Goal: Task Accomplishment & Management: Manage account settings

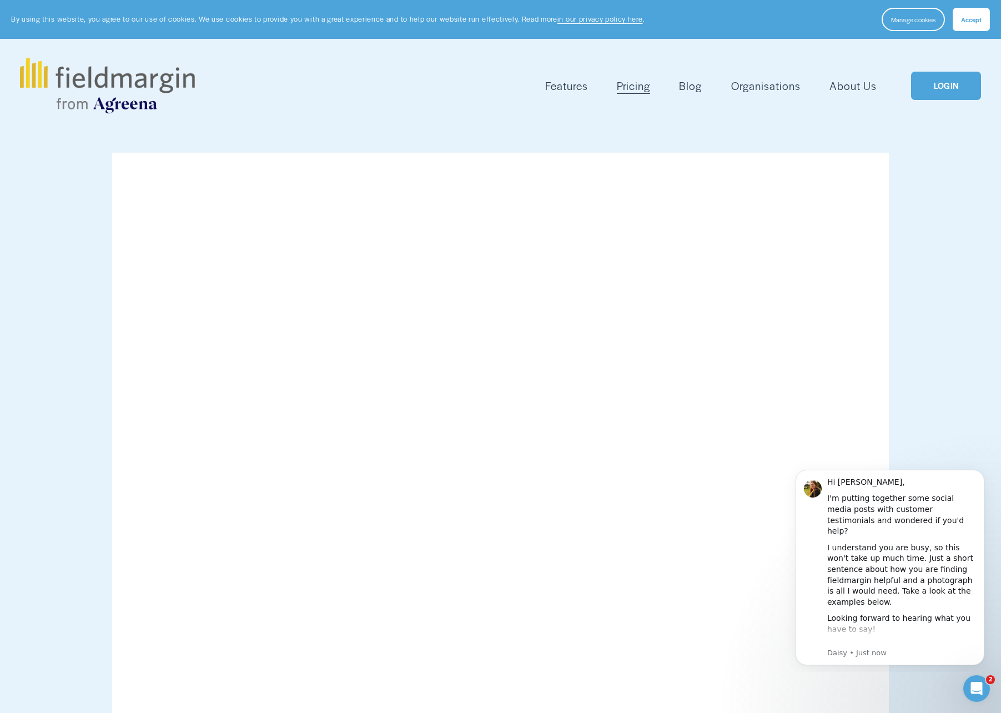
scroll to position [2, 0]
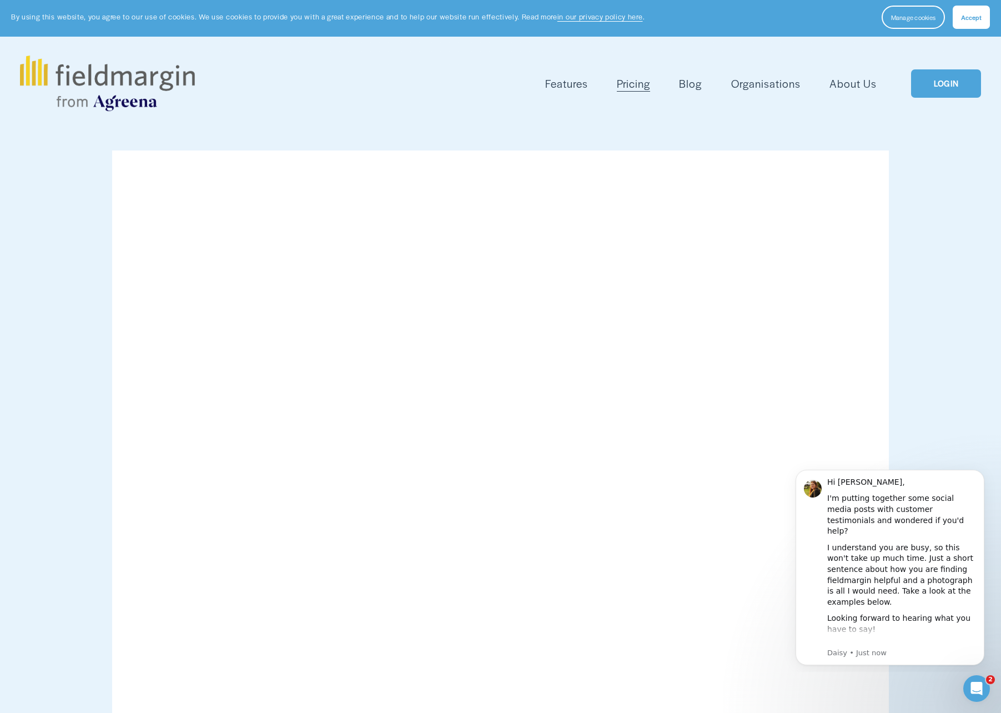
click at [956, 87] on link "LOGIN" at bounding box center [946, 83] width 70 height 28
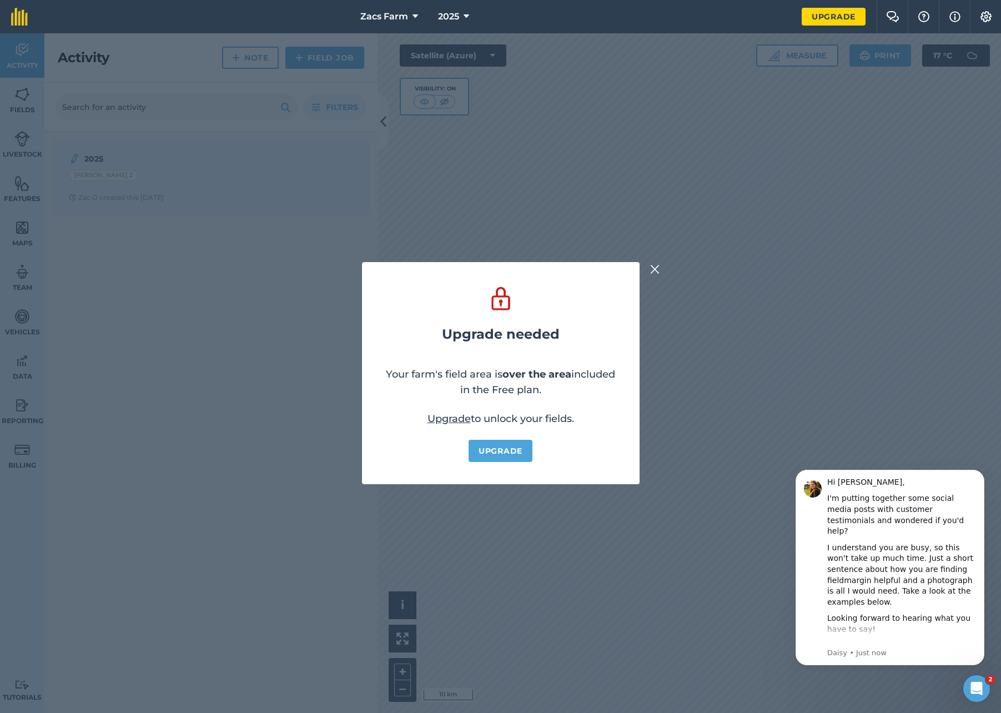
click at [656, 269] on img at bounding box center [655, 269] width 10 height 13
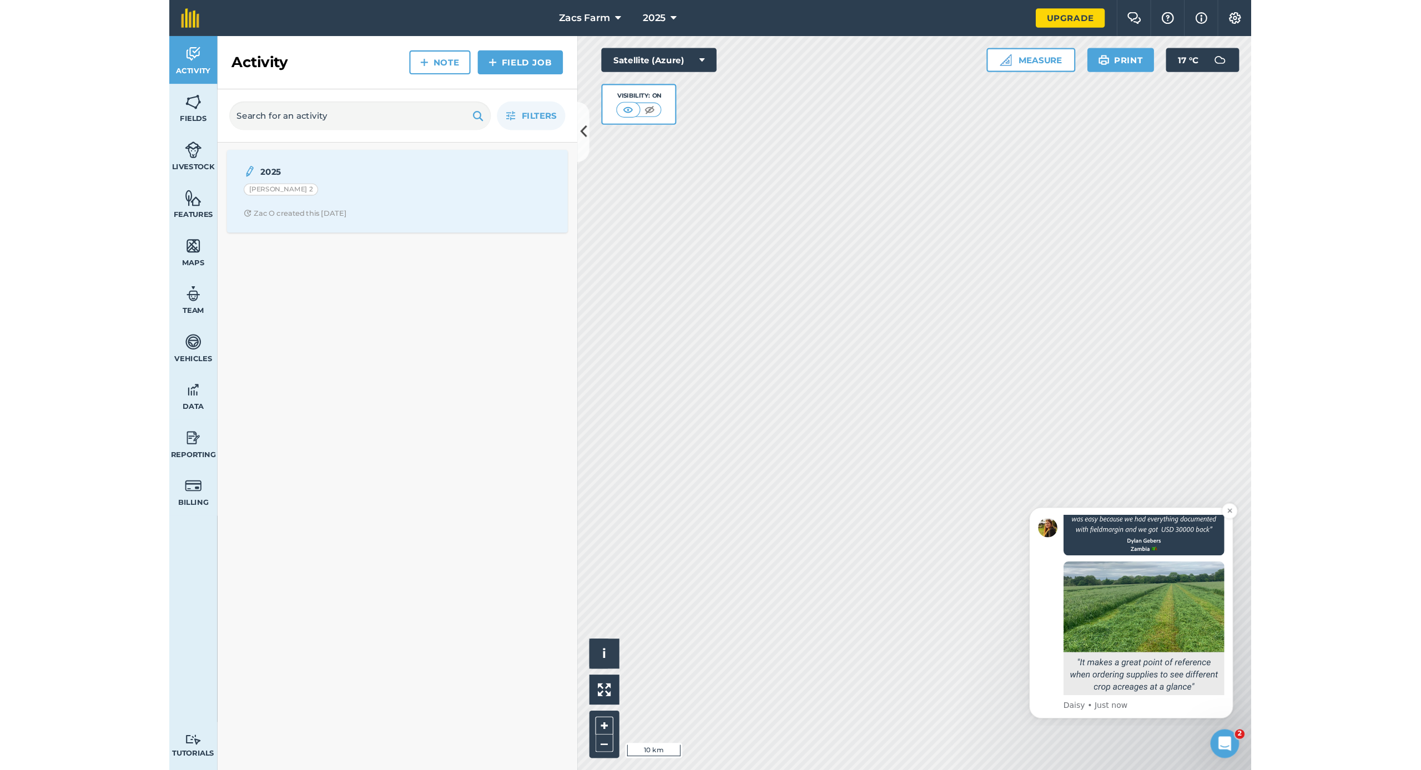
scroll to position [923, 0]
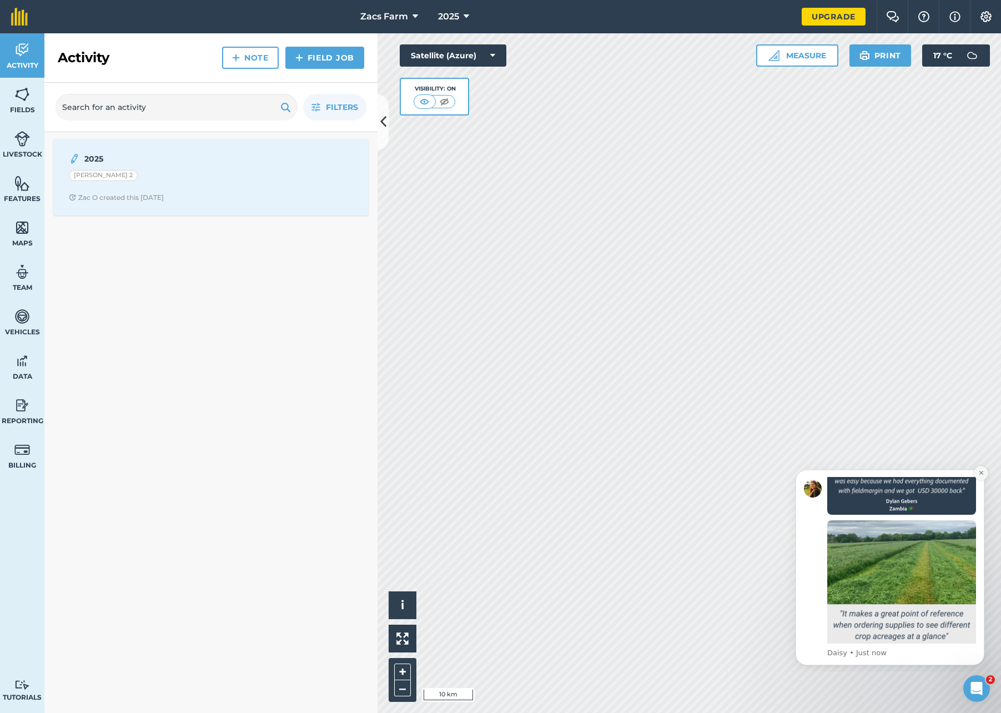
click at [981, 475] on icon "Dismiss notification" at bounding box center [981, 473] width 6 height 6
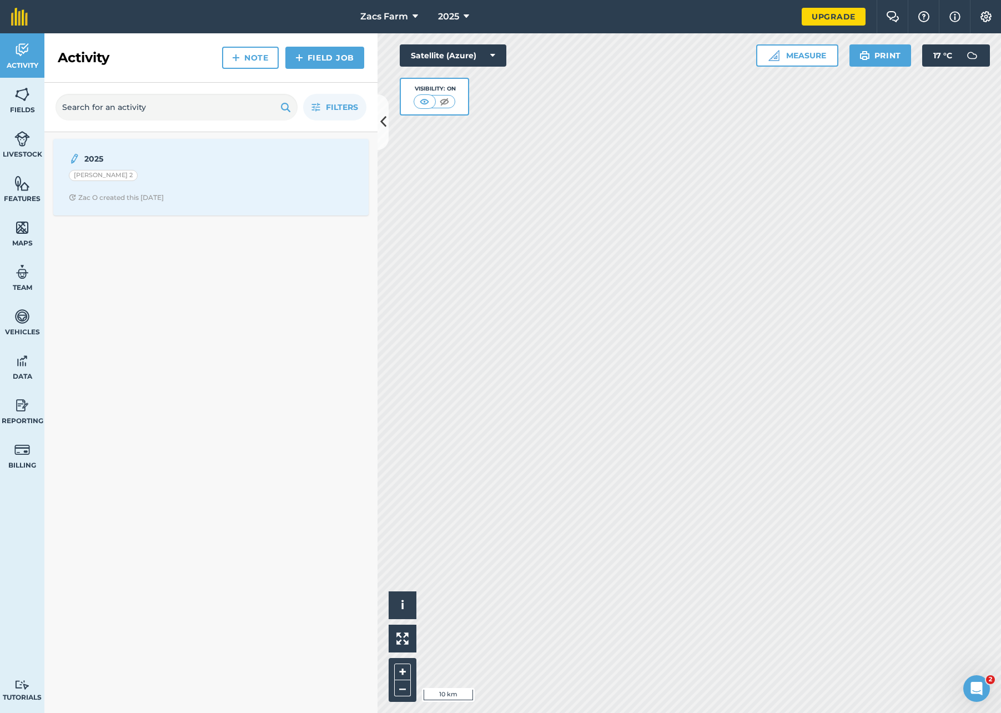
click at [494, 56] on icon at bounding box center [492, 55] width 5 height 11
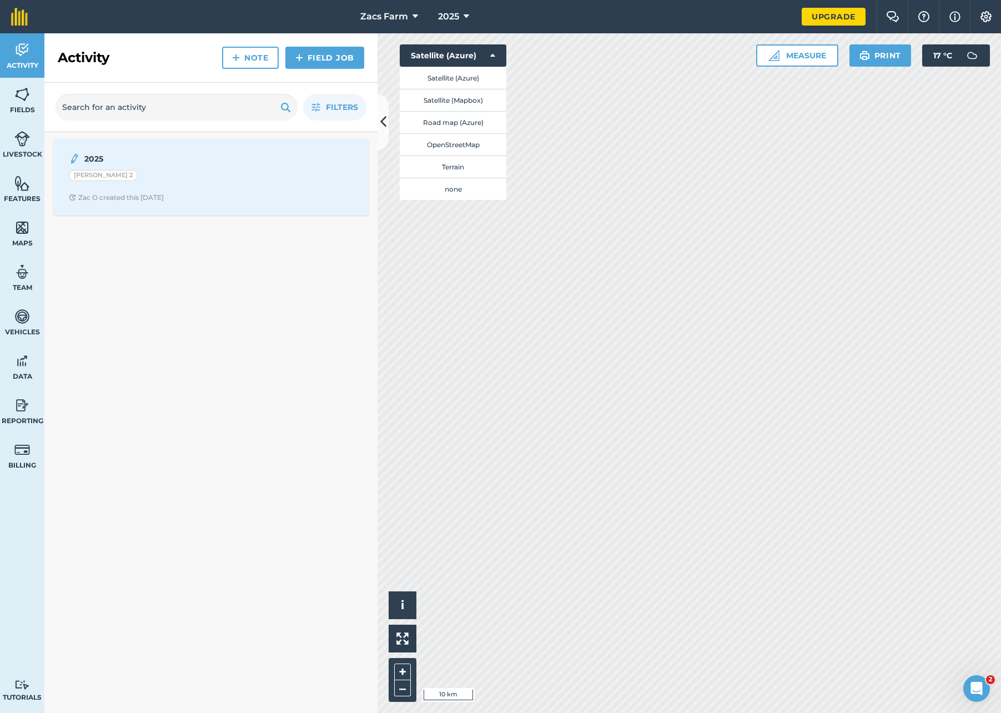
click at [494, 56] on icon at bounding box center [492, 55] width 5 height 11
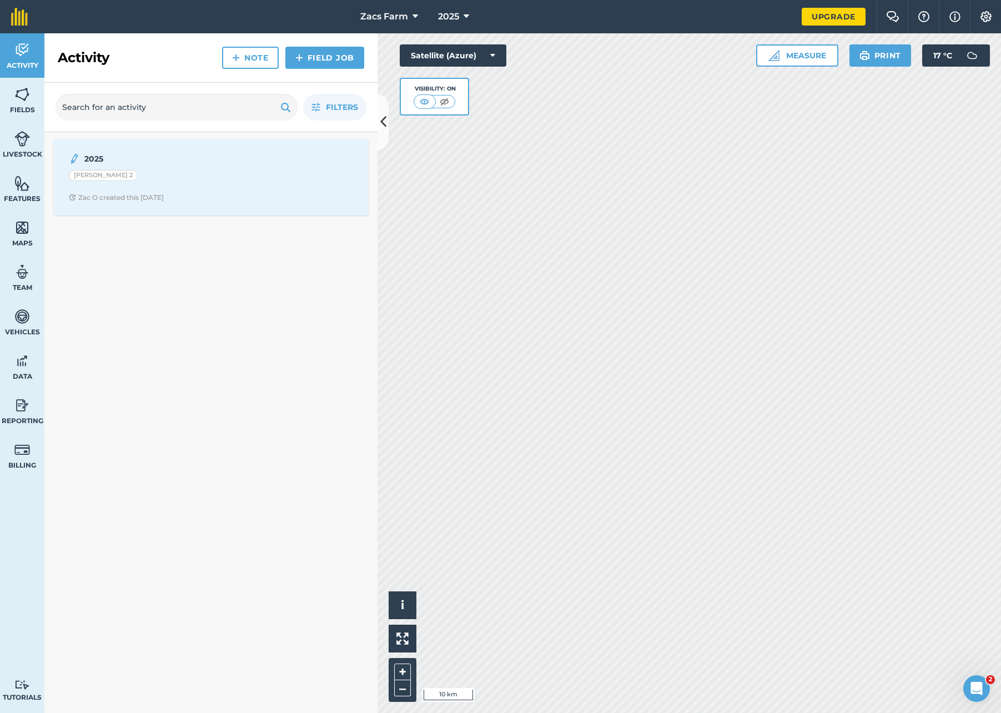
click at [414, 17] on icon at bounding box center [415, 16] width 6 height 13
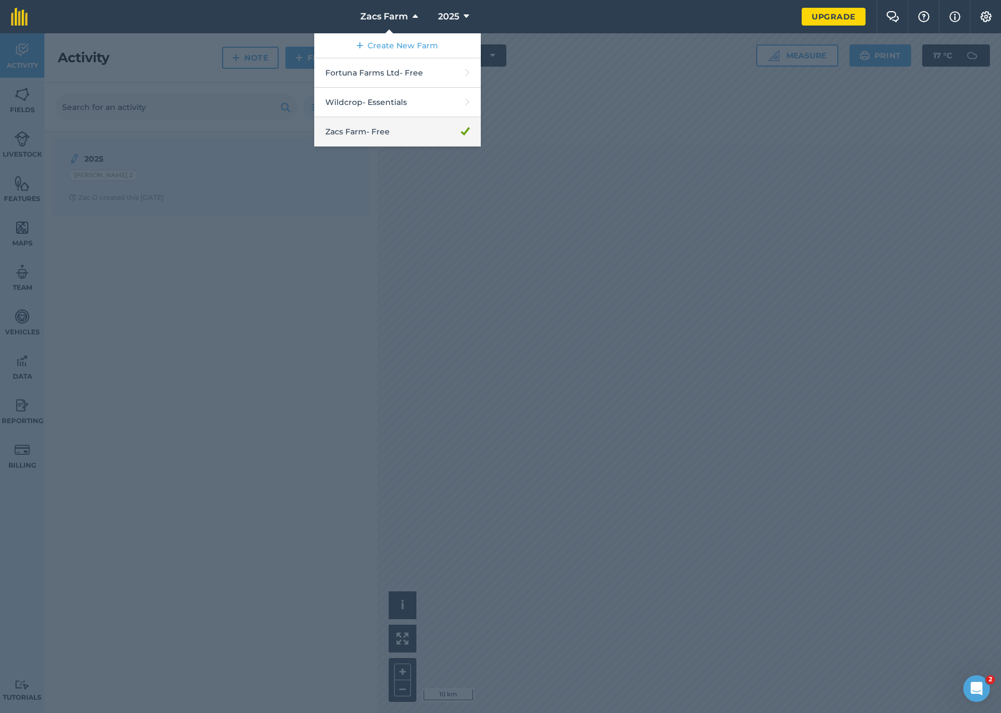
click at [410, 134] on link "Zacs Farm - Free" at bounding box center [397, 131] width 166 height 29
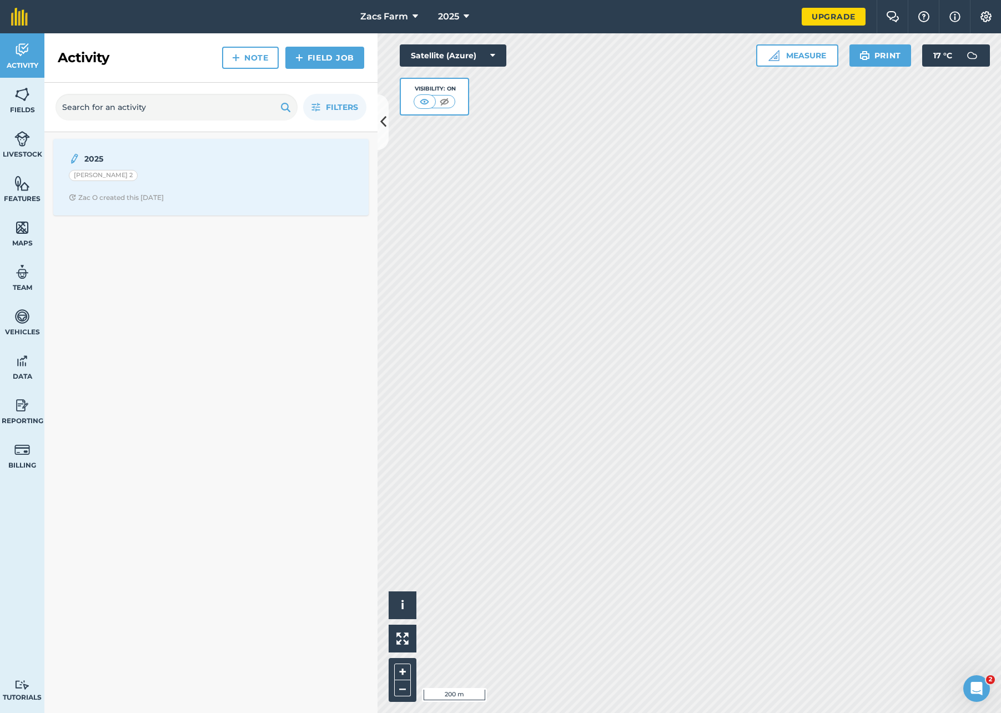
click at [22, 103] on link "Fields" at bounding box center [22, 100] width 44 height 44
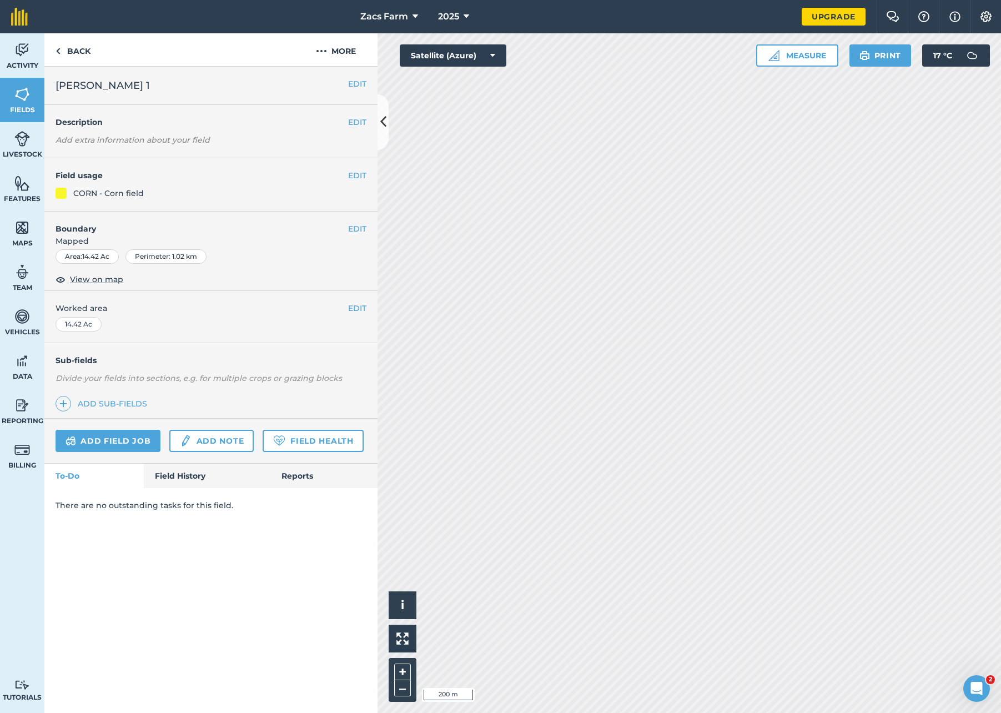
click at [354, 84] on button "EDIT" at bounding box center [357, 84] width 18 height 12
click at [414, 17] on icon at bounding box center [415, 16] width 6 height 13
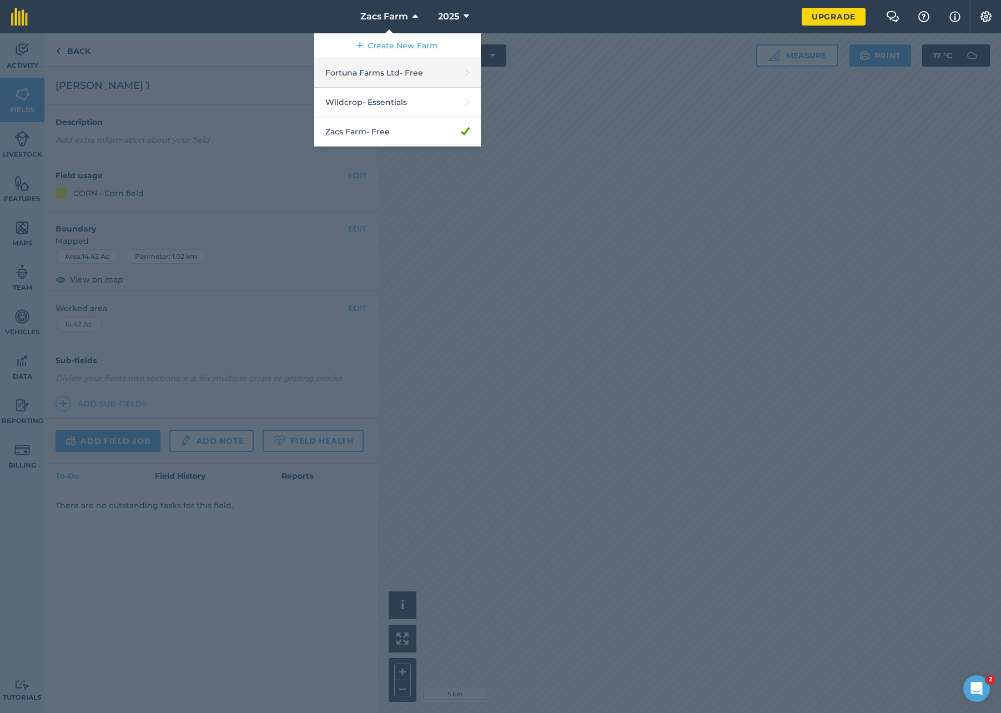
click at [410, 74] on link "Fortuna Farms Ltd - Free" at bounding box center [397, 72] width 166 height 29
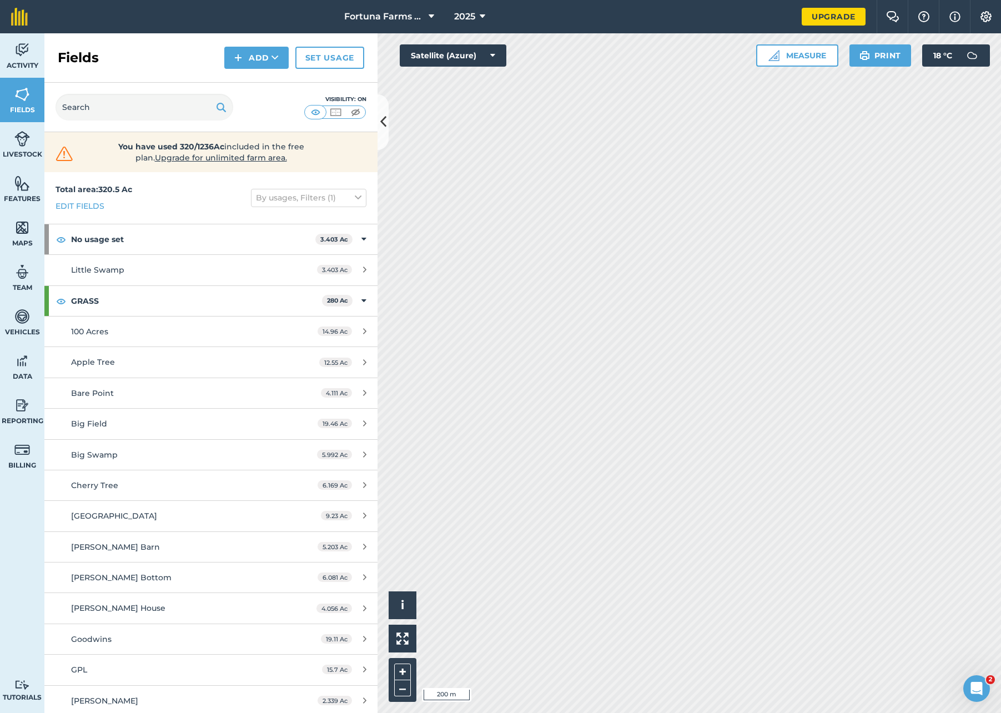
click at [383, 124] on icon at bounding box center [383, 121] width 6 height 19
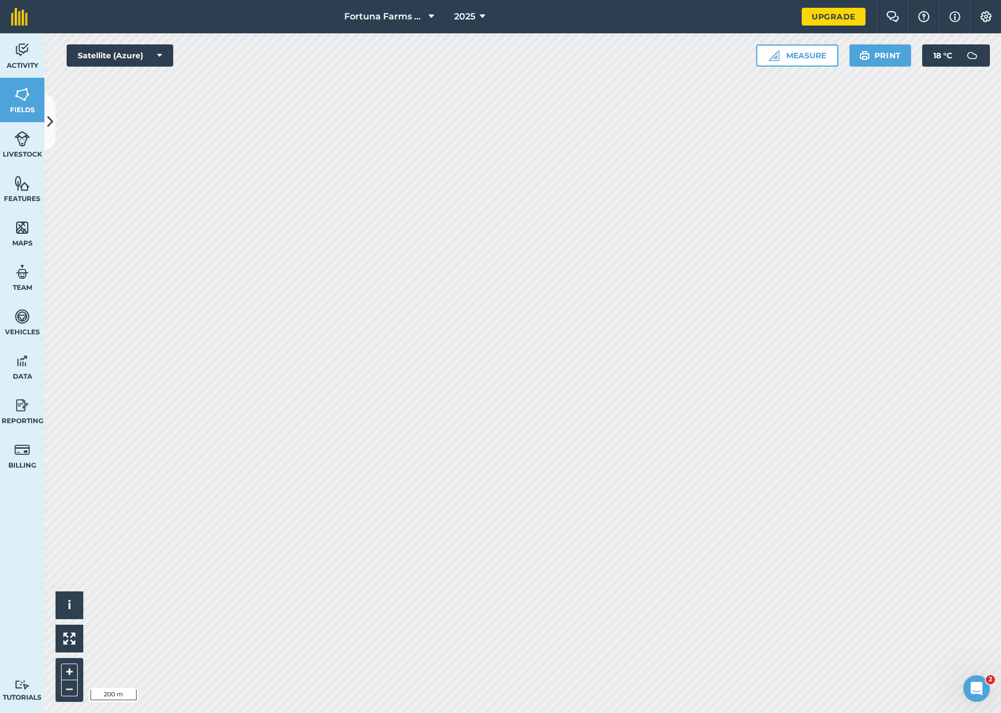
click at [880, 54] on button "Print" at bounding box center [880, 55] width 62 height 22
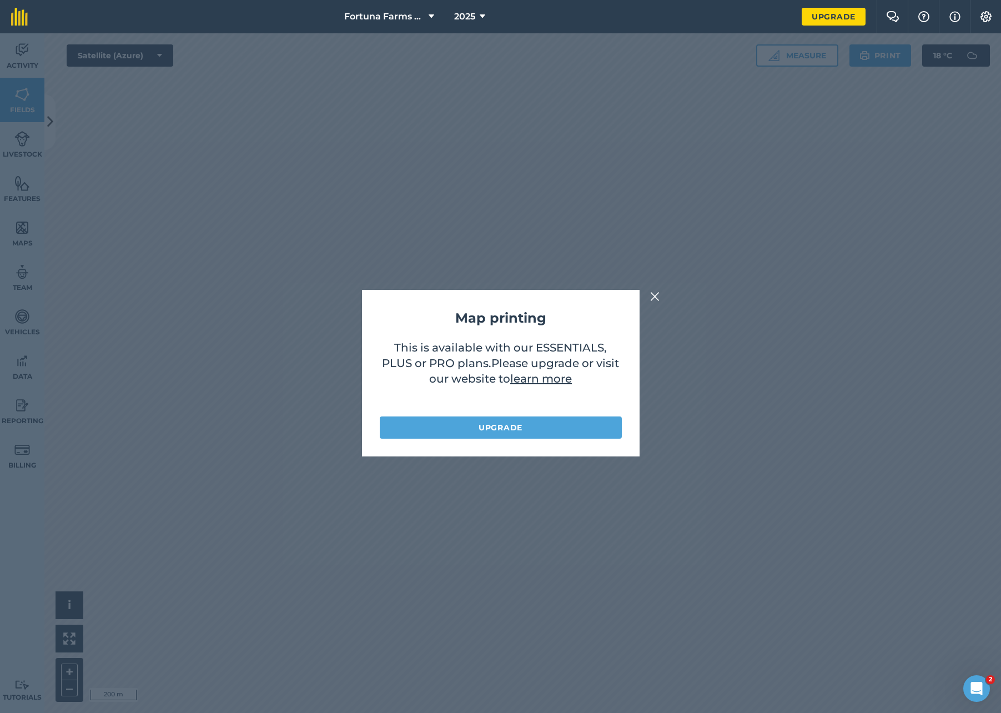
click at [654, 297] on img at bounding box center [655, 296] width 10 height 13
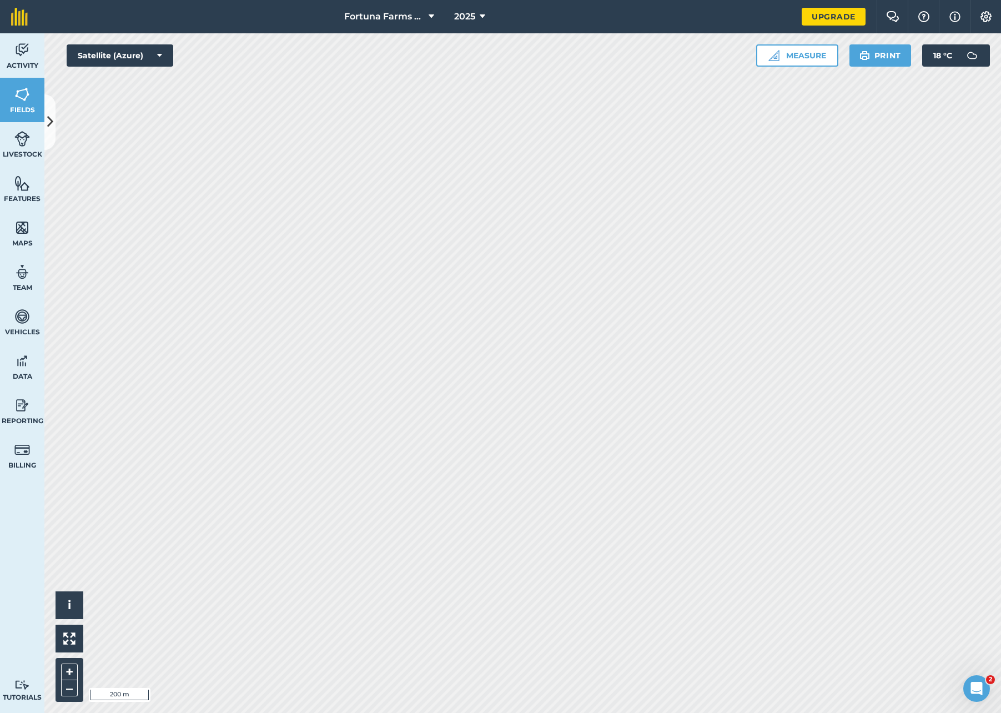
click at [22, 99] on img at bounding box center [22, 94] width 16 height 17
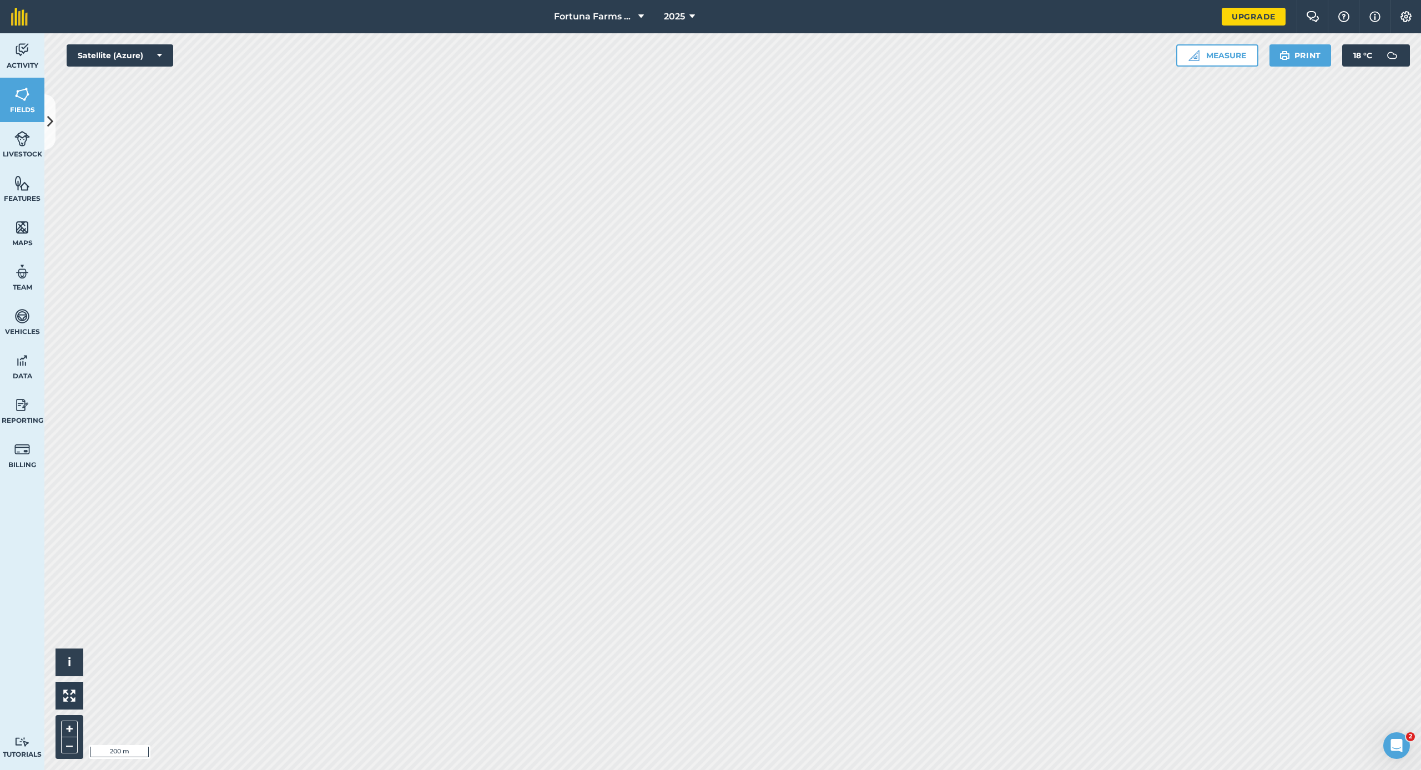
click at [19, 368] on img at bounding box center [22, 360] width 16 height 17
click at [26, 371] on link "Data" at bounding box center [22, 366] width 44 height 44
click at [640, 20] on icon at bounding box center [641, 16] width 6 height 13
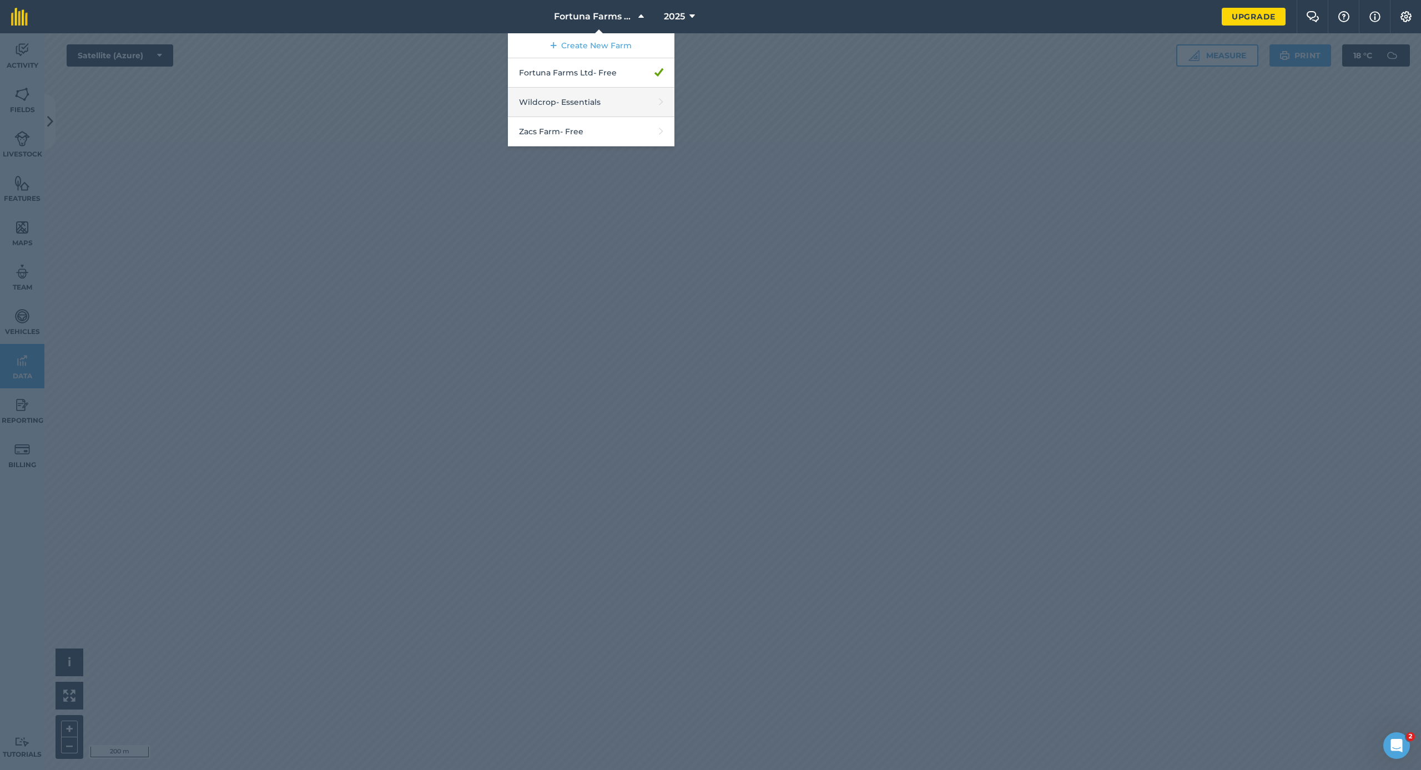
click at [566, 103] on link "Wildcrop - Essentials" at bounding box center [591, 102] width 166 height 29
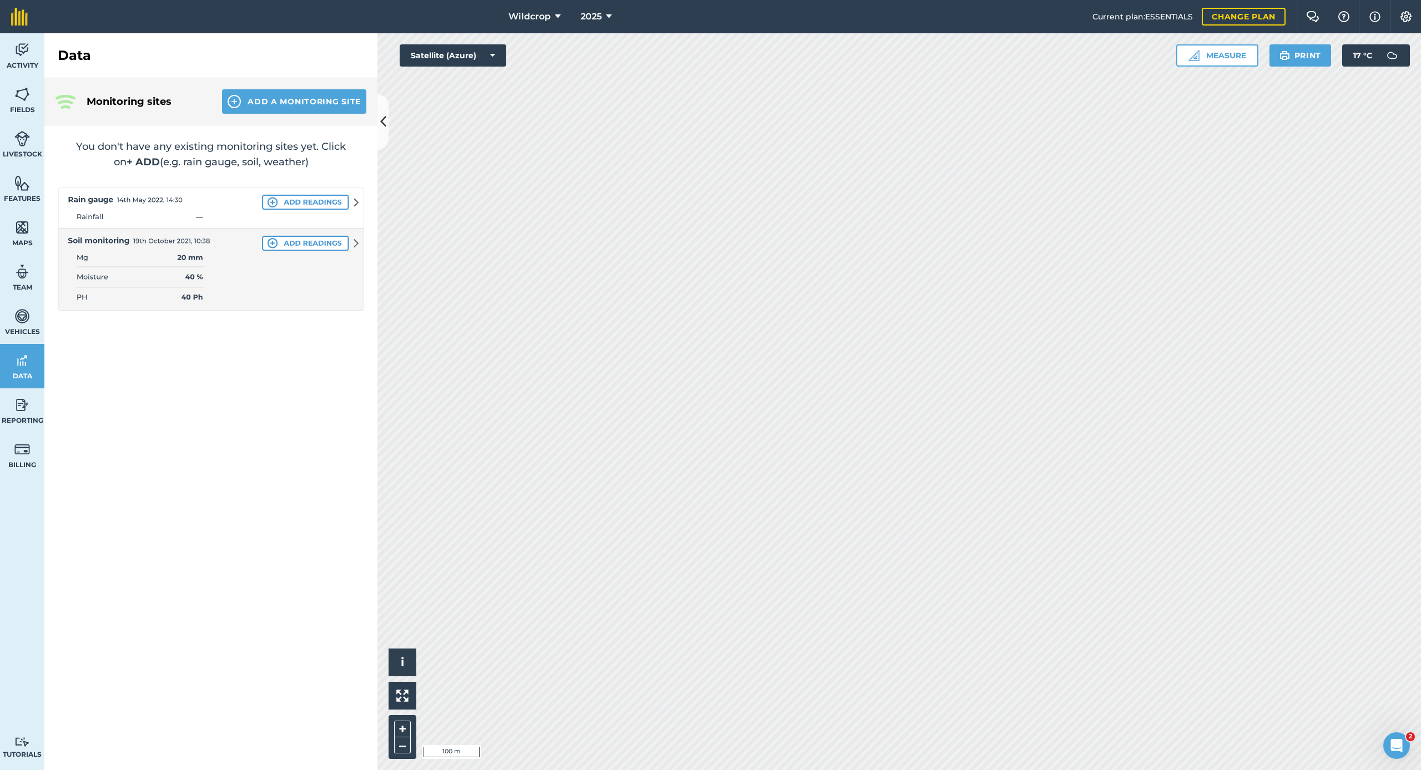
click at [357, 203] on img at bounding box center [211, 249] width 306 height 123
click at [326, 203] on img at bounding box center [211, 249] width 306 height 123
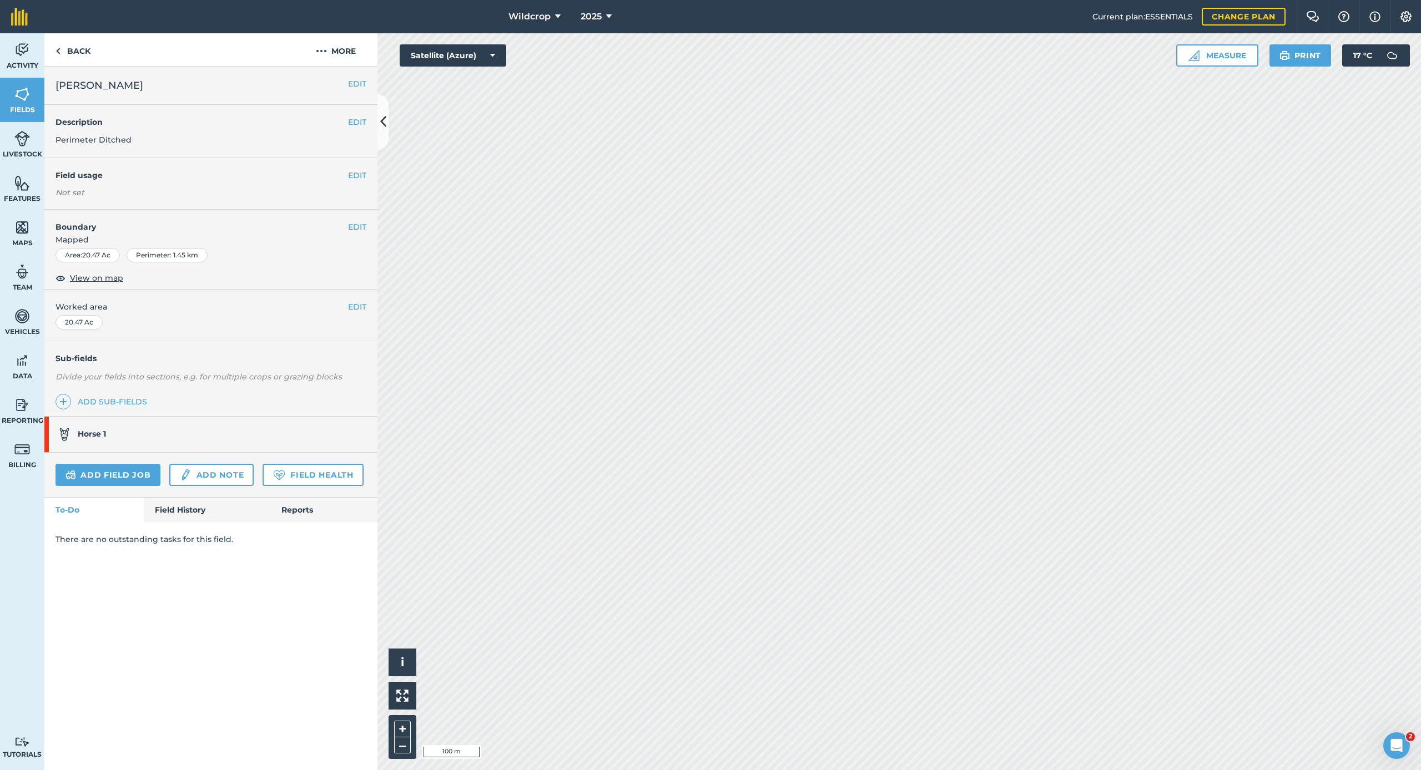
click at [25, 102] on img at bounding box center [22, 94] width 16 height 17
click at [83, 184] on div "EDIT Field usage Not set" at bounding box center [210, 184] width 333 height 52
click at [357, 175] on button "EDIT" at bounding box center [357, 175] width 18 height 12
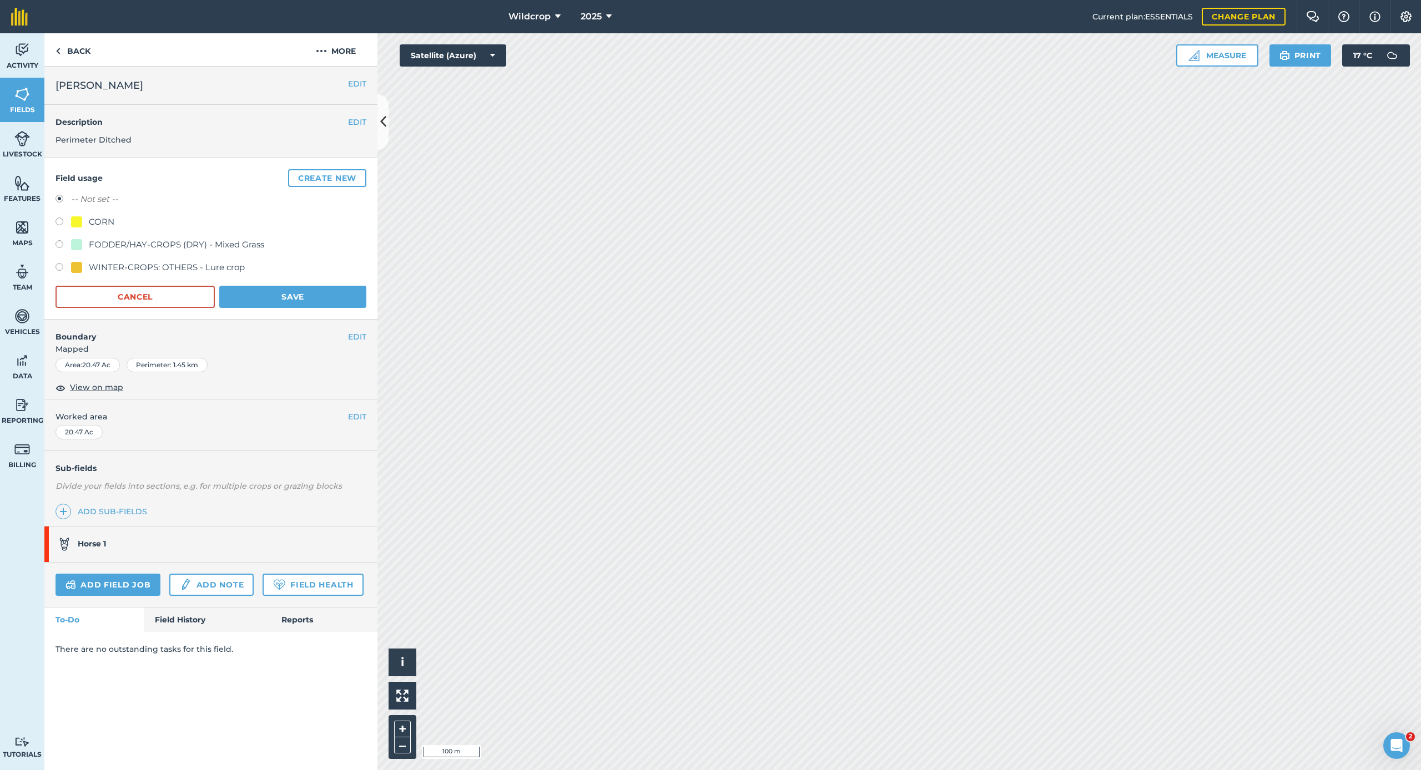
click at [79, 244] on div at bounding box center [76, 244] width 11 height 11
radio input "true"
radio input "false"
click at [292, 297] on button "Save" at bounding box center [292, 297] width 147 height 22
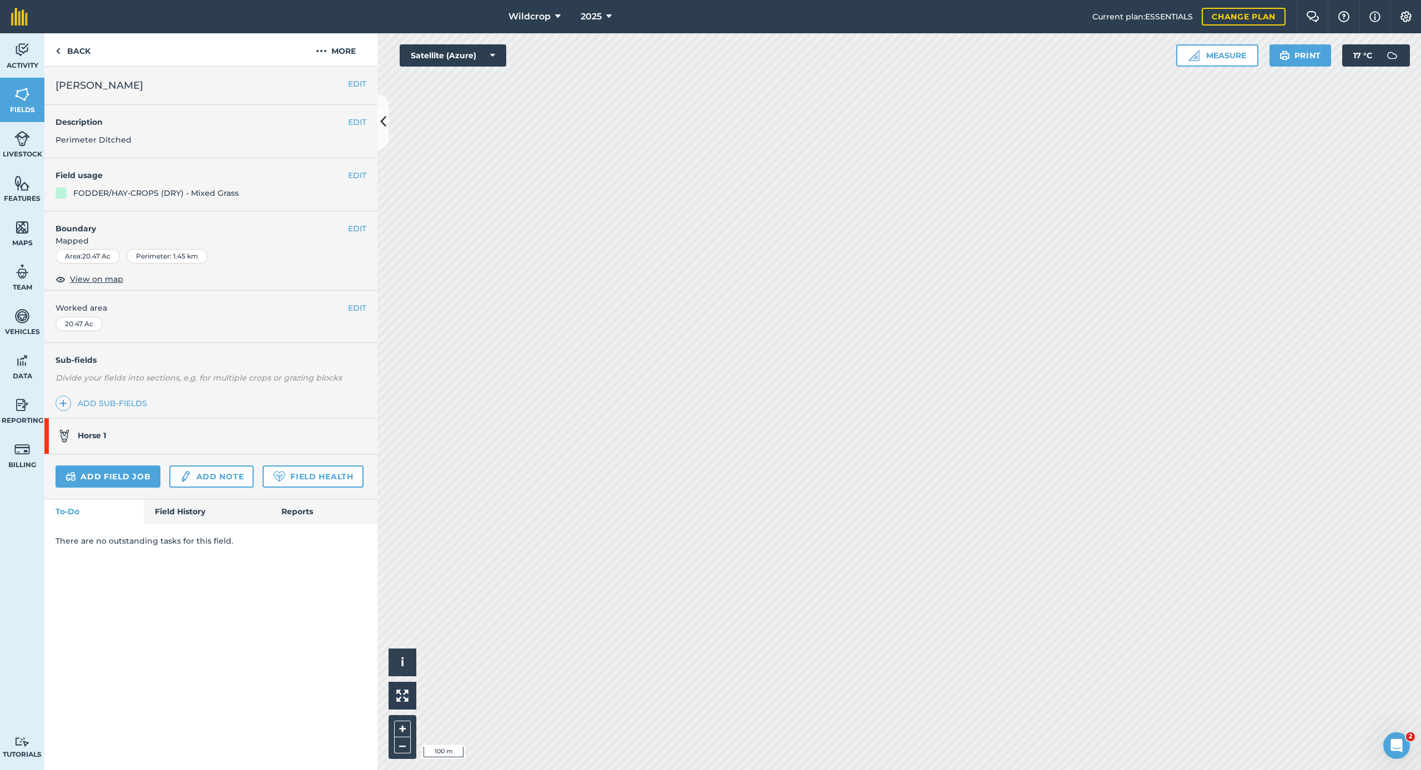
click at [198, 511] on link "Field History" at bounding box center [207, 511] width 126 height 24
click at [287, 512] on link "Reports" at bounding box center [323, 511] width 107 height 24
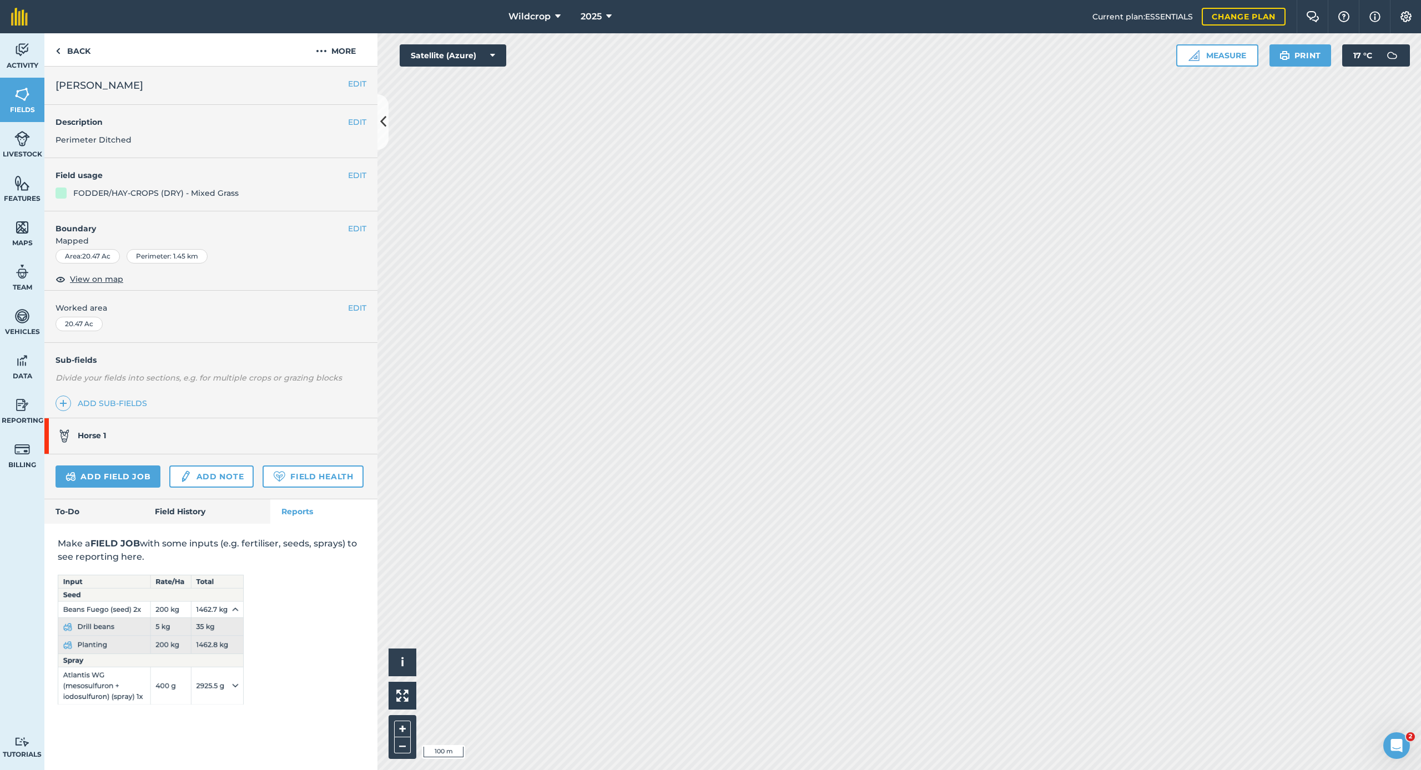
click at [21, 454] on img at bounding box center [22, 449] width 16 height 17
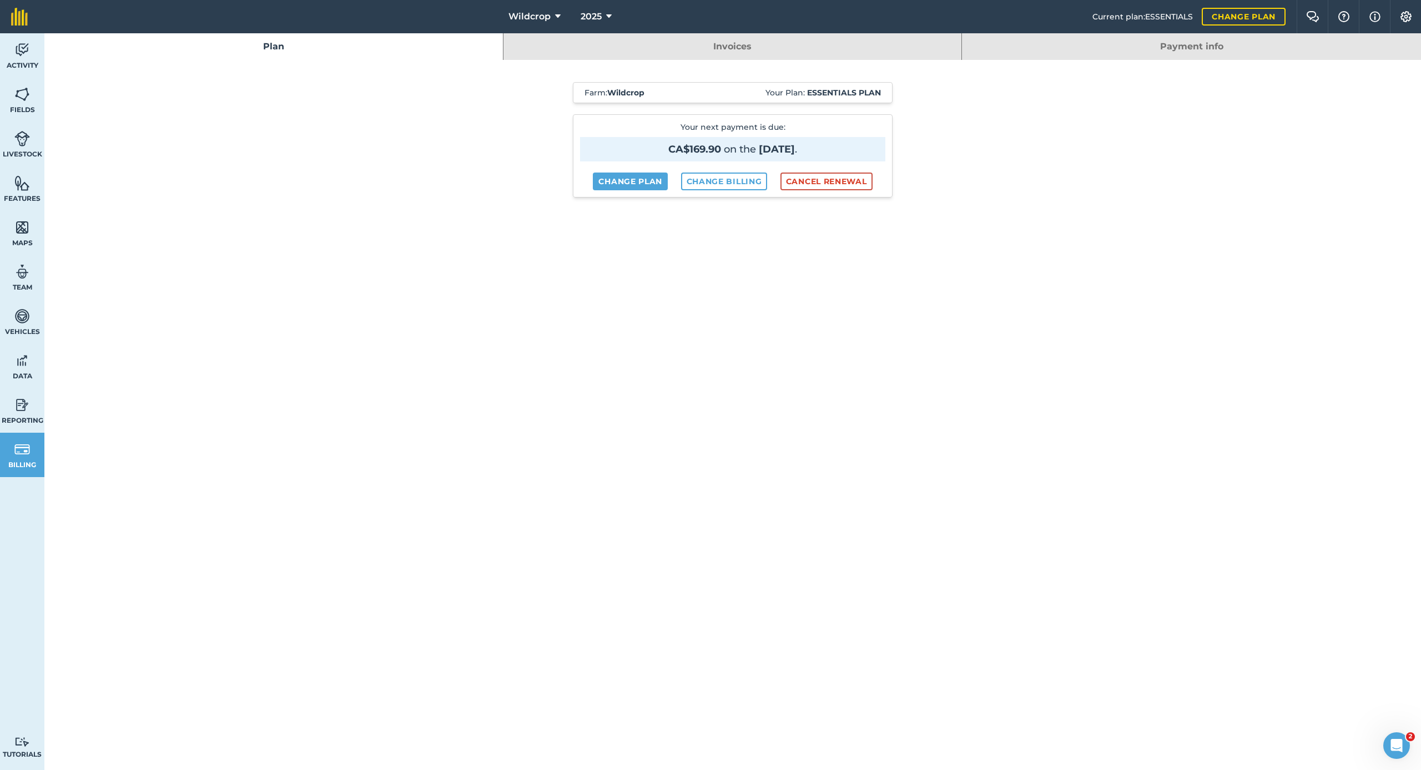
click at [17, 413] on link "Reporting" at bounding box center [22, 410] width 44 height 44
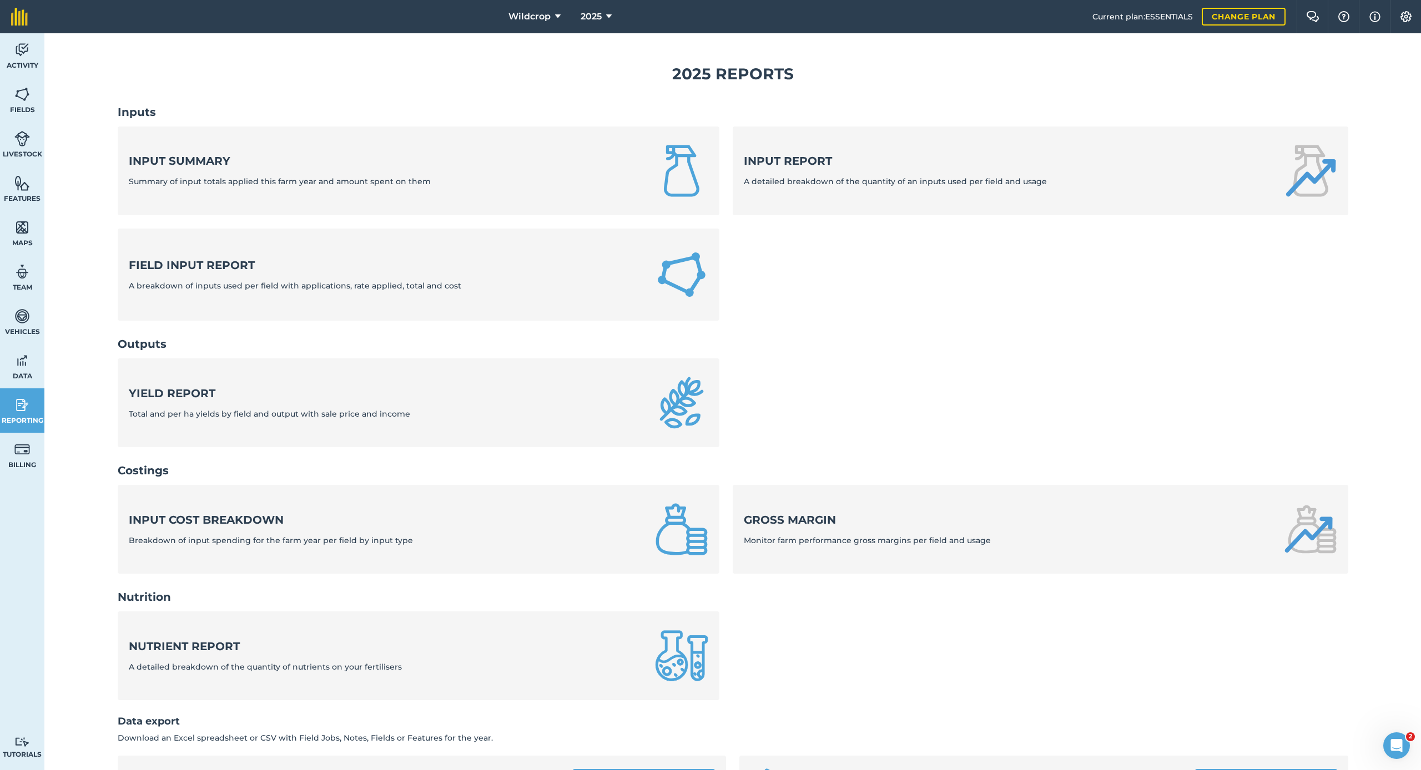
click at [219, 400] on strong "Yield report" at bounding box center [269, 394] width 281 height 16
click at [352, 402] on div "Yield report Total and per ha yields by field and output with sale price and in…" at bounding box center [269, 403] width 281 height 34
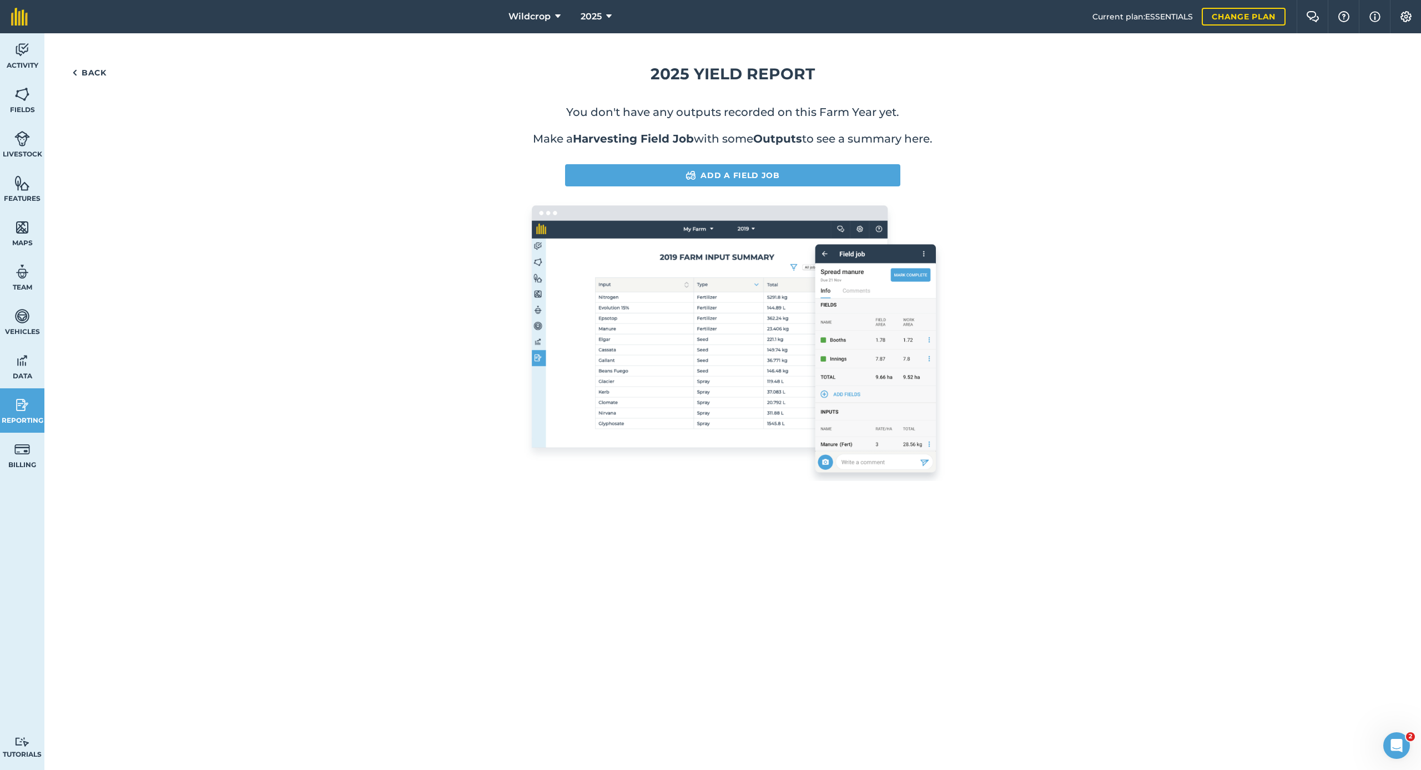
click at [27, 104] on link "Fields" at bounding box center [22, 100] width 44 height 44
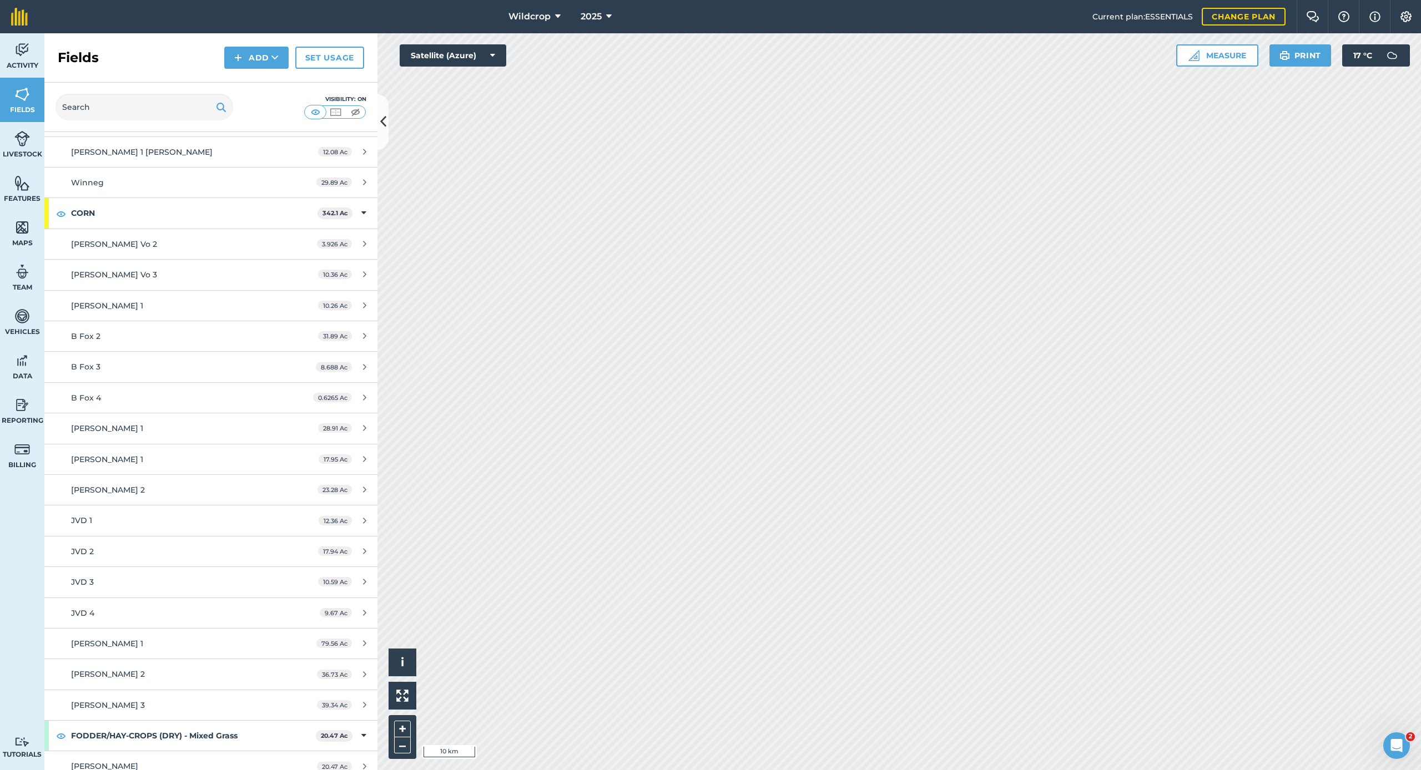
scroll to position [1045, 0]
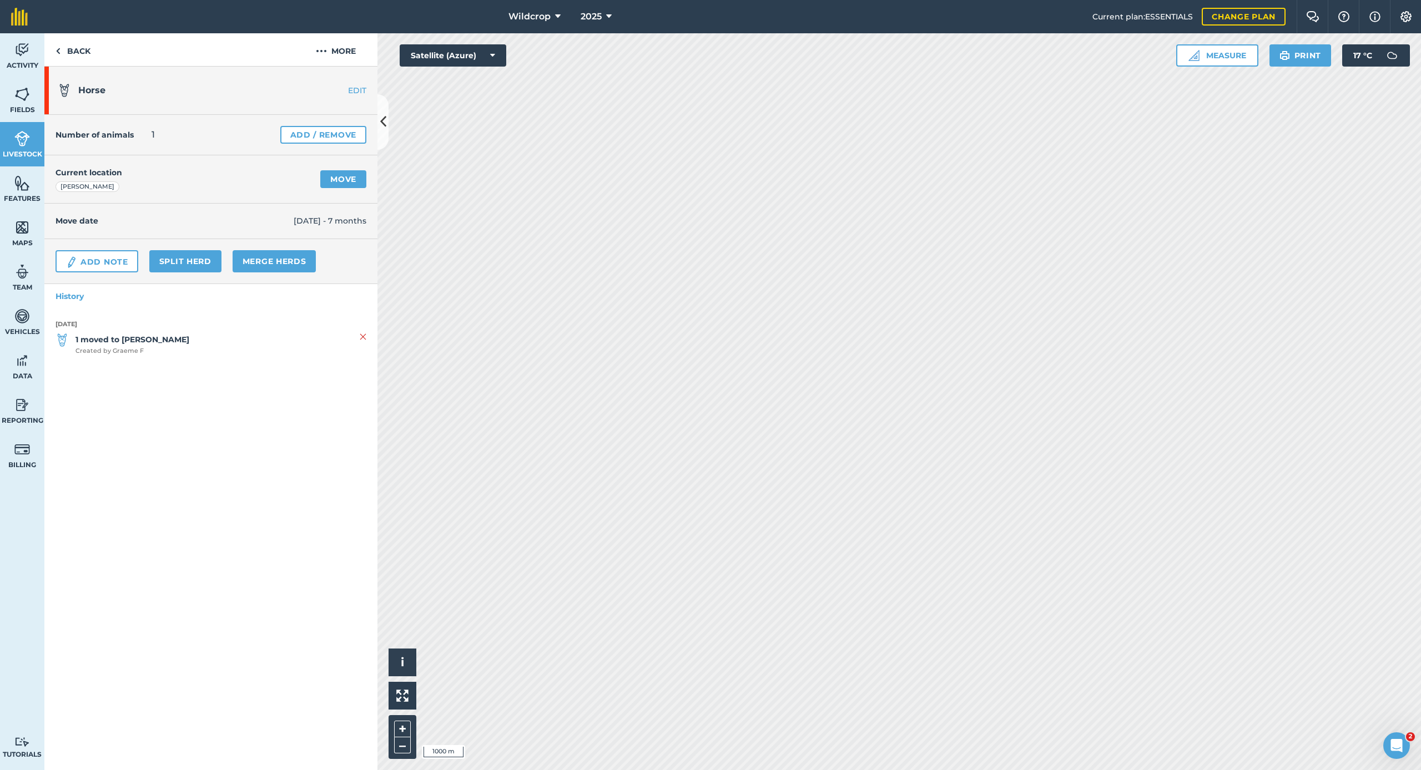
click at [24, 110] on span "Fields" at bounding box center [22, 109] width 44 height 9
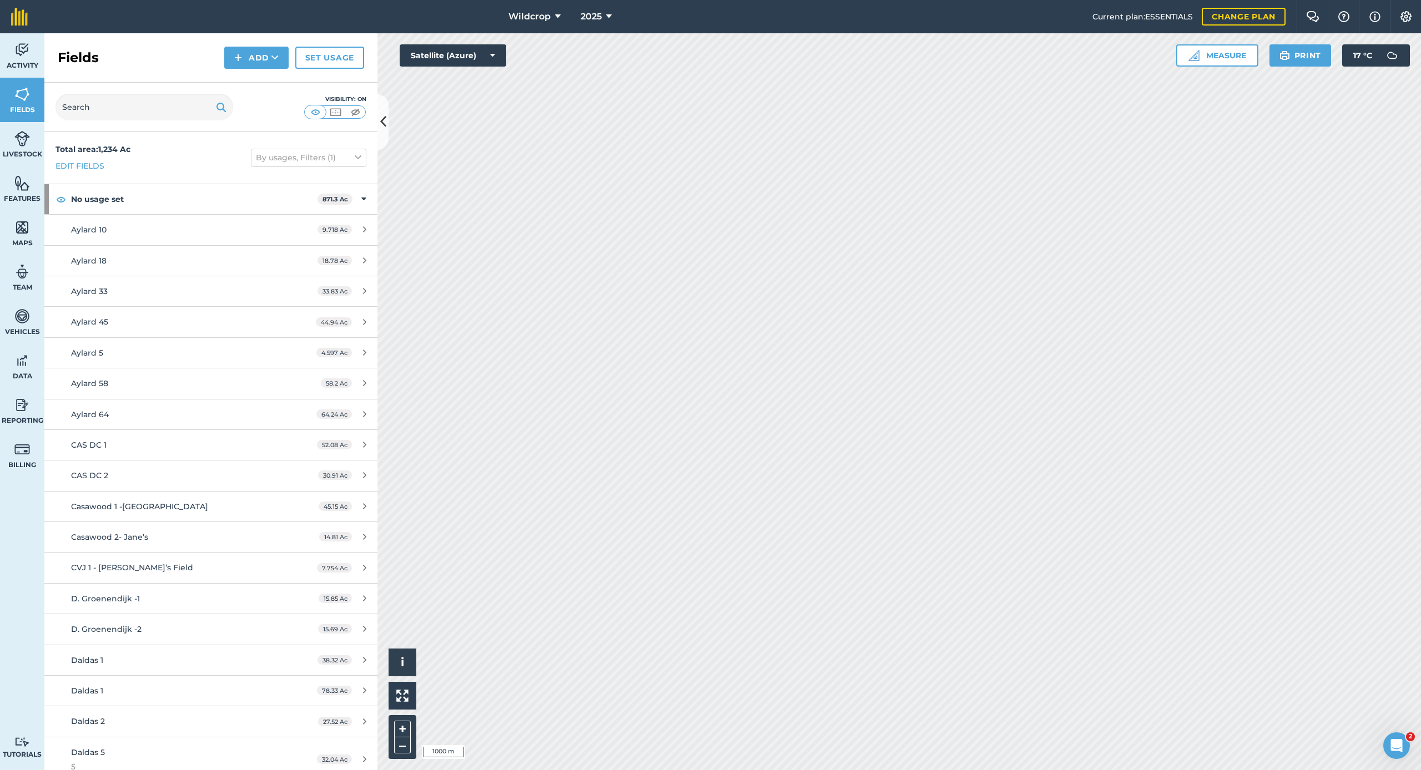
click at [22, 62] on span "Activity" at bounding box center [22, 65] width 44 height 9
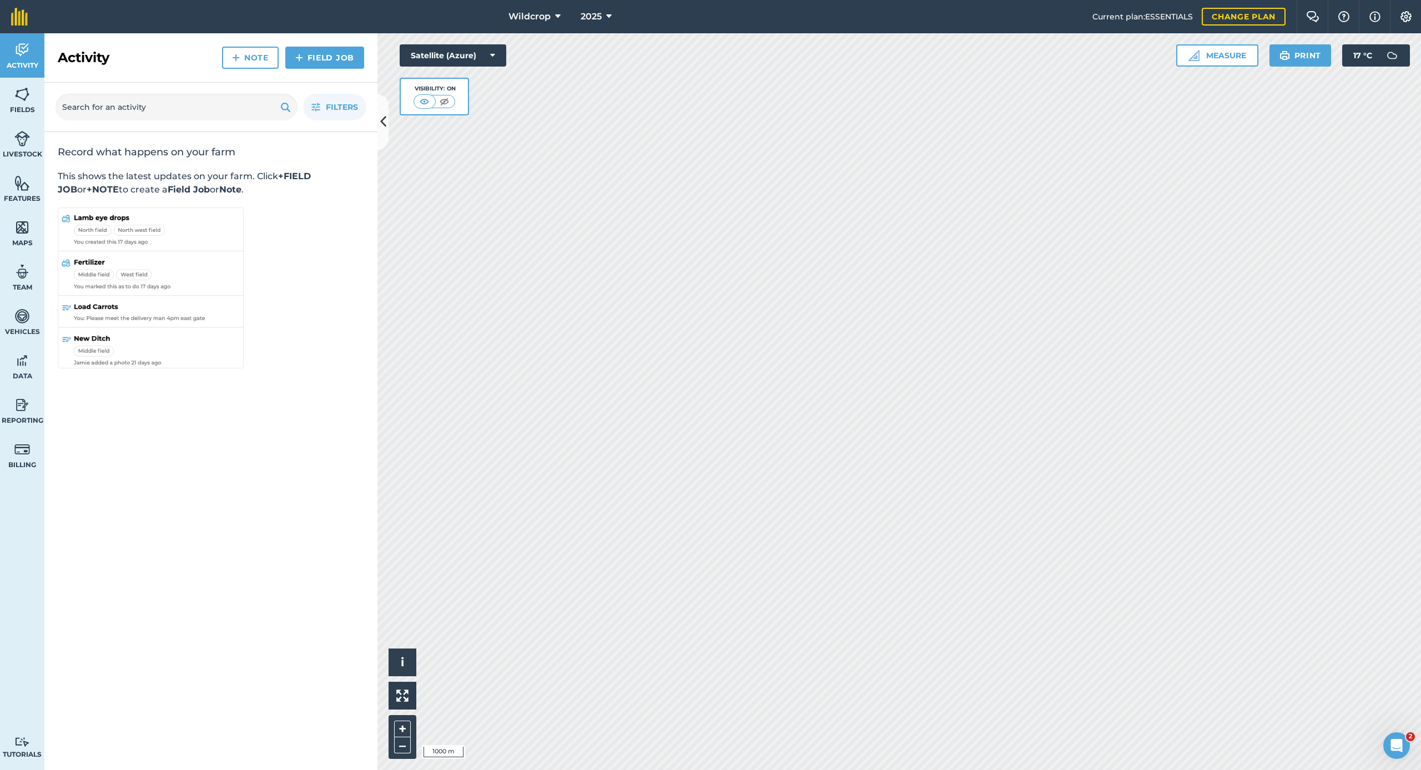
click at [25, 374] on span "Data" at bounding box center [22, 376] width 44 height 9
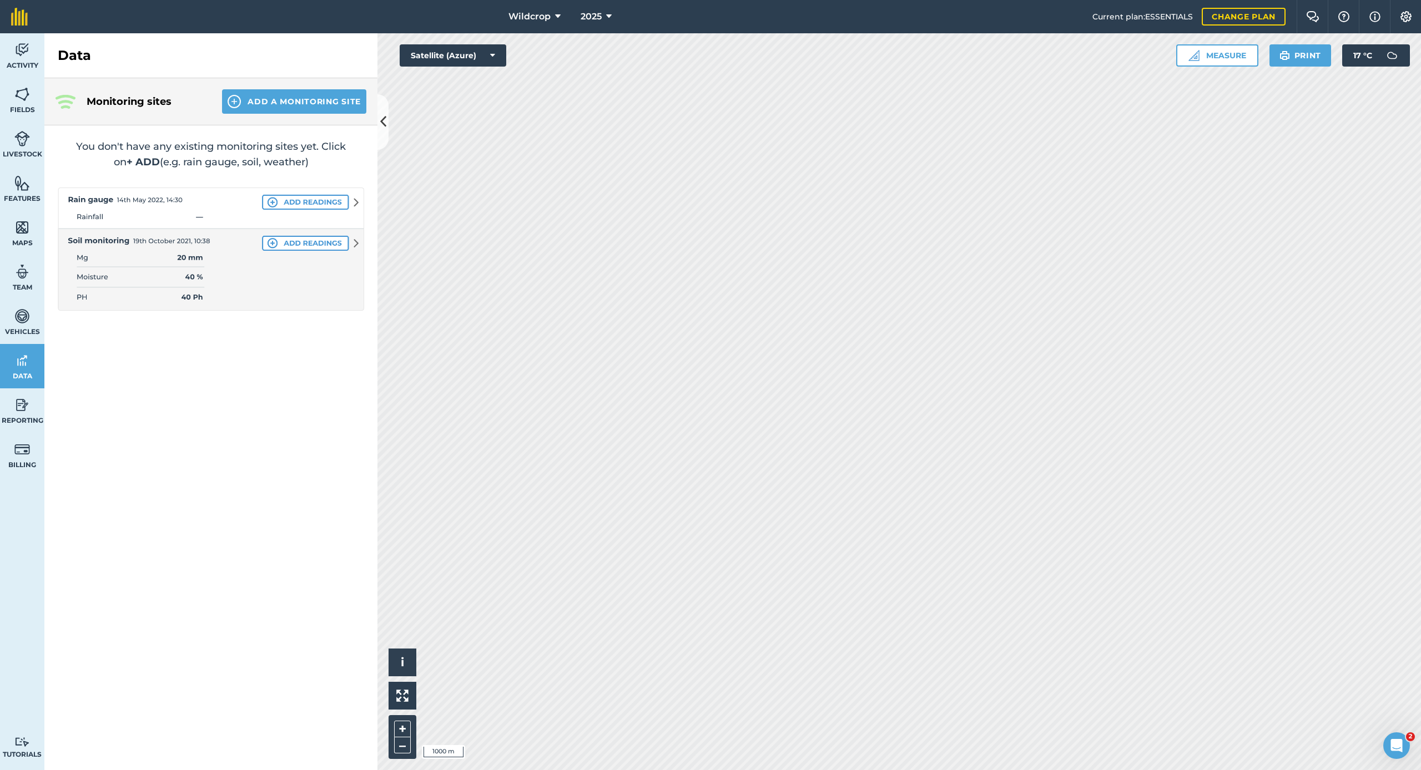
click at [30, 413] on link "Reporting" at bounding box center [22, 410] width 44 height 44
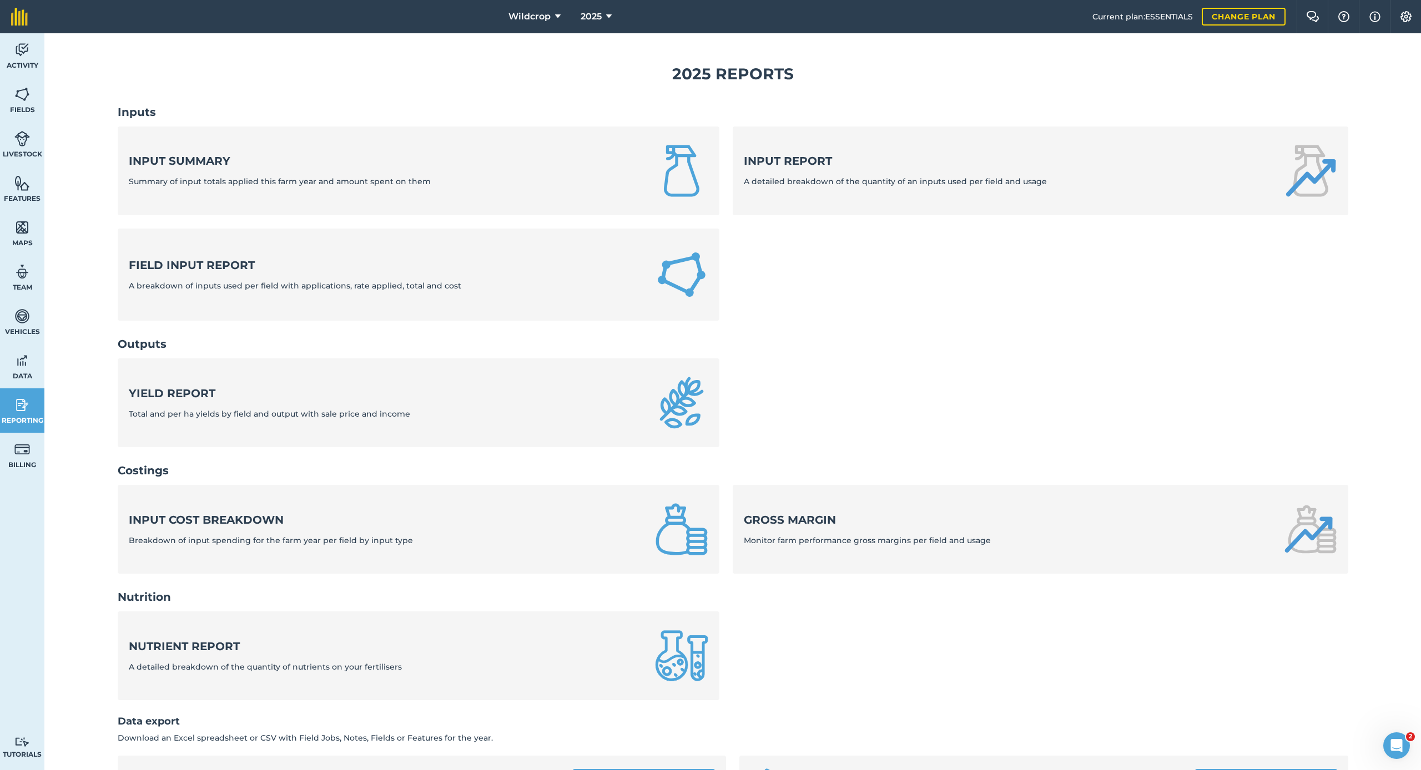
click at [196, 396] on strong "Yield report" at bounding box center [269, 394] width 281 height 16
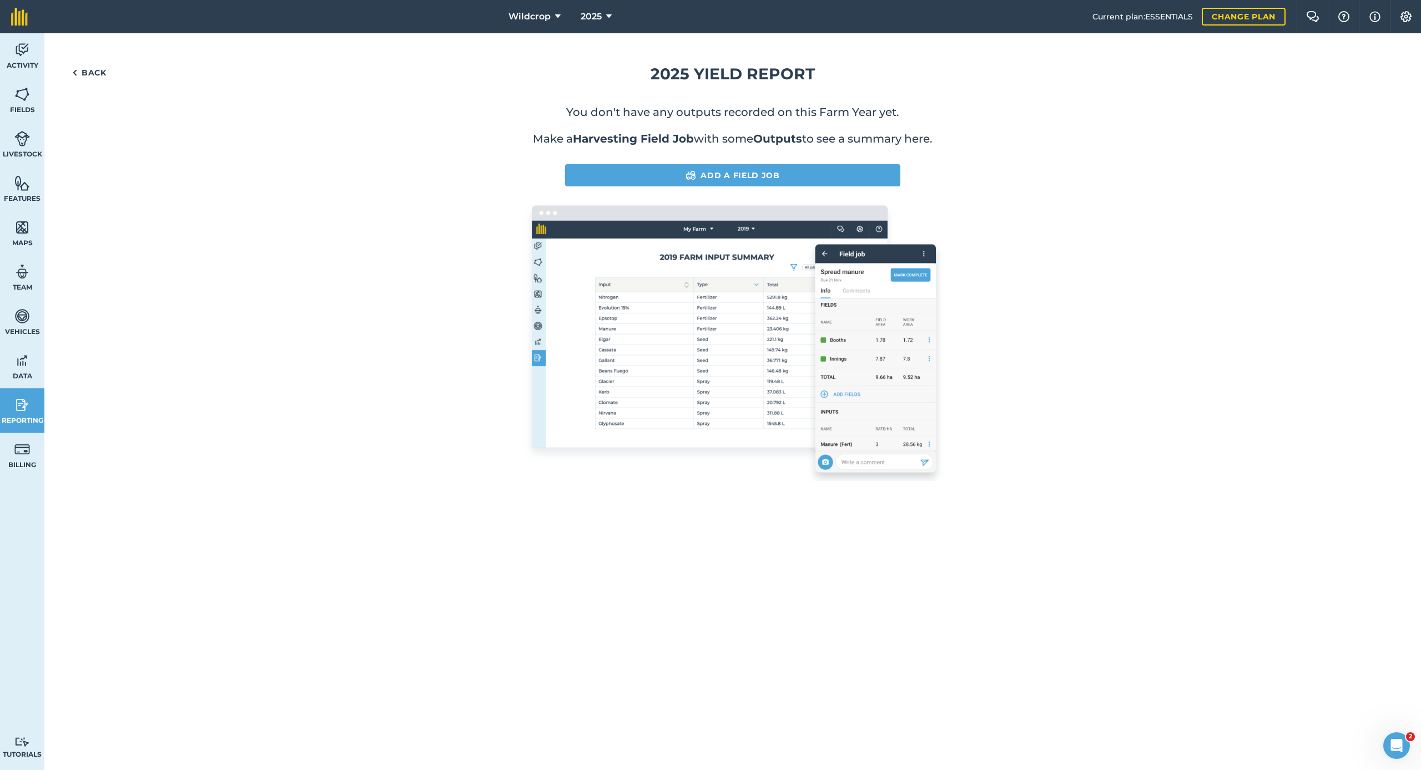
click at [725, 174] on link "Add a Field Job" at bounding box center [732, 175] width 335 height 22
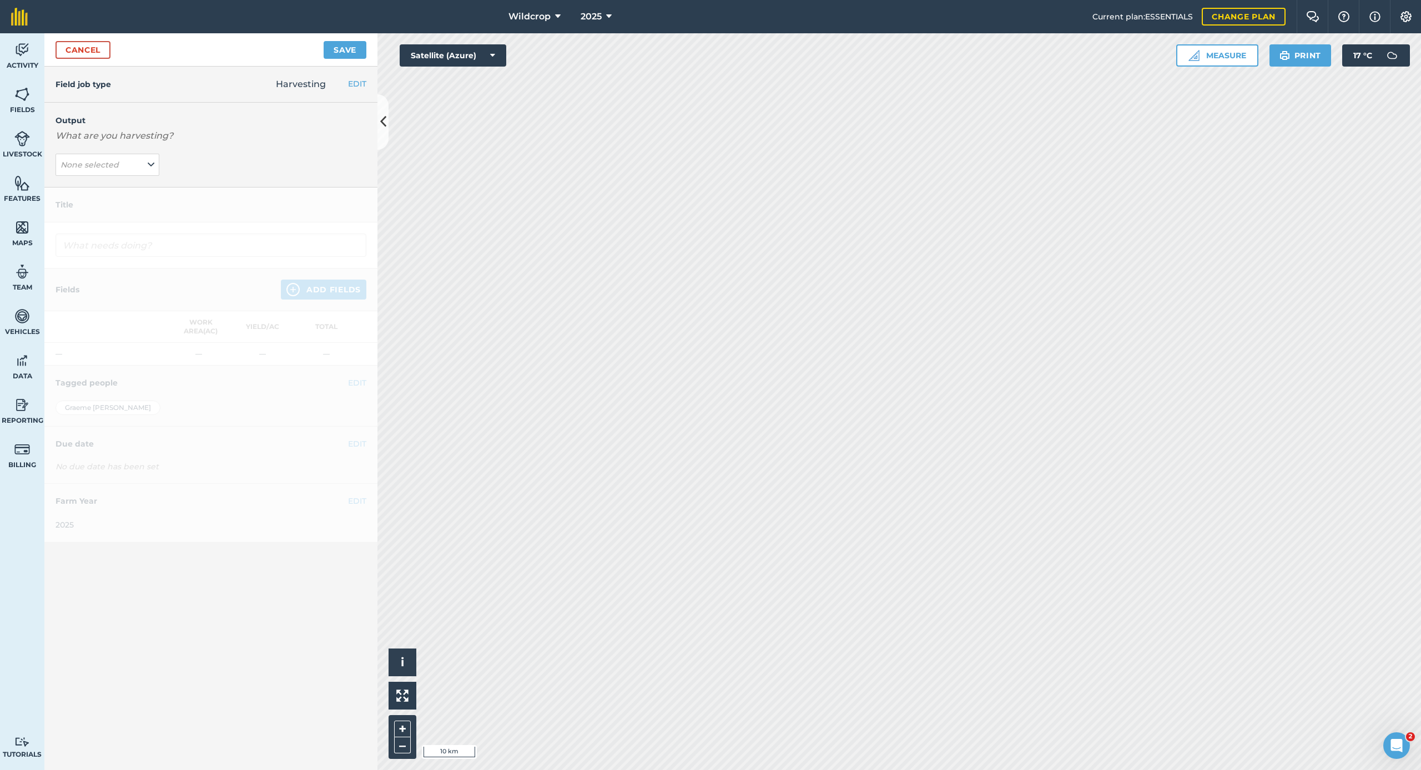
click at [153, 165] on icon at bounding box center [151, 165] width 7 height 12
click at [153, 166] on icon at bounding box center [151, 165] width 7 height 12
click at [109, 189] on button "Add Output" at bounding box center [108, 189] width 101 height 16
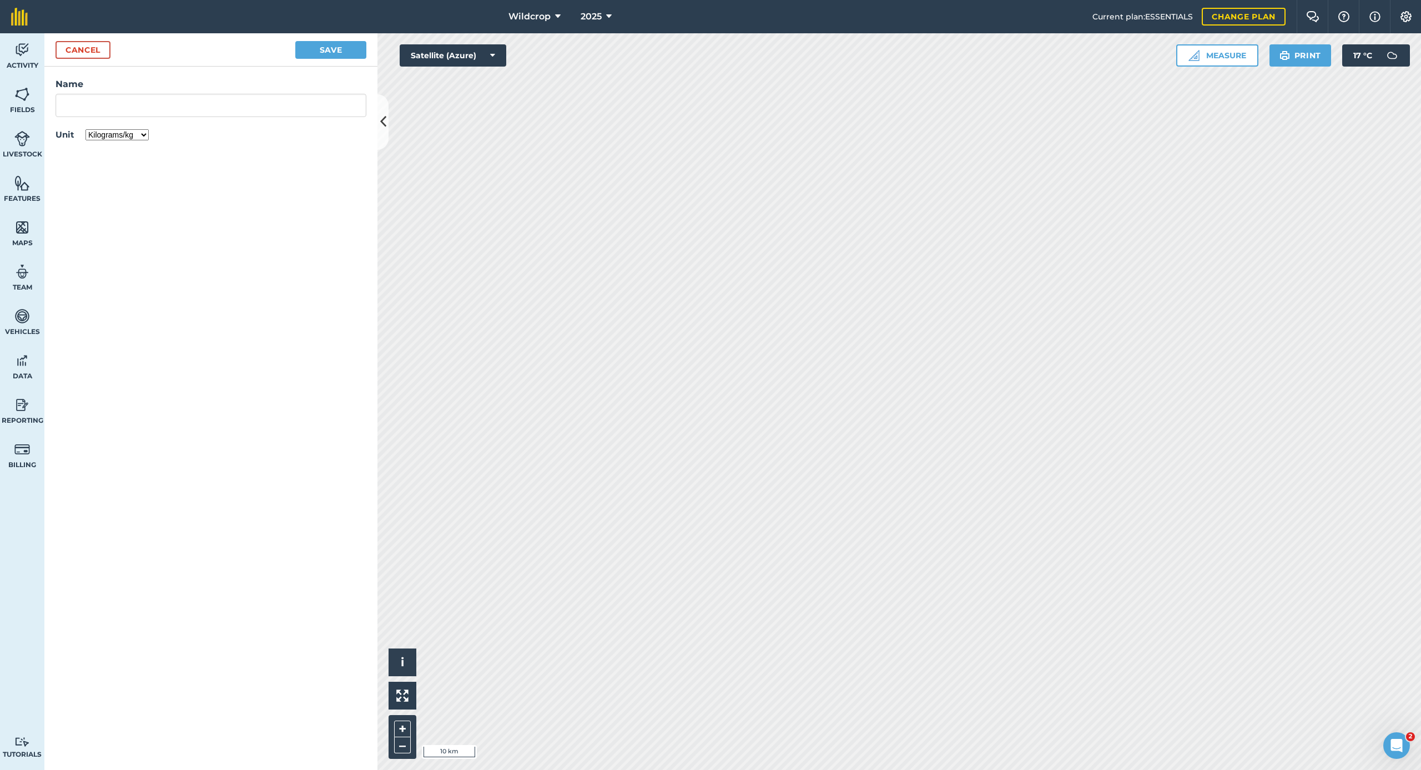
select select "IMPERIAL_TONS"
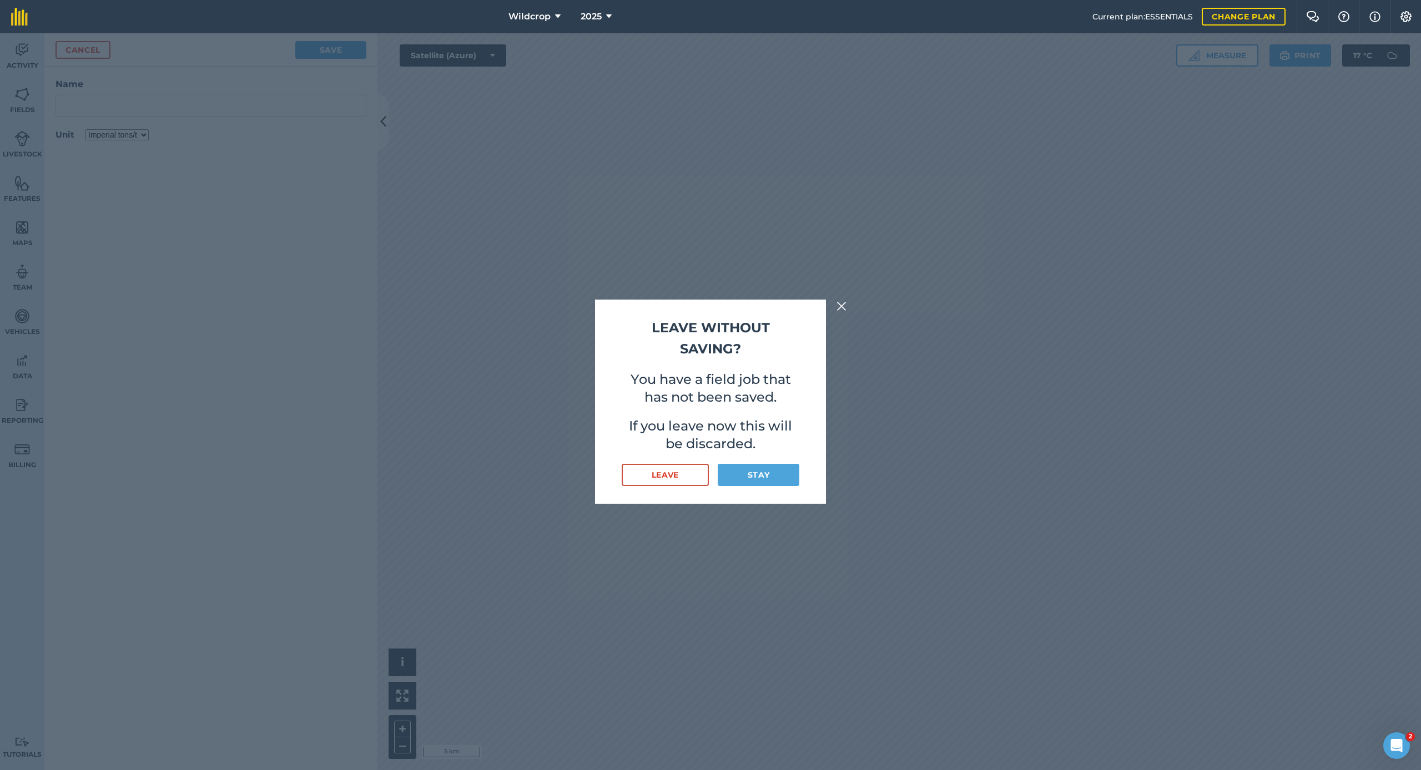
click at [846, 309] on button at bounding box center [841, 306] width 13 height 13
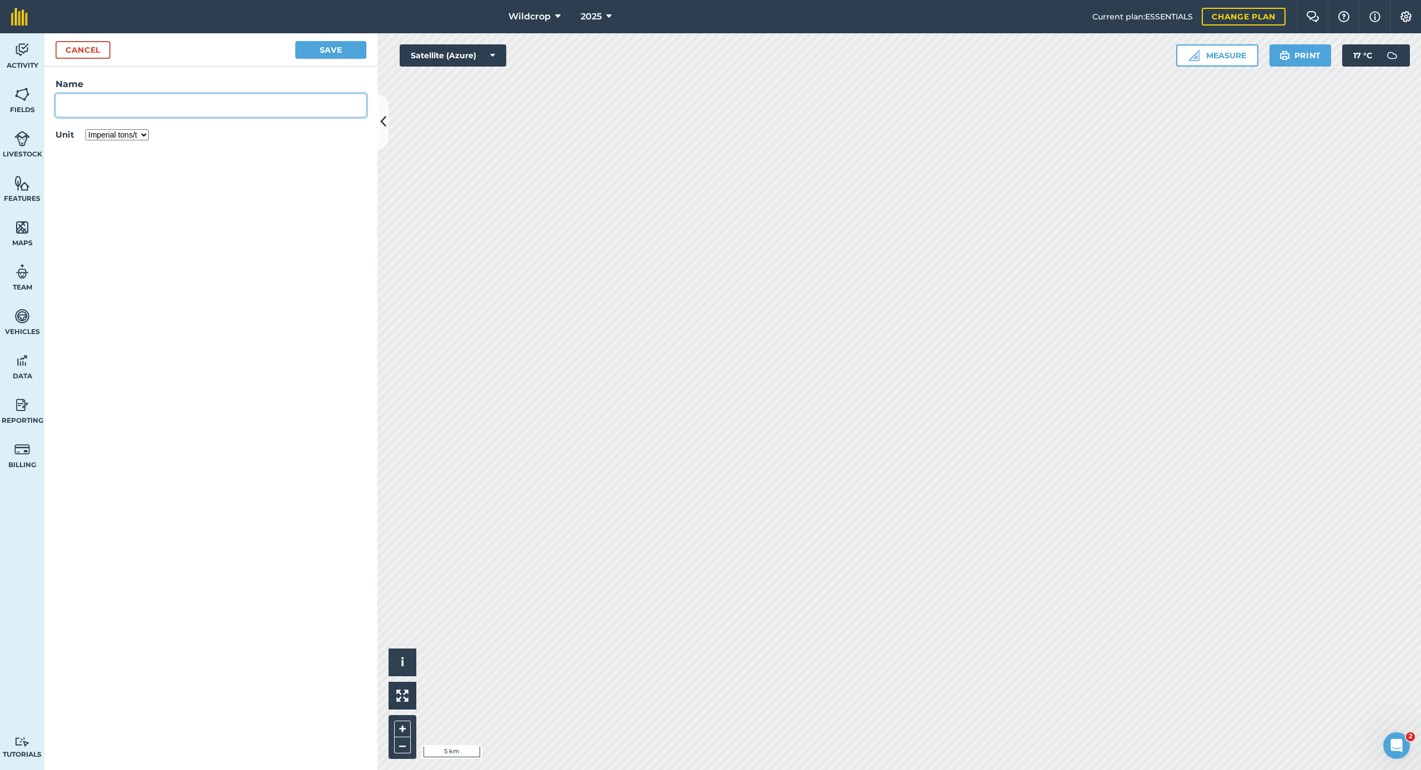
click at [124, 107] on input "Name" at bounding box center [210, 105] width 311 height 23
type input "Haylage"
drag, startPoint x: 220, startPoint y: 219, endPoint x: 230, endPoint y: 204, distance: 17.2
click at [220, 219] on form "Cancel Save Name Haylage Unit Kilograms/kg Metric tonnes/t Litres/L Pounds/lb I…" at bounding box center [210, 401] width 333 height 737
click at [332, 44] on button "Save" at bounding box center [330, 50] width 71 height 18
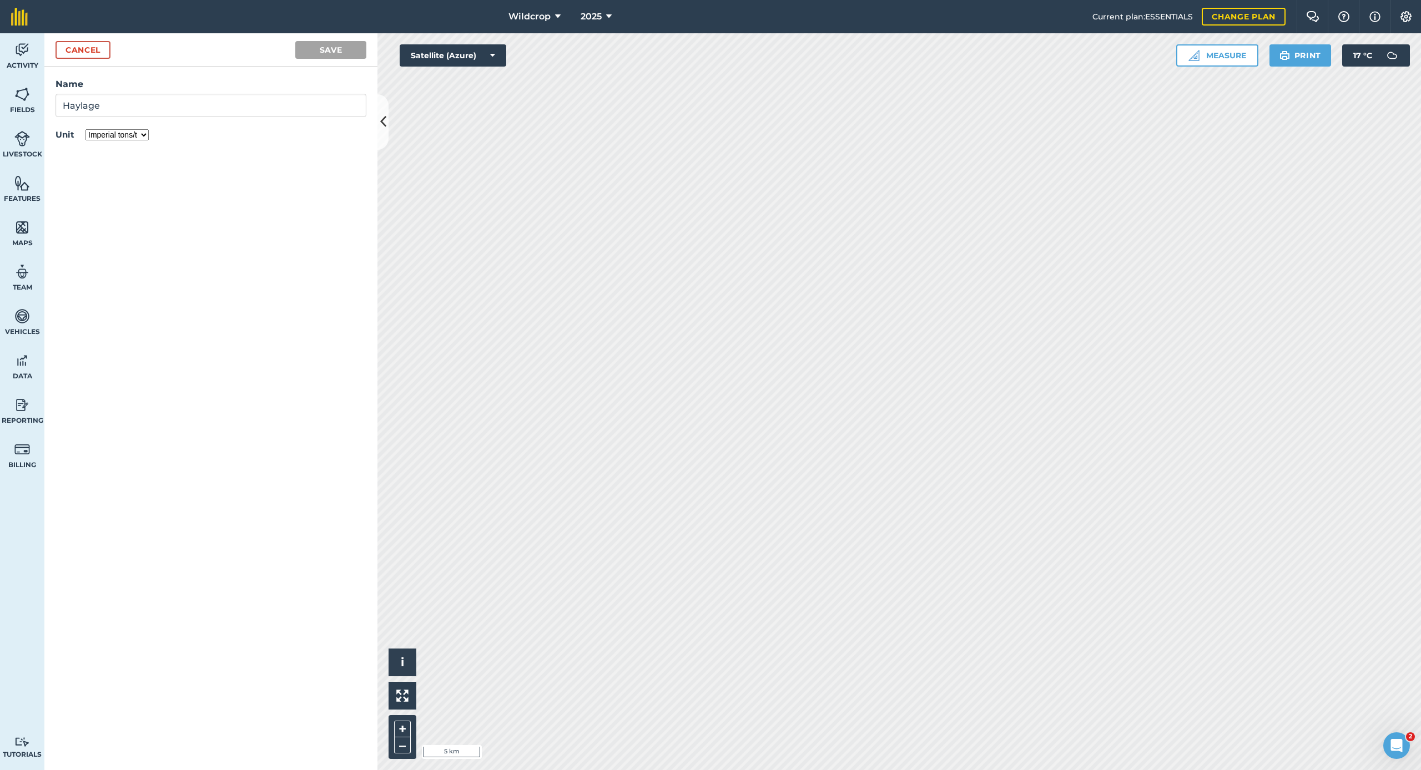
type input "Harvesting Haylage"
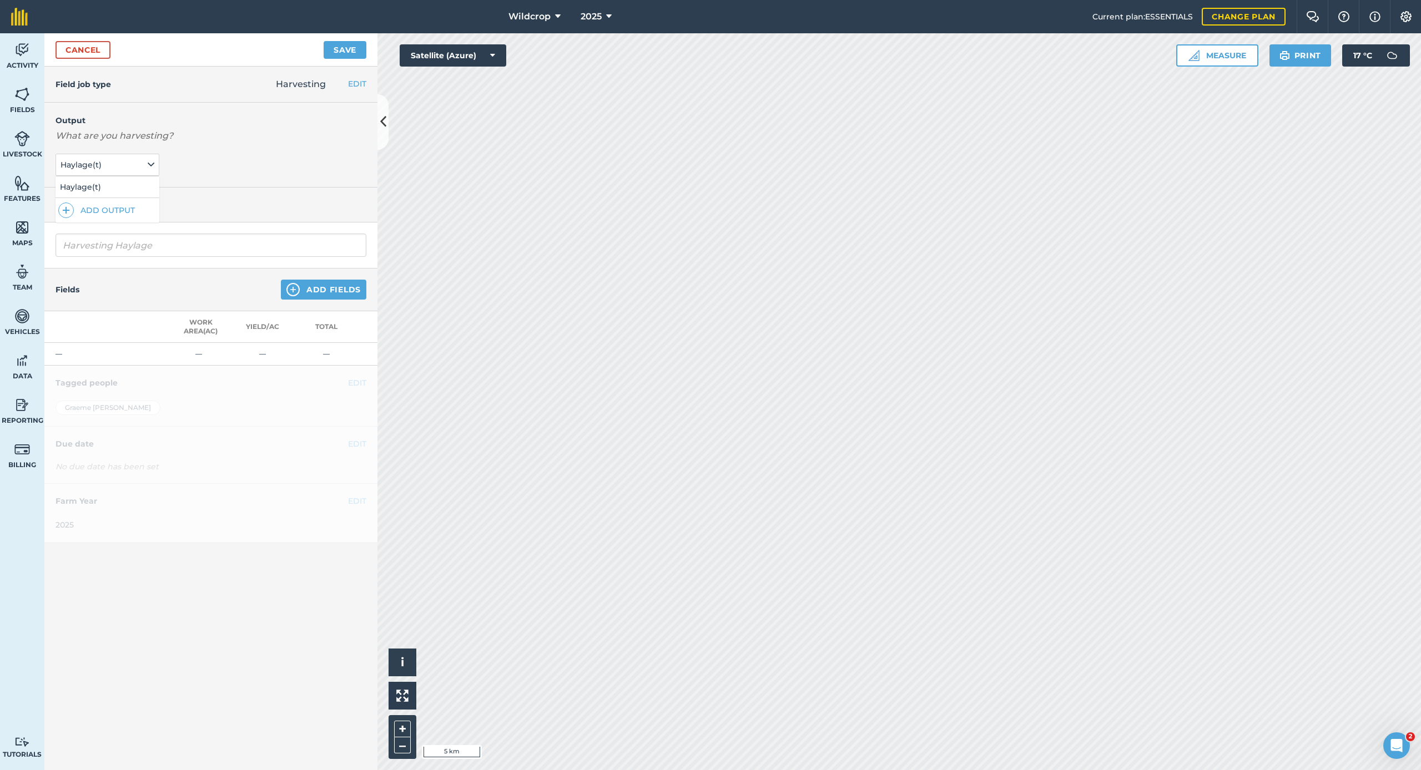
click at [200, 339] on th "Work area ( Ac )" at bounding box center [198, 327] width 47 height 32
click at [267, 338] on th "Yield / Ac" at bounding box center [262, 327] width 47 height 32
click at [257, 332] on th "Yield / Ac" at bounding box center [262, 327] width 47 height 32
click at [339, 289] on button "Add Fields" at bounding box center [323, 290] width 85 height 20
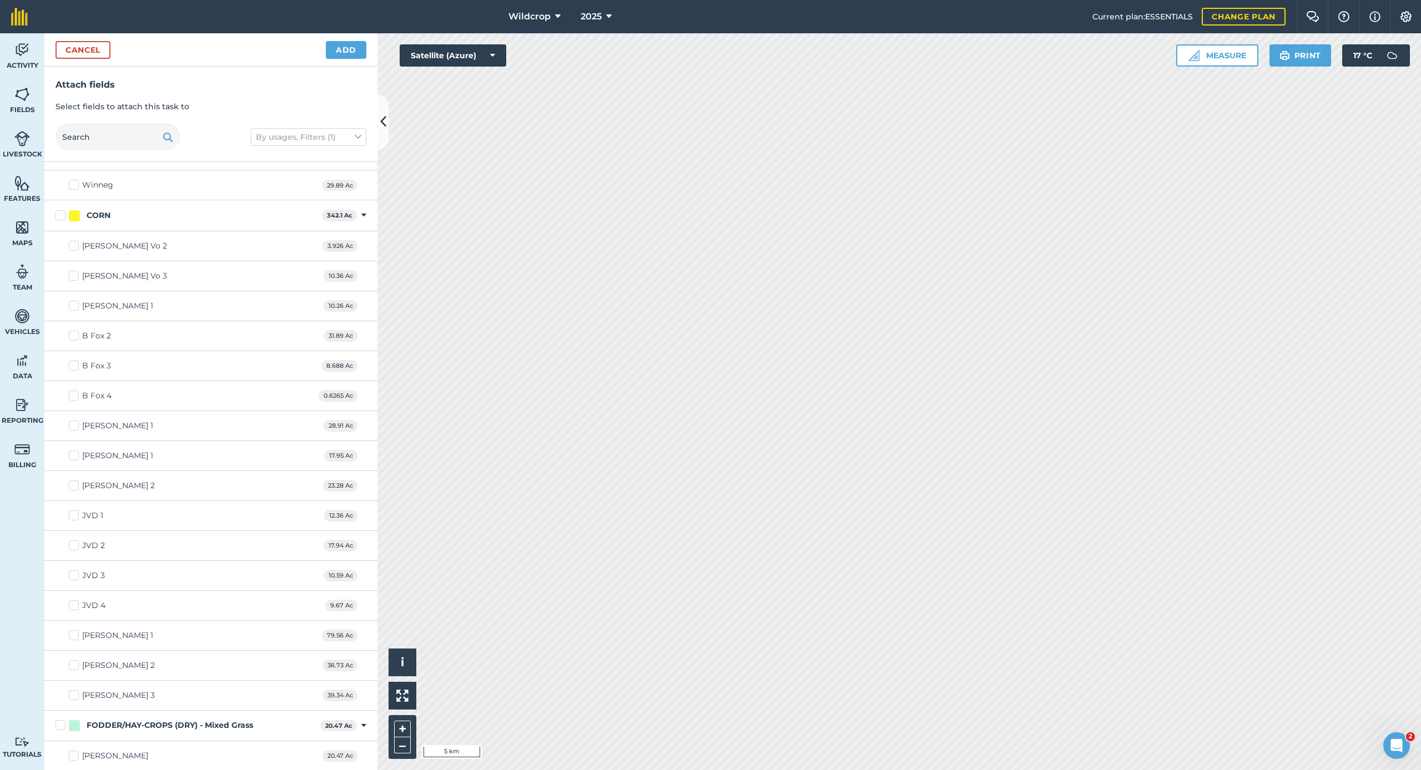
scroll to position [981, 0]
click at [62, 712] on label "FODDER/HAY-CROPS (DRY) - Mixed Grass" at bounding box center [185, 726] width 260 height 12
click at [62, 712] on input "FODDER/HAY-CROPS (DRY) - Mixed Grass" at bounding box center [58, 723] width 7 height 7
checkbox input "true"
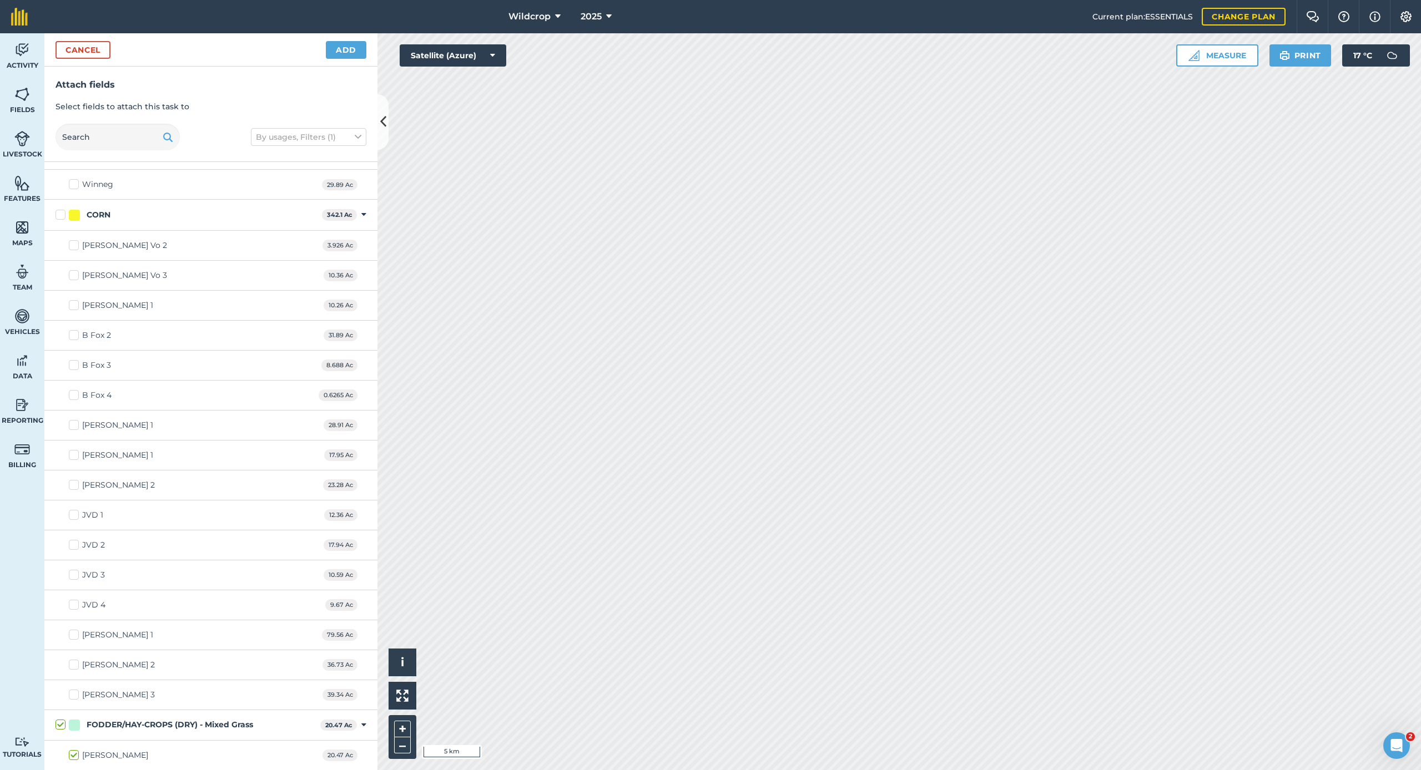
scroll to position [981, 0]
click at [349, 52] on button "Add" at bounding box center [346, 50] width 41 height 18
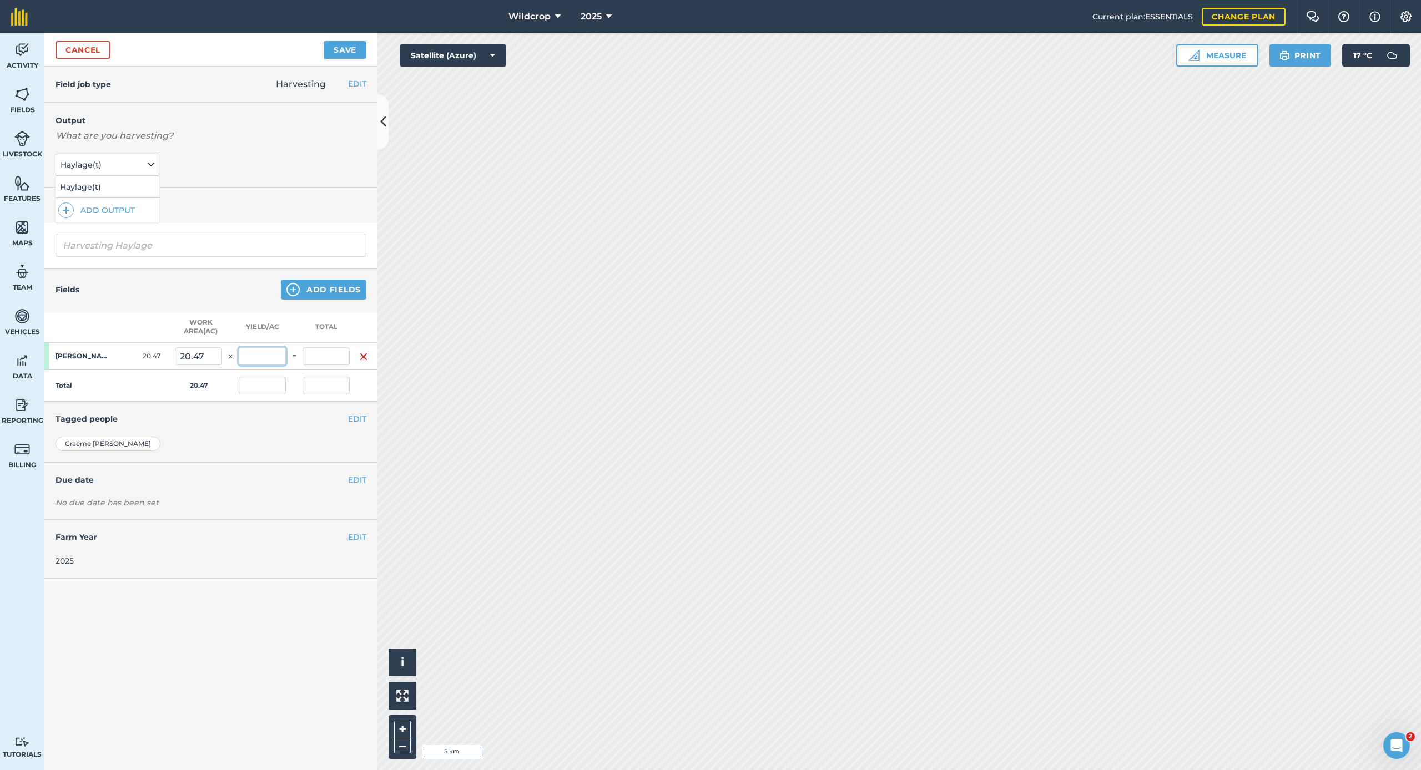
click at [250, 357] on input "text" at bounding box center [262, 356] width 47 height 18
click at [260, 359] on input "text" at bounding box center [262, 356] width 47 height 18
click at [246, 355] on input "text" at bounding box center [262, 356] width 47 height 18
type input "1.17"
type input "23.95"
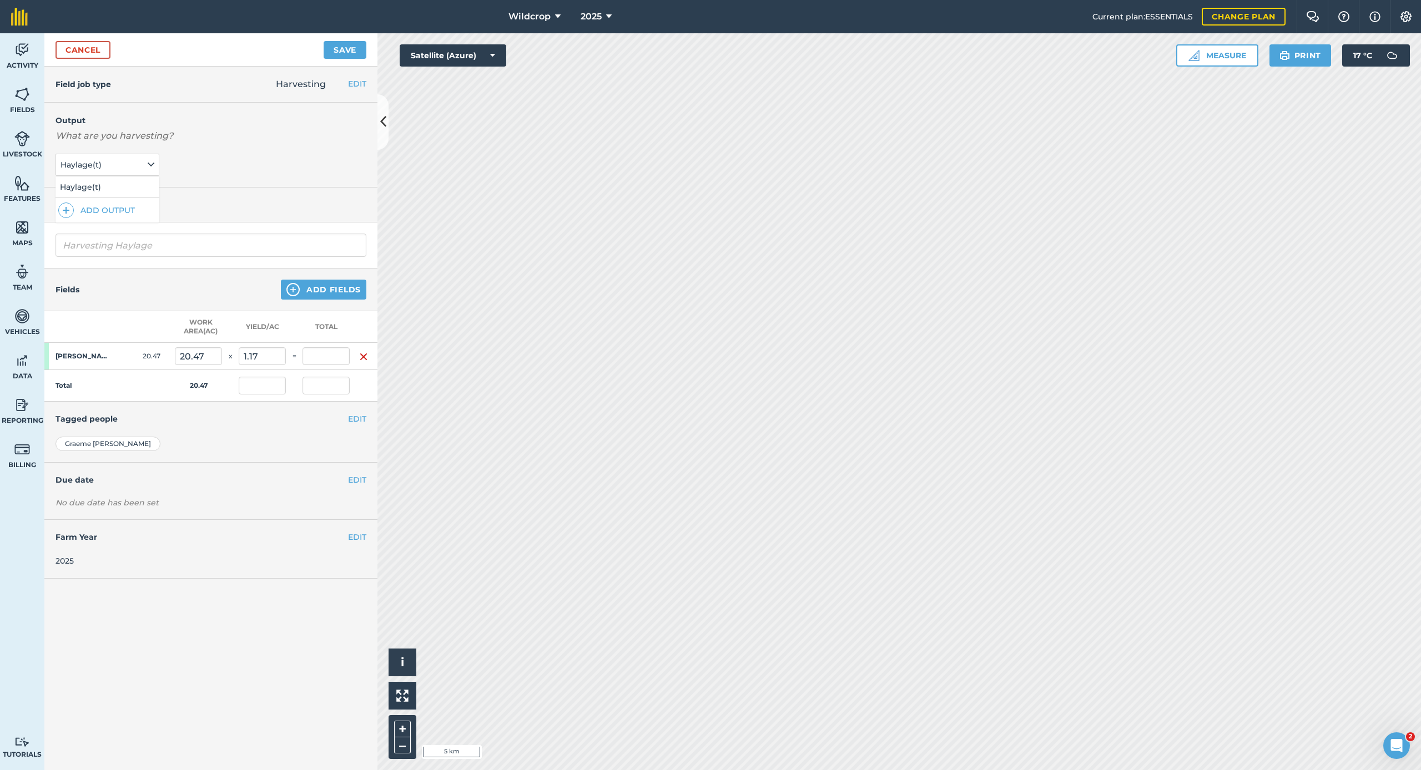
type input "1.17"
type input "23.95"
click at [284, 477] on h4 "Due date" at bounding box center [210, 480] width 311 height 12
click at [365, 358] on img "button" at bounding box center [363, 356] width 9 height 13
click at [104, 407] on div "[PERSON_NAME]" at bounding box center [107, 408] width 105 height 14
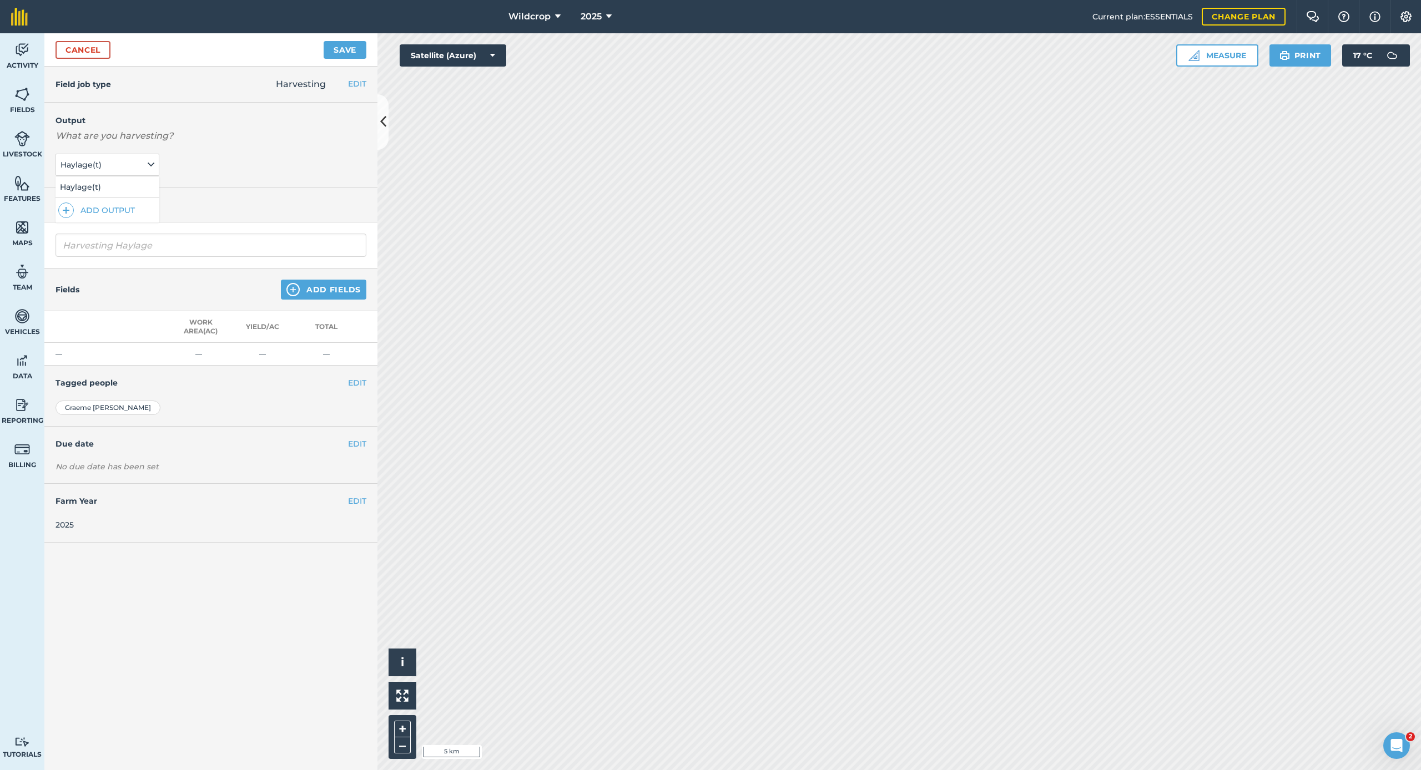
click at [327, 286] on button "Add Fields" at bounding box center [323, 290] width 85 height 20
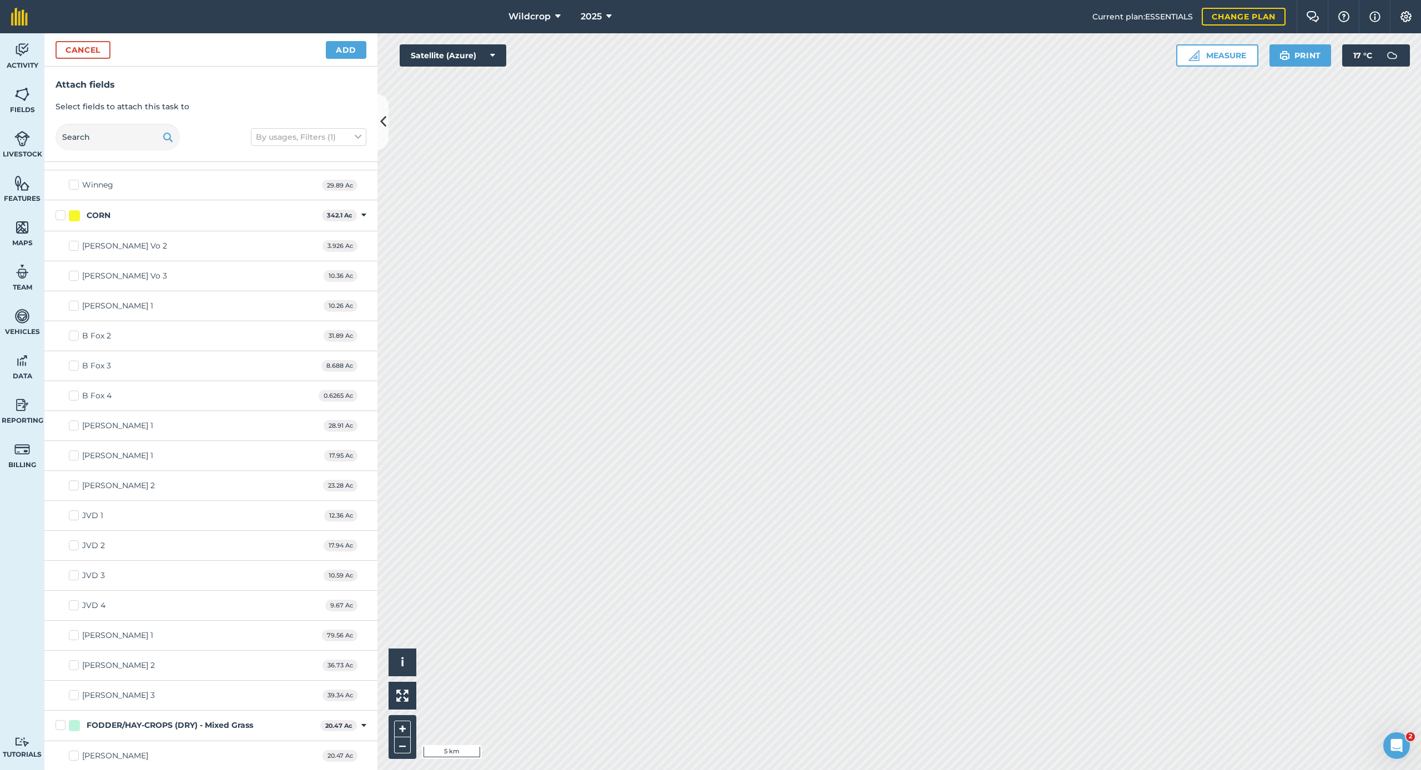
click at [77, 712] on label "[PERSON_NAME]" at bounding box center [108, 756] width 79 height 12
click at [76, 712] on input "[PERSON_NAME]" at bounding box center [72, 753] width 7 height 7
checkbox input "true"
click at [350, 44] on button "Add" at bounding box center [346, 50] width 41 height 18
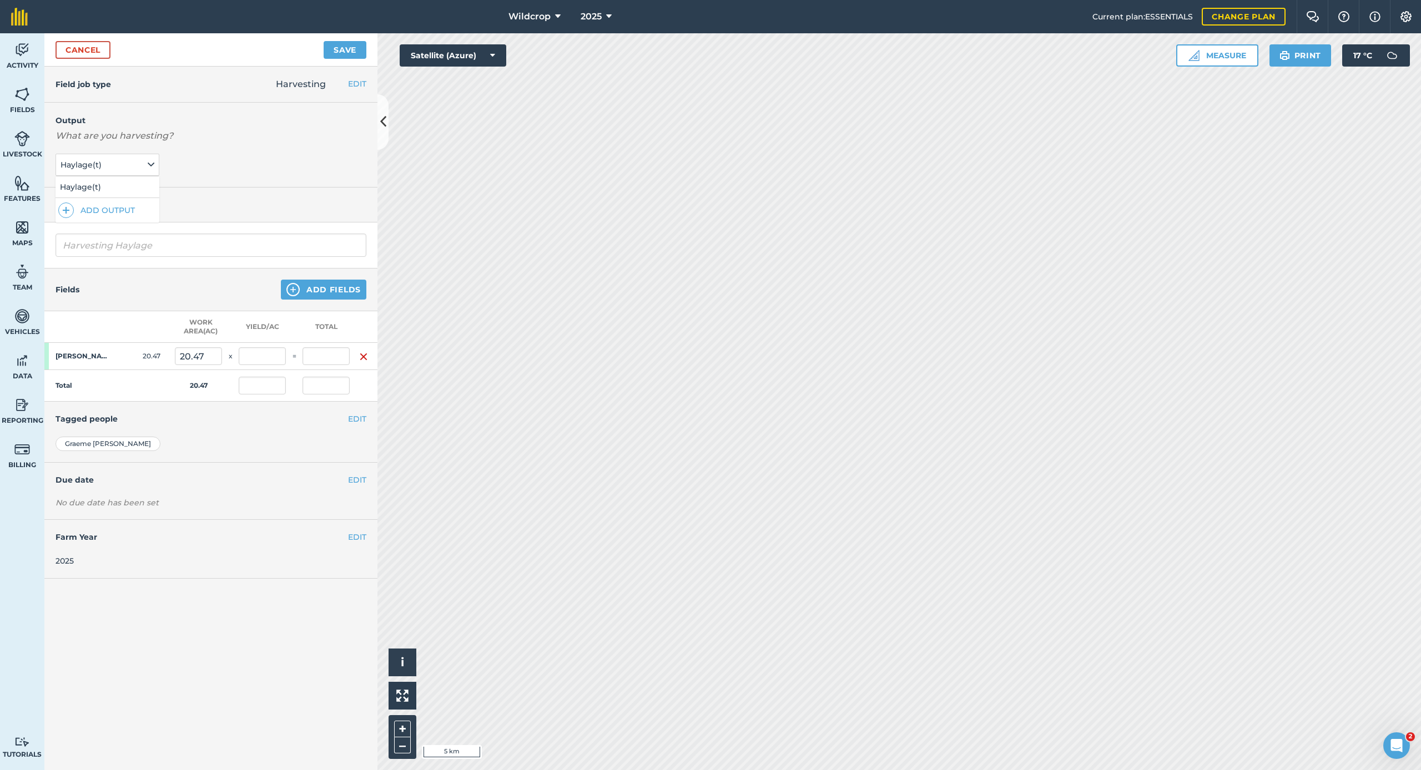
click at [149, 165] on icon at bounding box center [151, 165] width 7 height 12
click at [133, 211] on button "Add Output" at bounding box center [108, 211] width 101 height 16
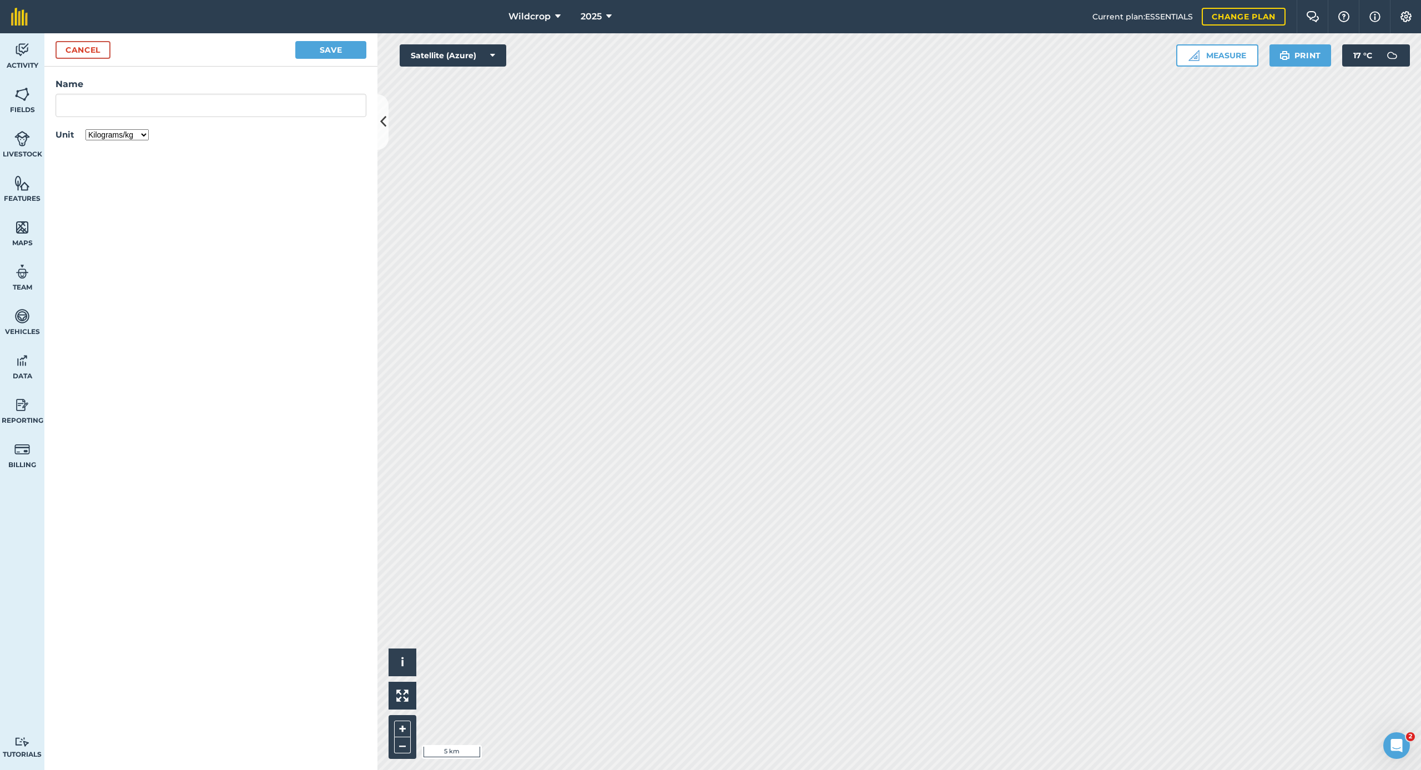
click at [84, 50] on button "Cancel" at bounding box center [82, 50] width 55 height 18
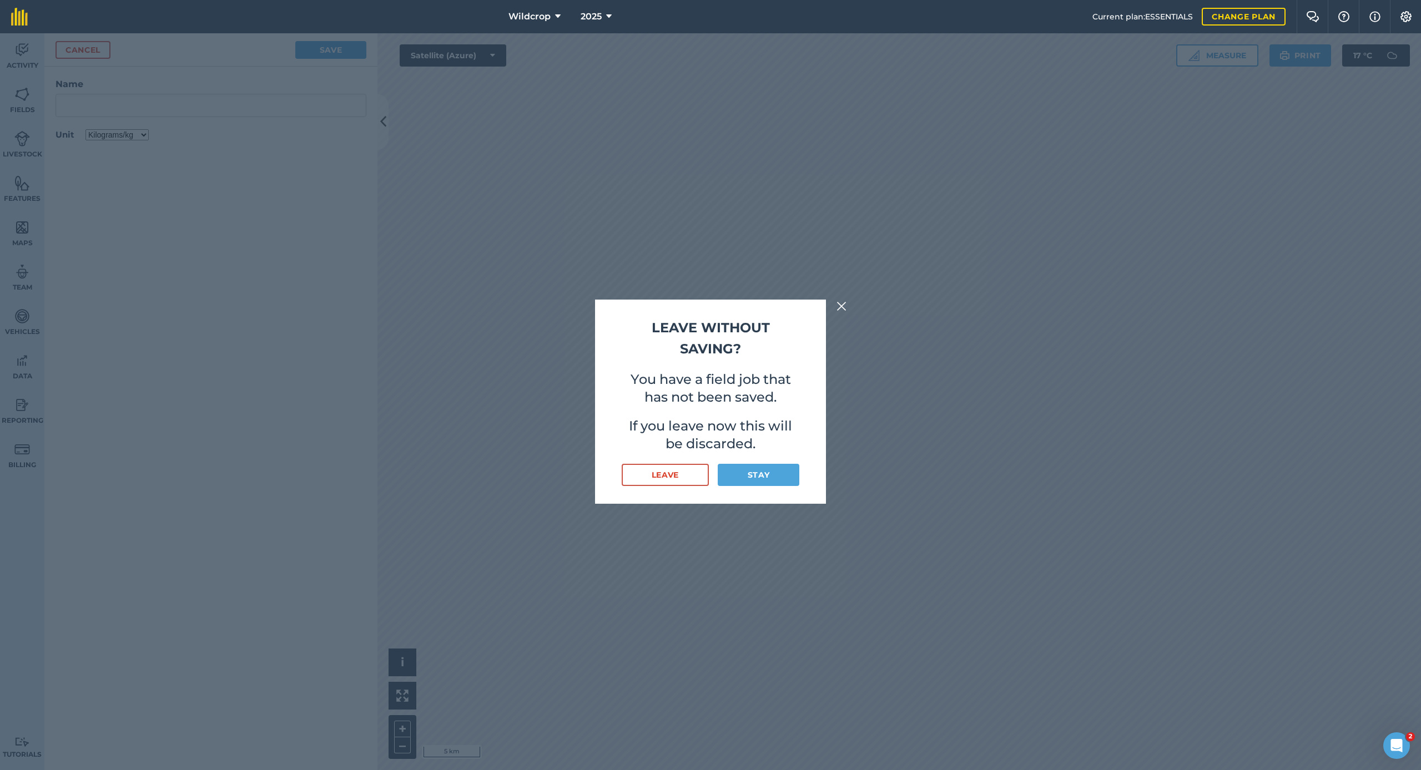
click at [766, 475] on button "Stay" at bounding box center [759, 475] width 82 height 22
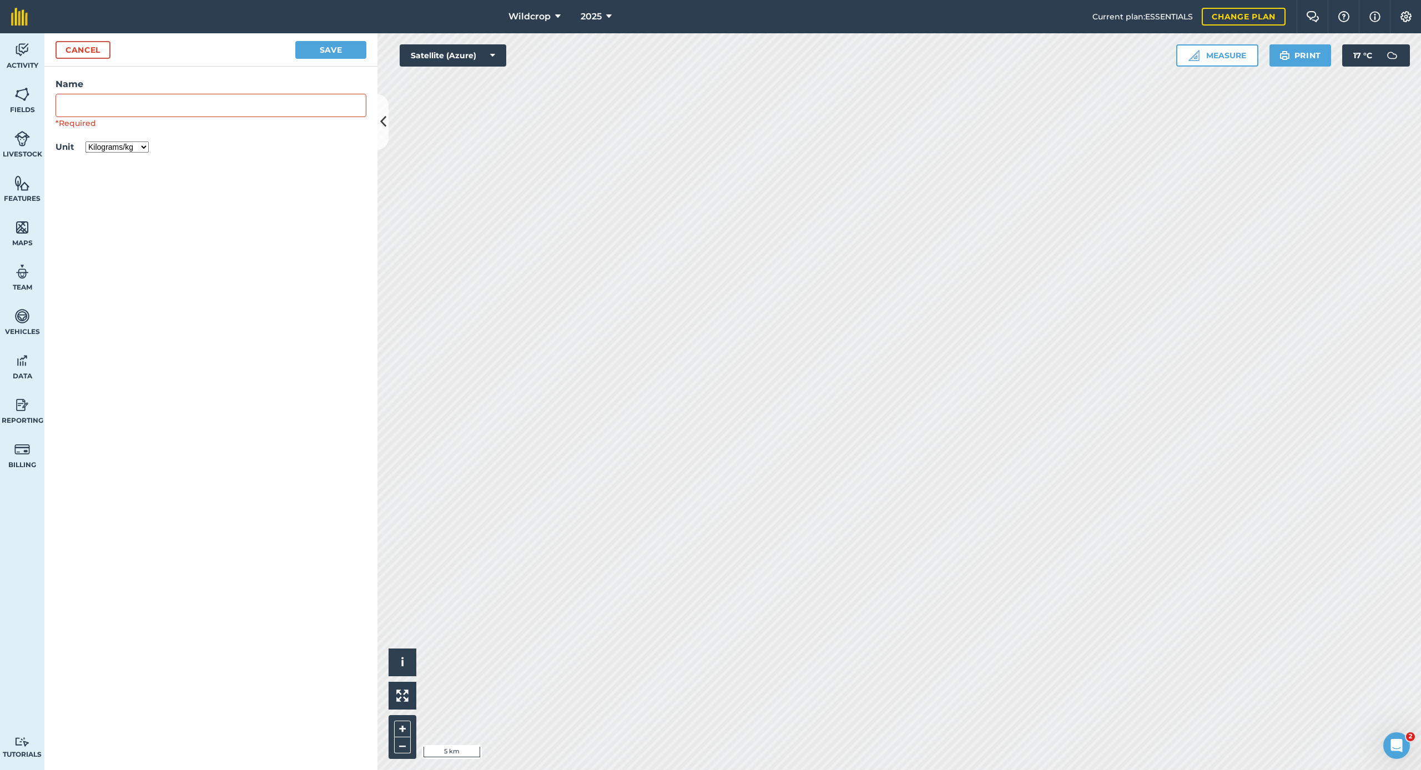
click at [92, 52] on button "Cancel" at bounding box center [82, 50] width 55 height 18
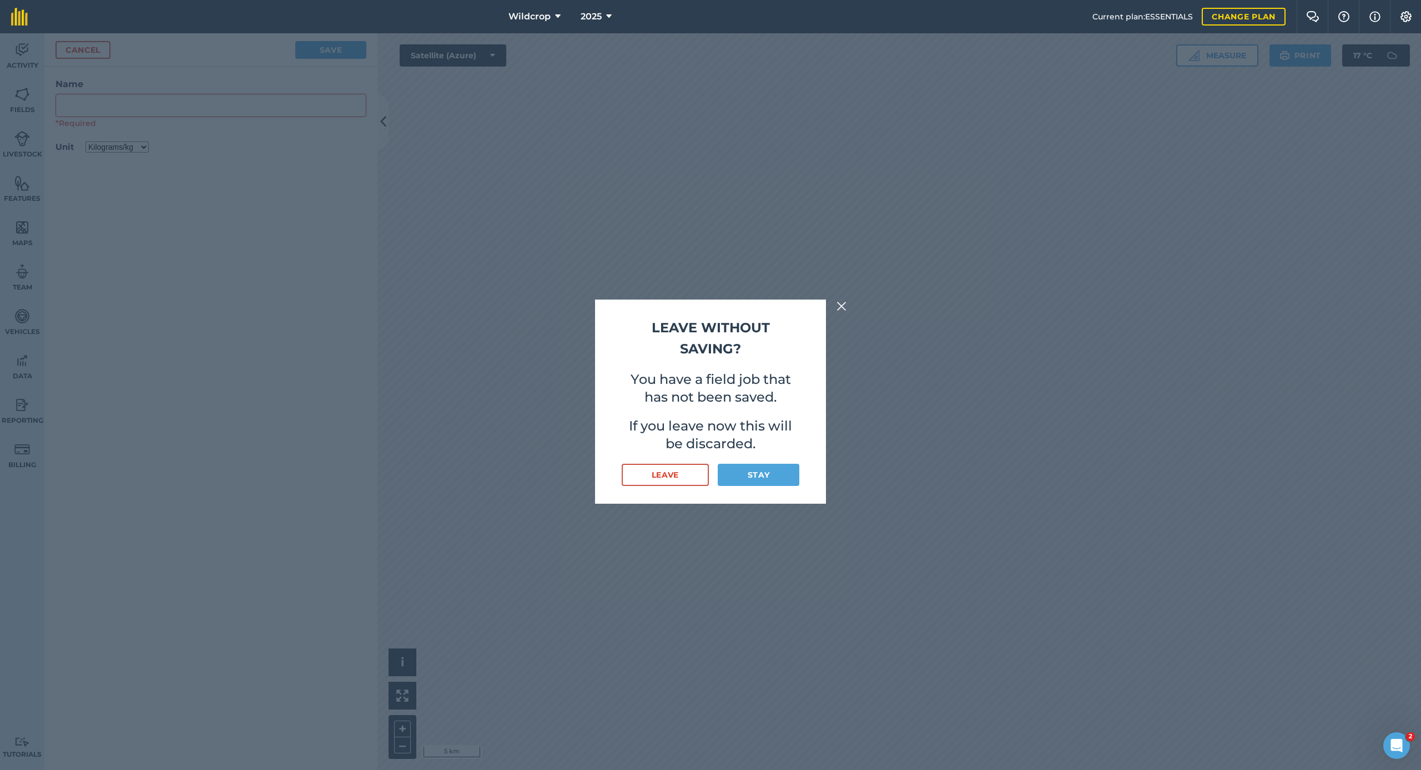
click at [660, 473] on button "Leave" at bounding box center [665, 475] width 87 height 22
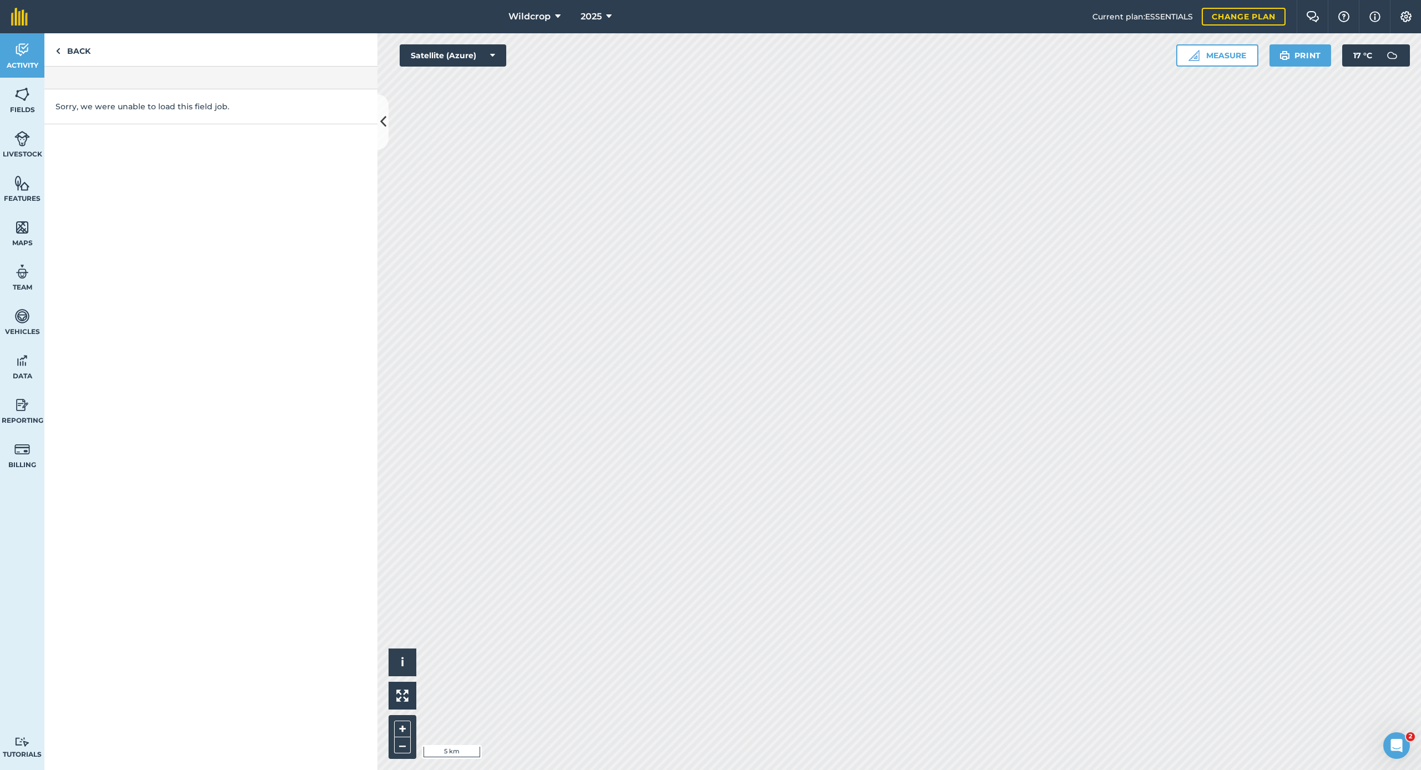
click at [22, 417] on span "Reporting" at bounding box center [22, 420] width 44 height 9
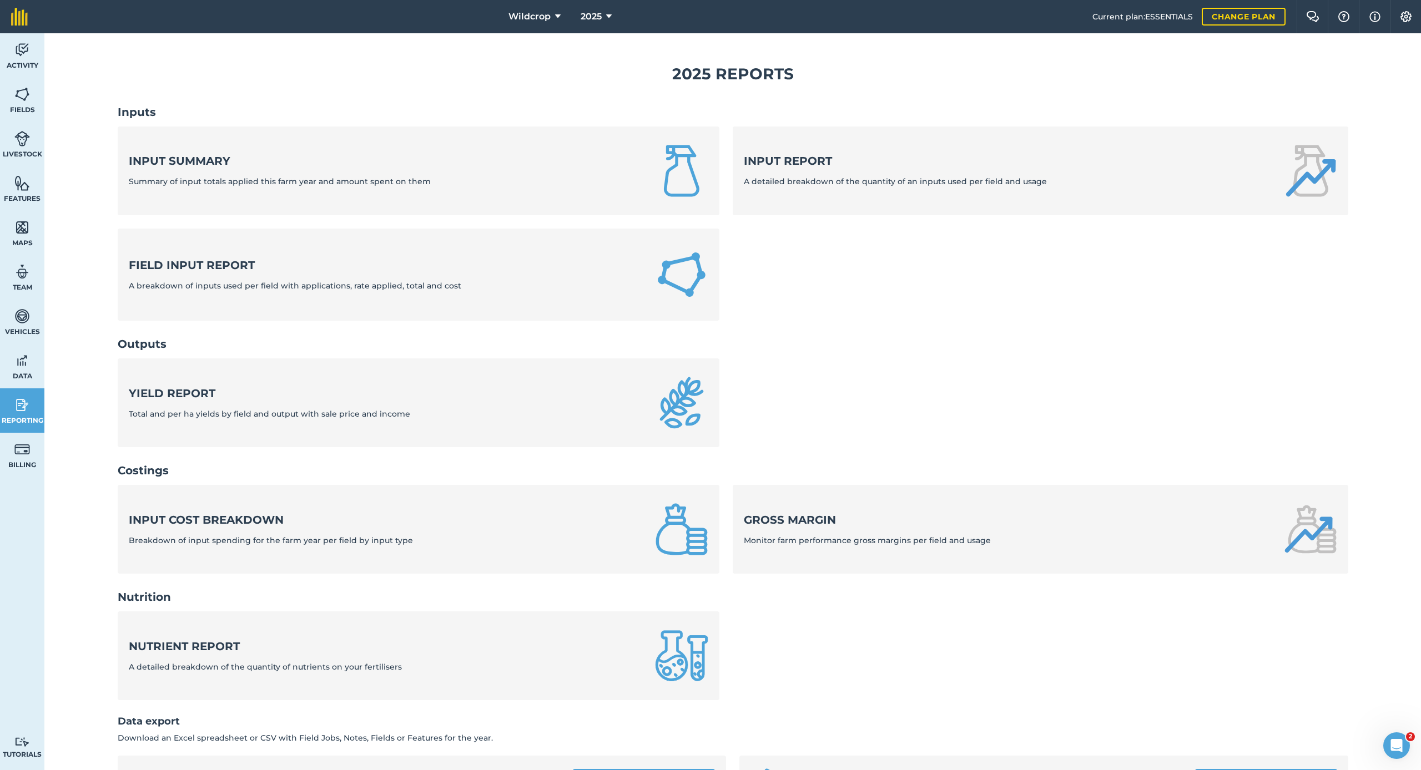
click at [224, 394] on strong "Yield report" at bounding box center [269, 394] width 281 height 16
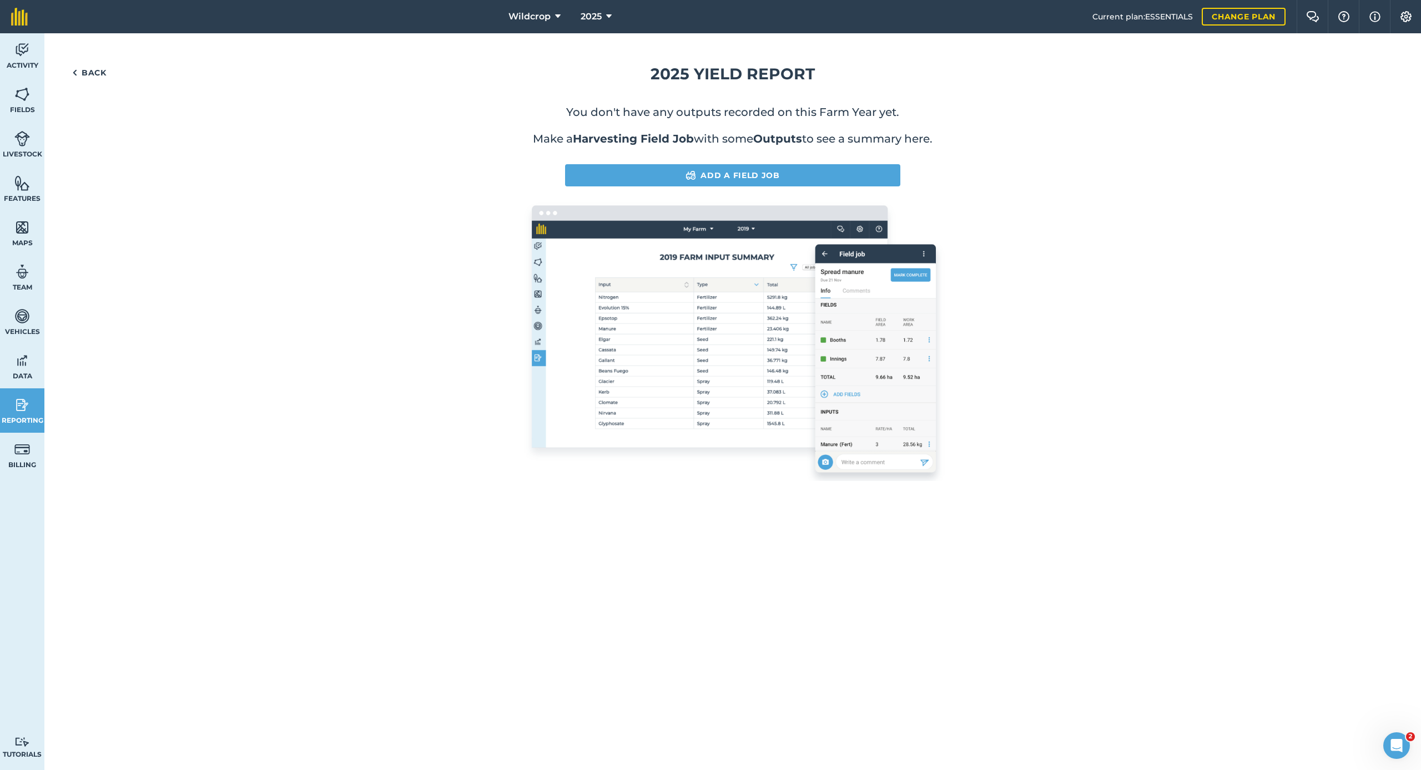
click at [697, 173] on link "Add a Field Job" at bounding box center [732, 175] width 335 height 22
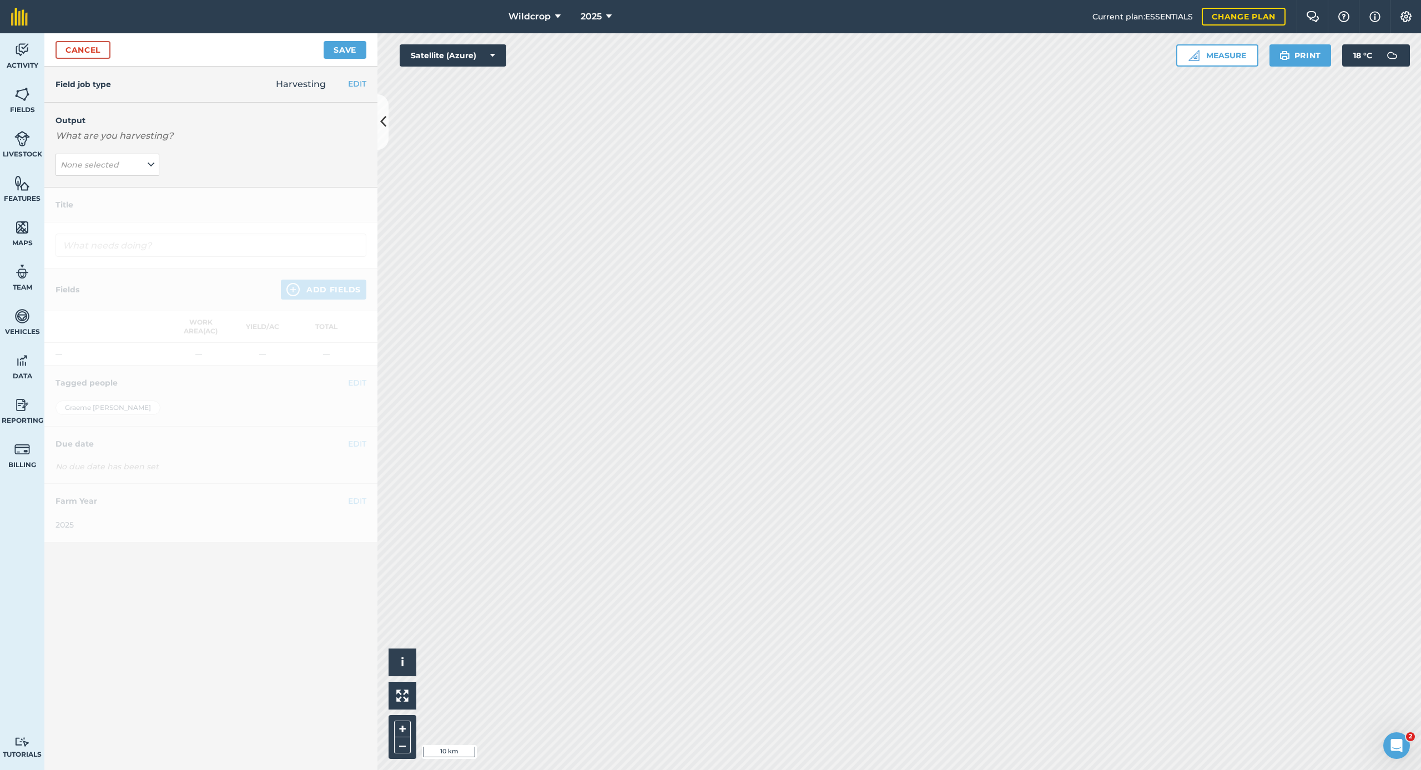
click at [153, 166] on icon at bounding box center [151, 165] width 7 height 12
click at [119, 209] on button "Add Output" at bounding box center [108, 211] width 101 height 16
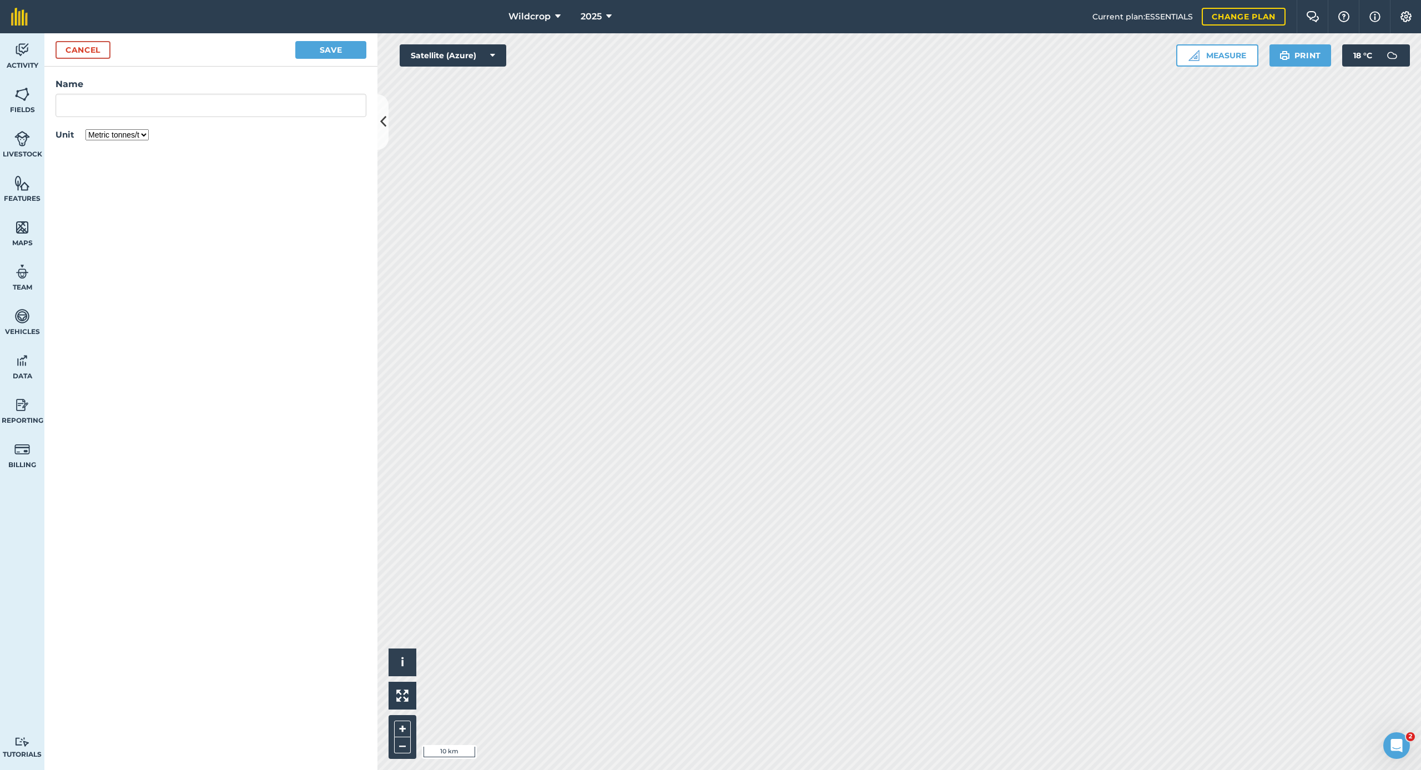
select select "POUNDS"
click at [105, 109] on input "Name" at bounding box center [210, 105] width 311 height 23
click at [224, 173] on form "Cancel Save Name haylage Unit Kilograms/kg Metric tonnes/t Litres/L Pounds/lb I…" at bounding box center [210, 401] width 333 height 737
click at [107, 107] on input "haylage" at bounding box center [210, 105] width 311 height 23
drag, startPoint x: 115, startPoint y: 106, endPoint x: 83, endPoint y: 111, distance: 32.6
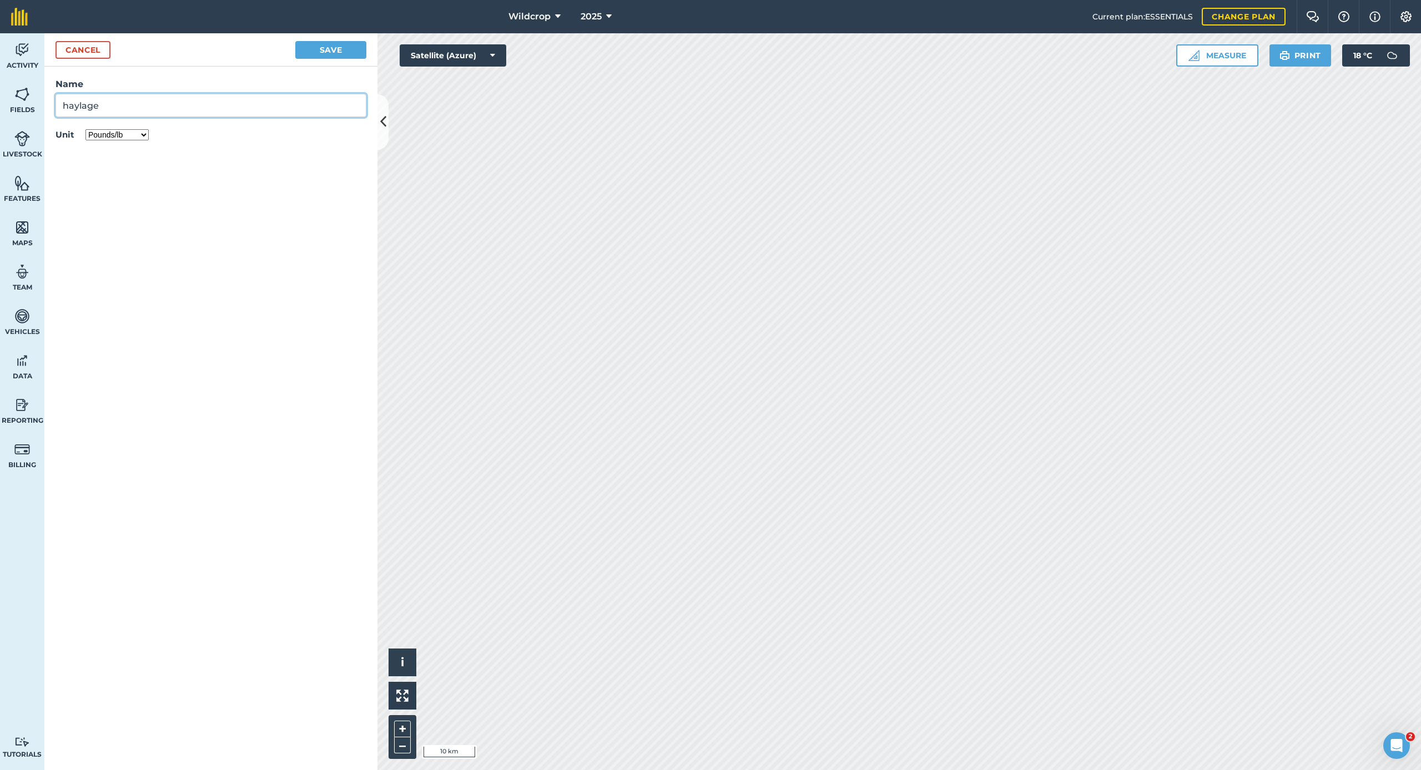
click at [33, 105] on div "Activity Fields Livestock Features Maps Team Vehicles Data Reporting Billing Tu…" at bounding box center [710, 401] width 1421 height 737
drag, startPoint x: 97, startPoint y: 107, endPoint x: 37, endPoint y: 104, distance: 59.4
click at [37, 104] on div "Activity Fields Livestock Features Maps Team Vehicles Data Reporting Billing Tu…" at bounding box center [710, 401] width 1421 height 737
type input "Haylage"
click at [202, 200] on form "Cancel Save Name Haylage Unit Kilograms/kg Metric tonnes/t Litres/L Pounds/lb I…" at bounding box center [210, 401] width 333 height 737
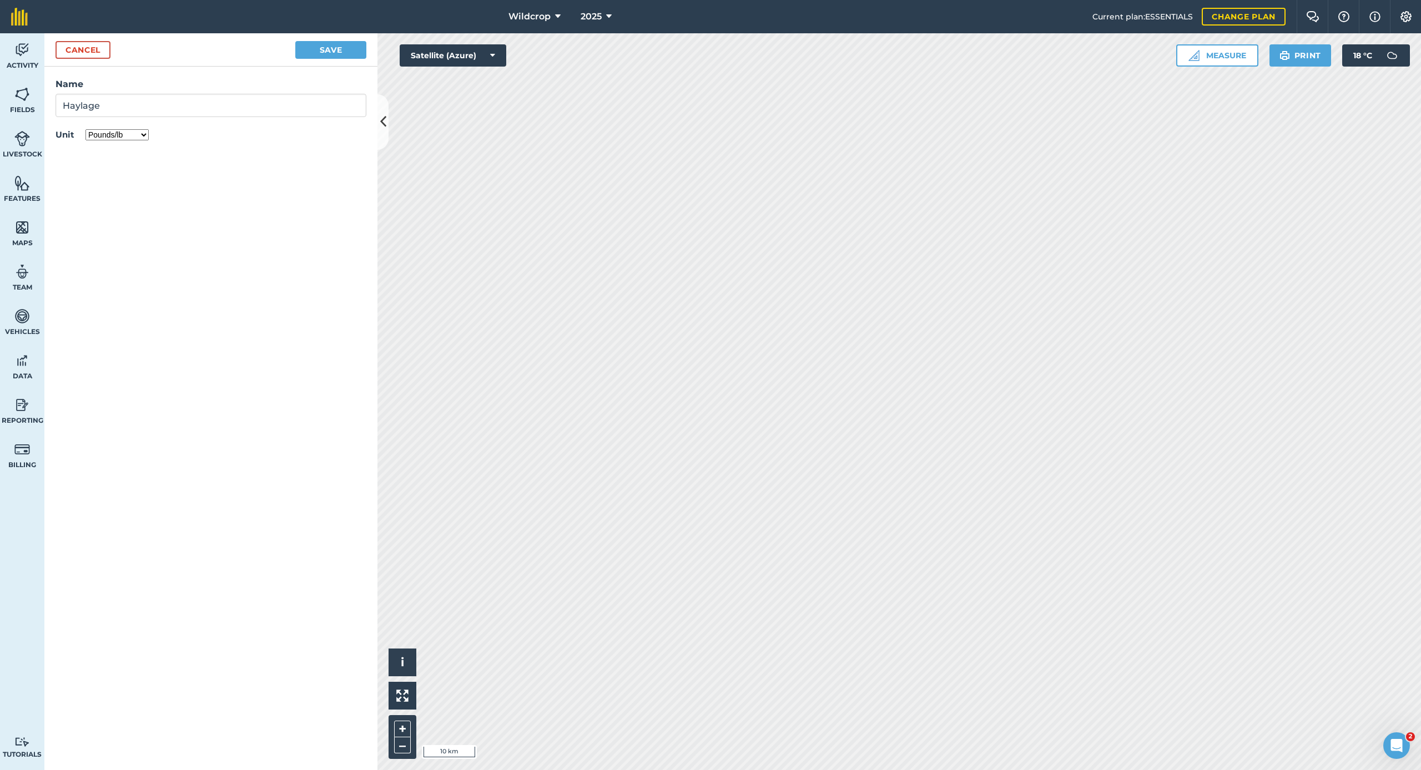
click at [317, 51] on button "Save" at bounding box center [330, 50] width 71 height 18
type input "Harvesting Haylage"
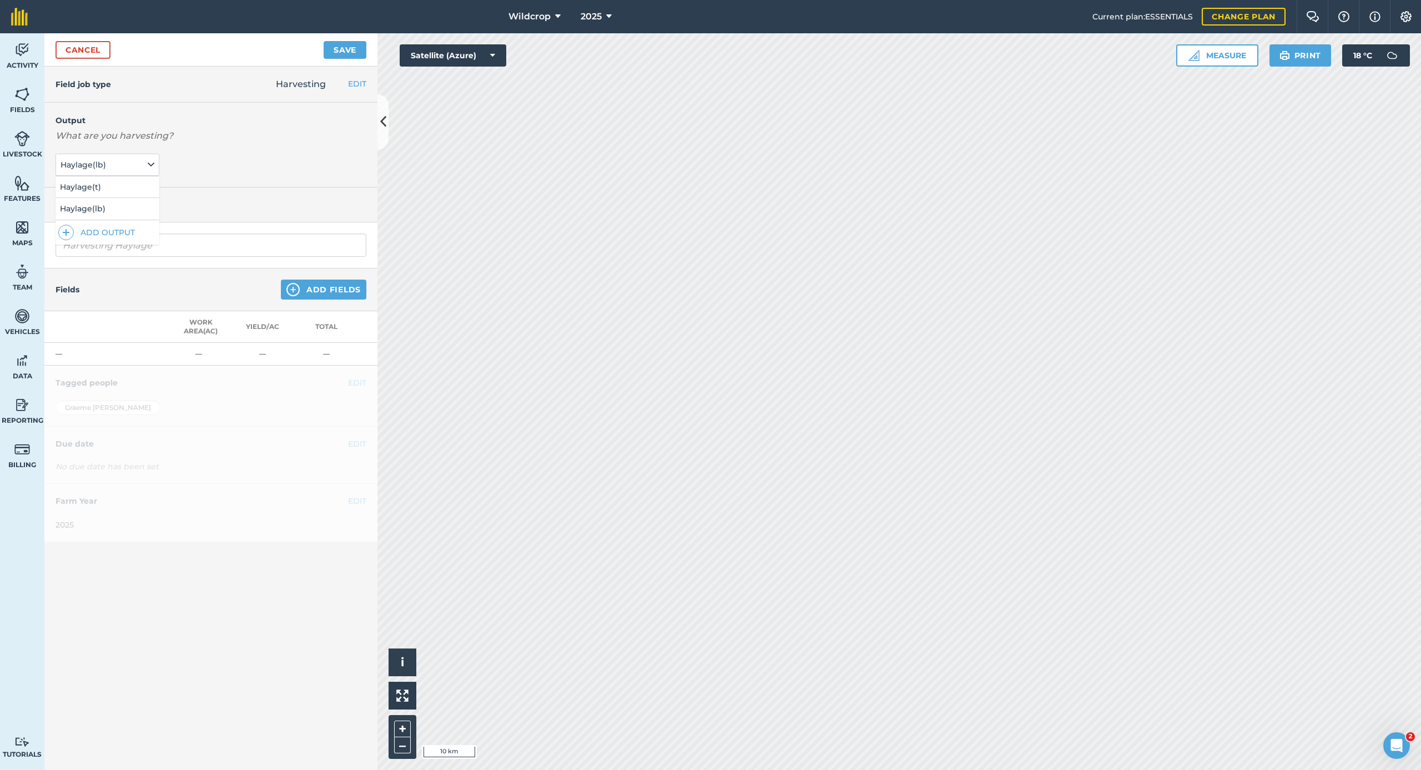
click at [137, 164] on button "Haylage ( lb )" at bounding box center [107, 165] width 104 height 22
click at [324, 292] on button "Add Fields" at bounding box center [323, 290] width 85 height 20
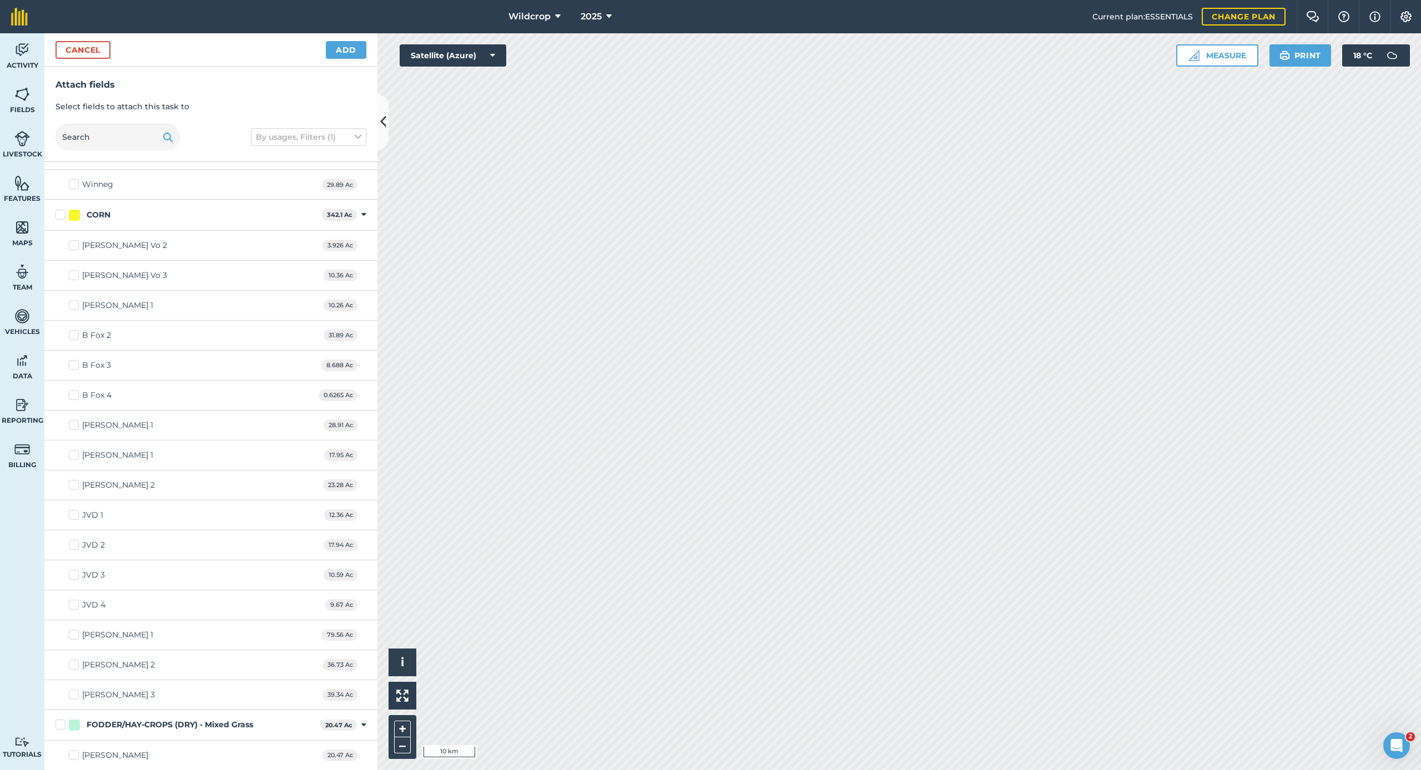
scroll to position [981, 0]
click at [77, 712] on div at bounding box center [74, 725] width 11 height 11
click at [63, 712] on input "FODDER/HAY-CROPS (DRY) - Mixed Grass" at bounding box center [58, 723] width 7 height 7
checkbox input "true"
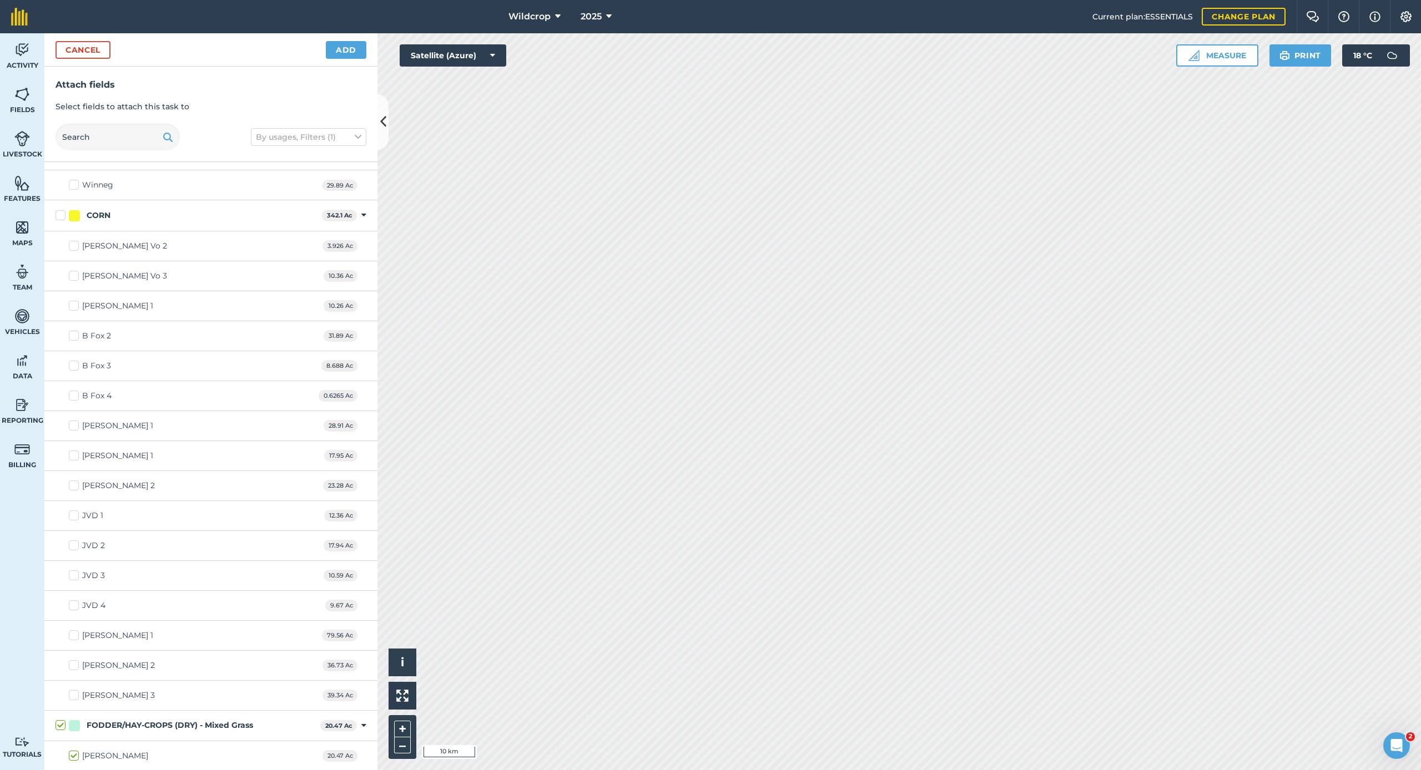
click at [349, 51] on button "Add" at bounding box center [346, 50] width 41 height 18
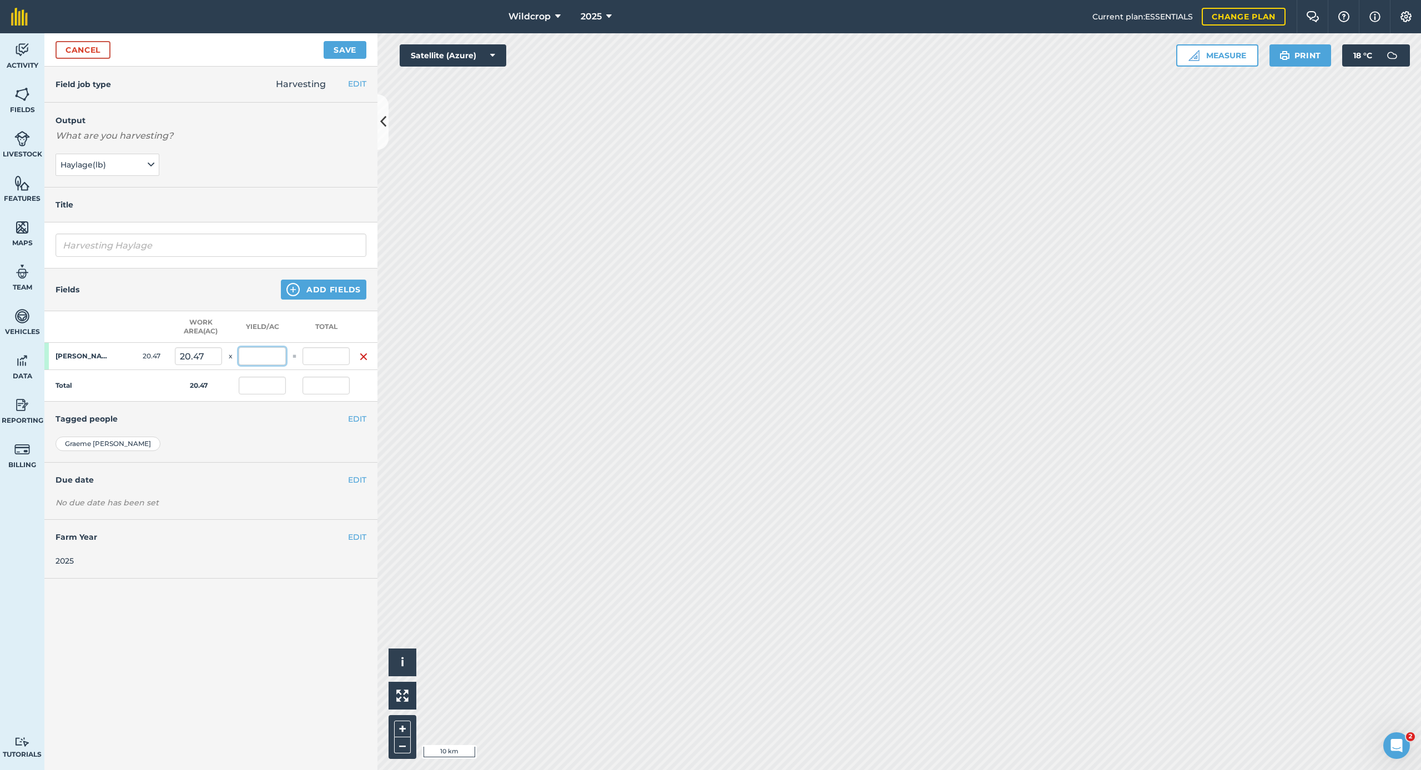
click at [278, 351] on input "text" at bounding box center [262, 356] width 47 height 18
click at [253, 357] on input "text" at bounding box center [262, 356] width 47 height 18
type input "2,592"
type input "53,058.24"
type input "2,592"
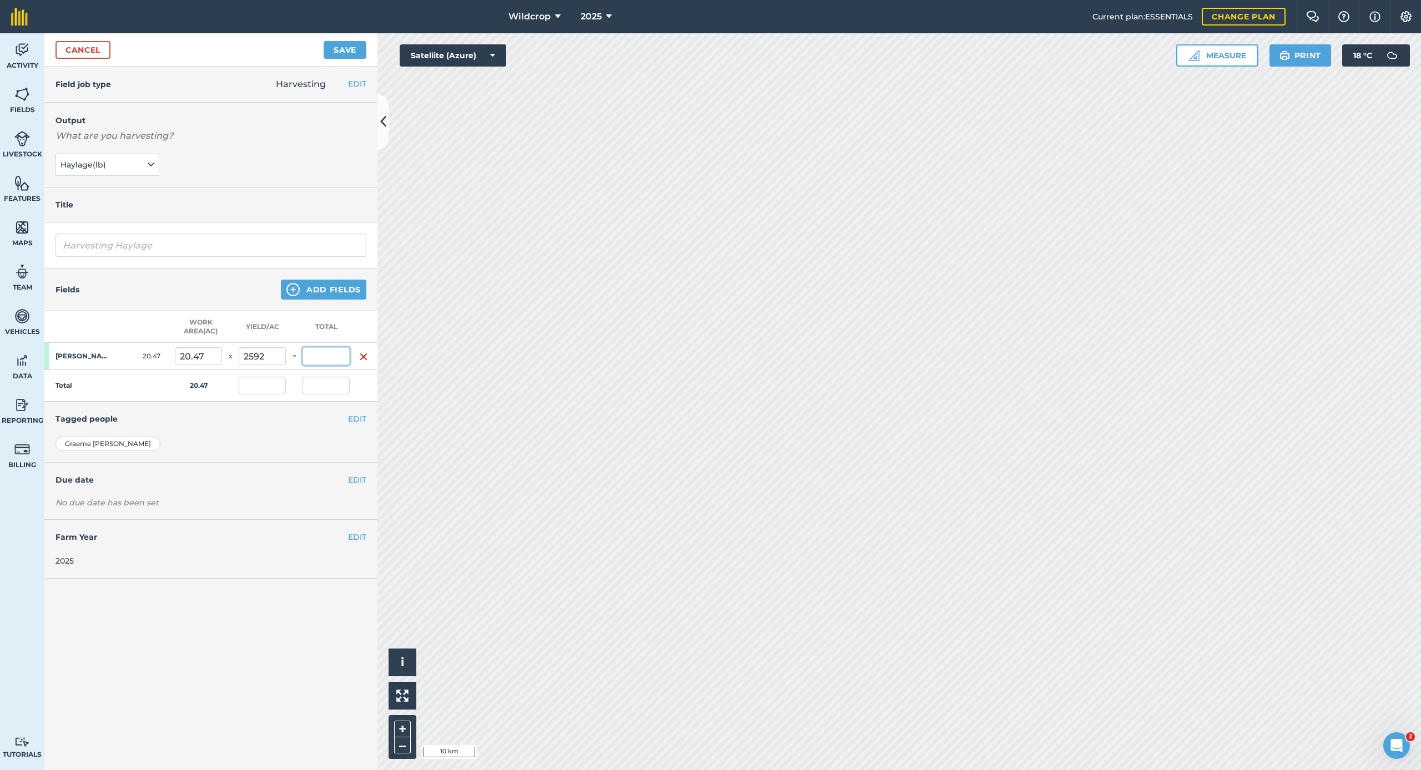
type input "53,058.24"
click at [337, 356] on input "53,058.24" at bounding box center [325, 356] width 47 height 18
click at [346, 51] on button "Save" at bounding box center [345, 50] width 43 height 18
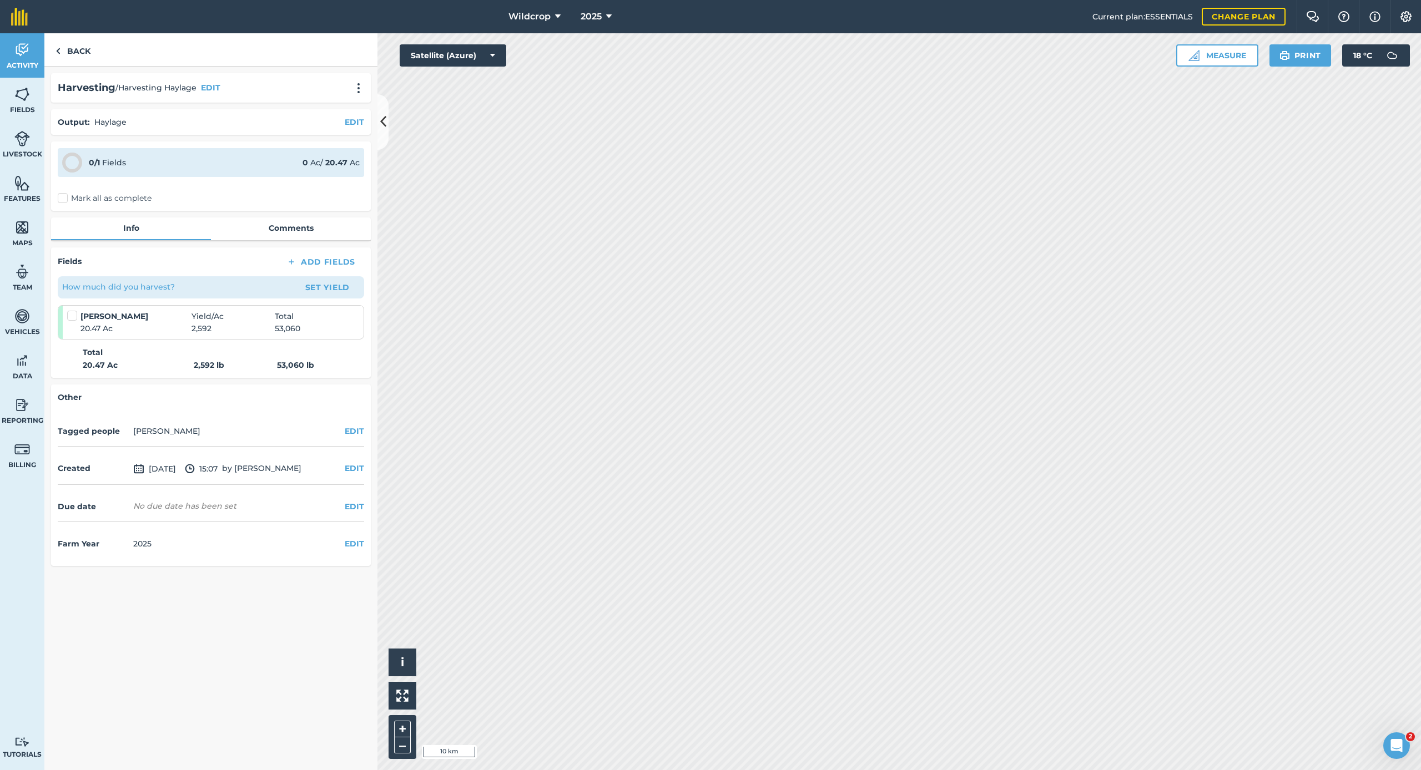
click at [63, 199] on label "Mark all as complete" at bounding box center [105, 199] width 94 height 12
click at [63, 199] on input "Mark all as complete" at bounding box center [61, 196] width 7 height 7
checkbox input "false"
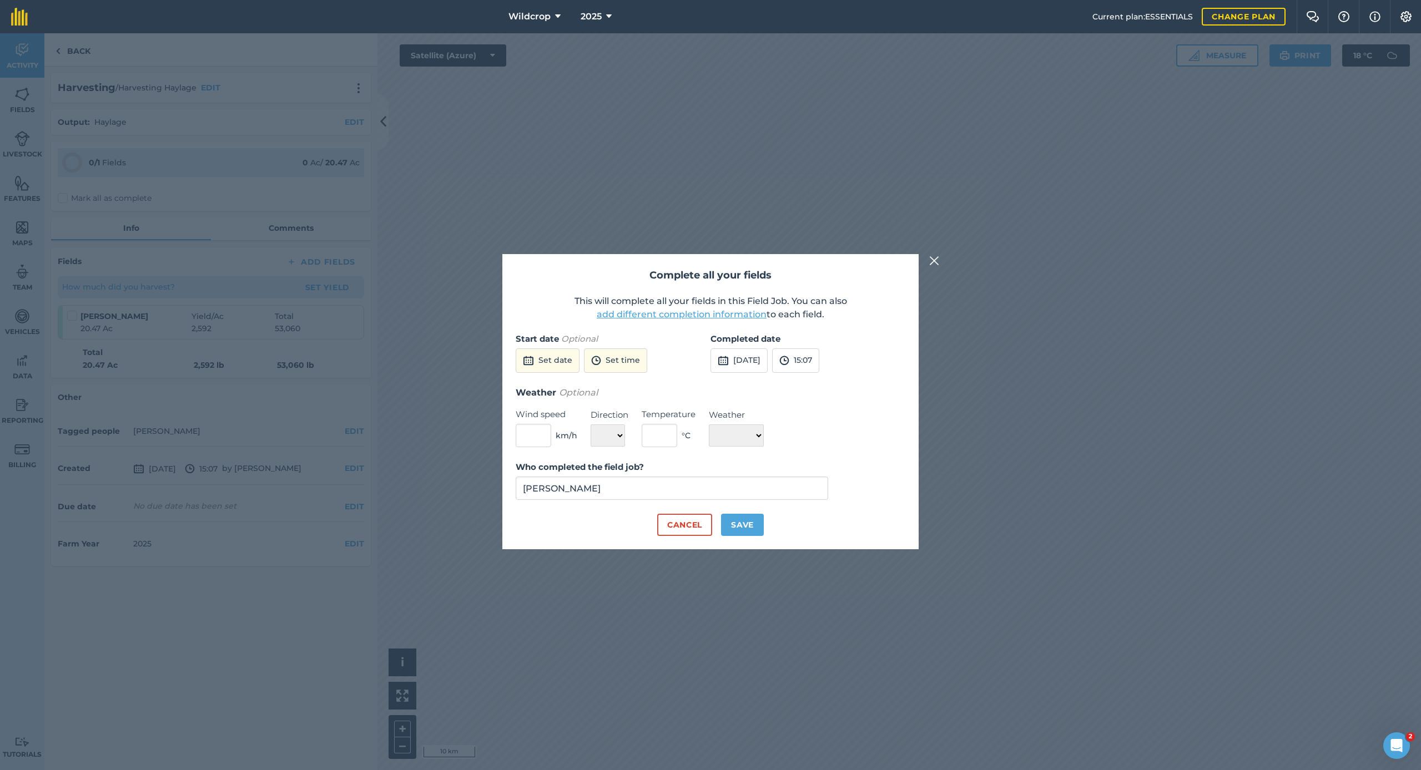
click at [768, 362] on button "[DATE]" at bounding box center [738, 361] width 57 height 24
click at [749, 384] on button "‹" at bounding box center [747, 386] width 24 height 24
click at [726, 454] on button "9" at bounding box center [724, 456] width 26 height 18
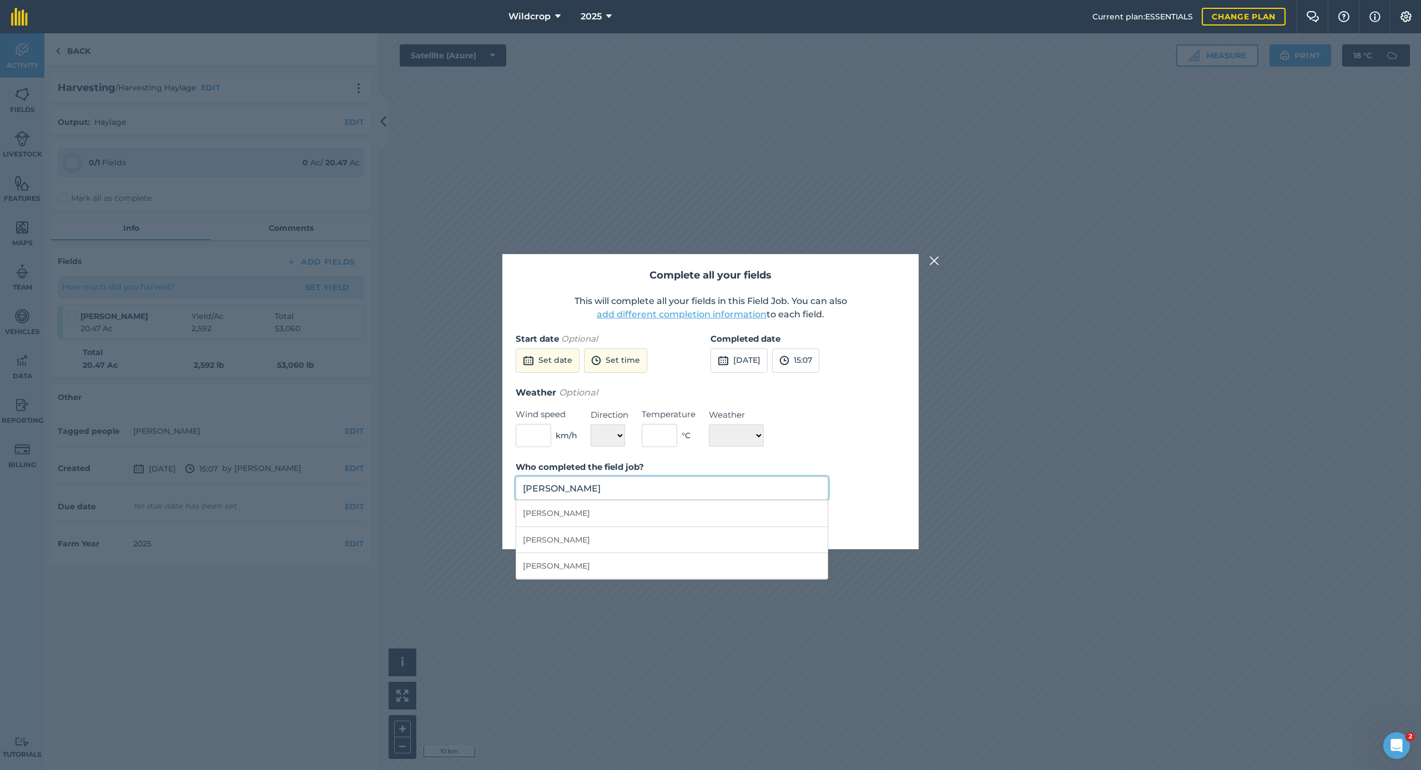
click at [619, 489] on input "[PERSON_NAME]" at bounding box center [672, 488] width 312 height 23
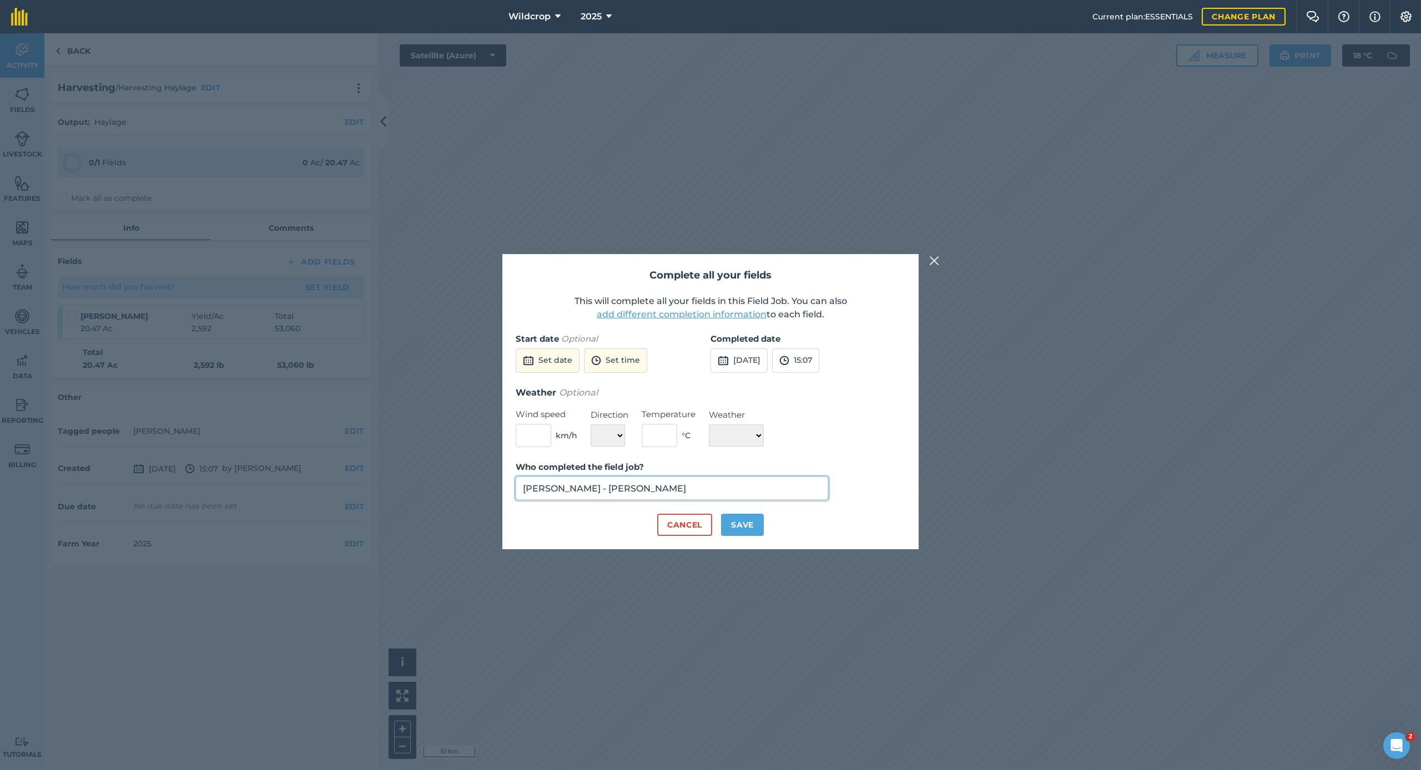
type input "[PERSON_NAME] - [PERSON_NAME]"
click at [745, 524] on button "Save" at bounding box center [742, 525] width 43 height 22
checkbox input "true"
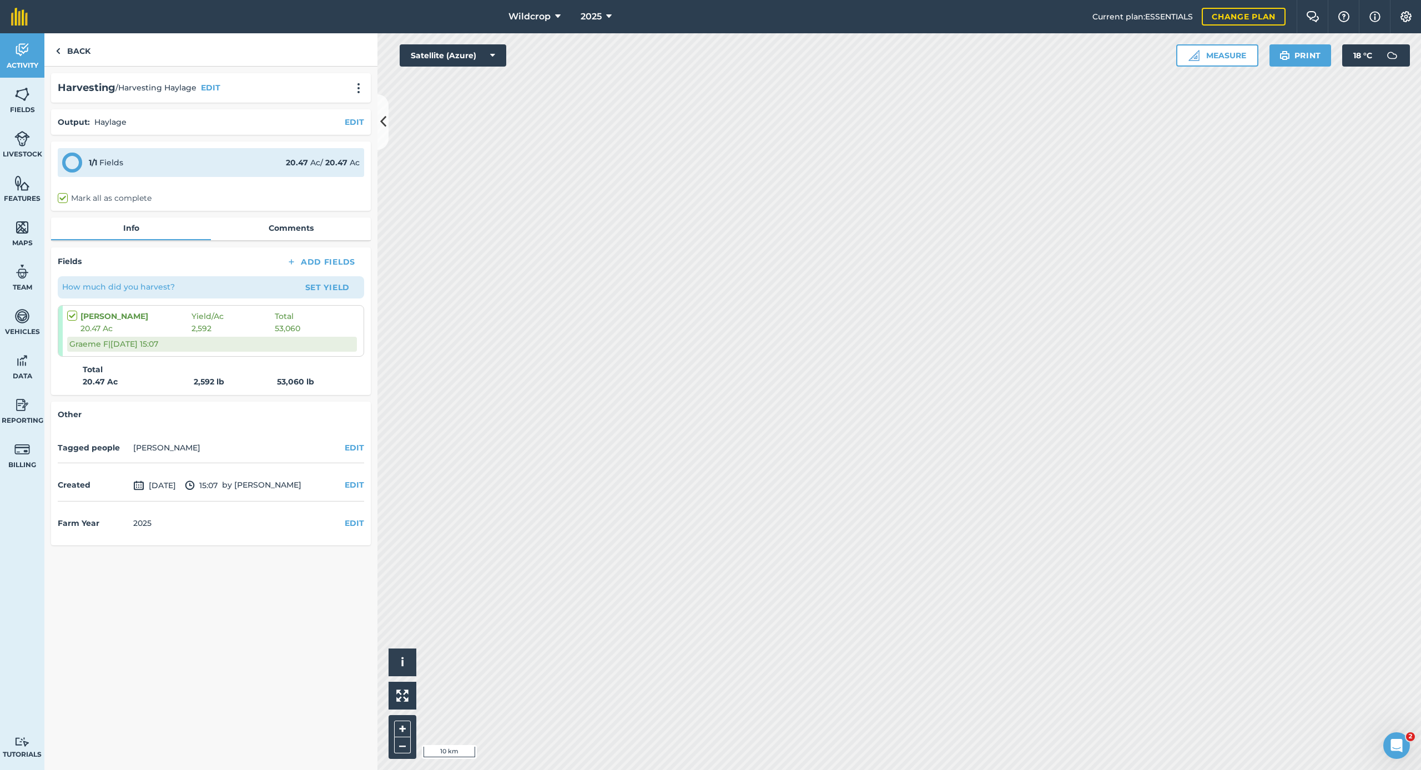
click at [1000, 55] on button "Print" at bounding box center [1300, 55] width 62 height 22
click at [24, 104] on link "Fields" at bounding box center [22, 100] width 44 height 44
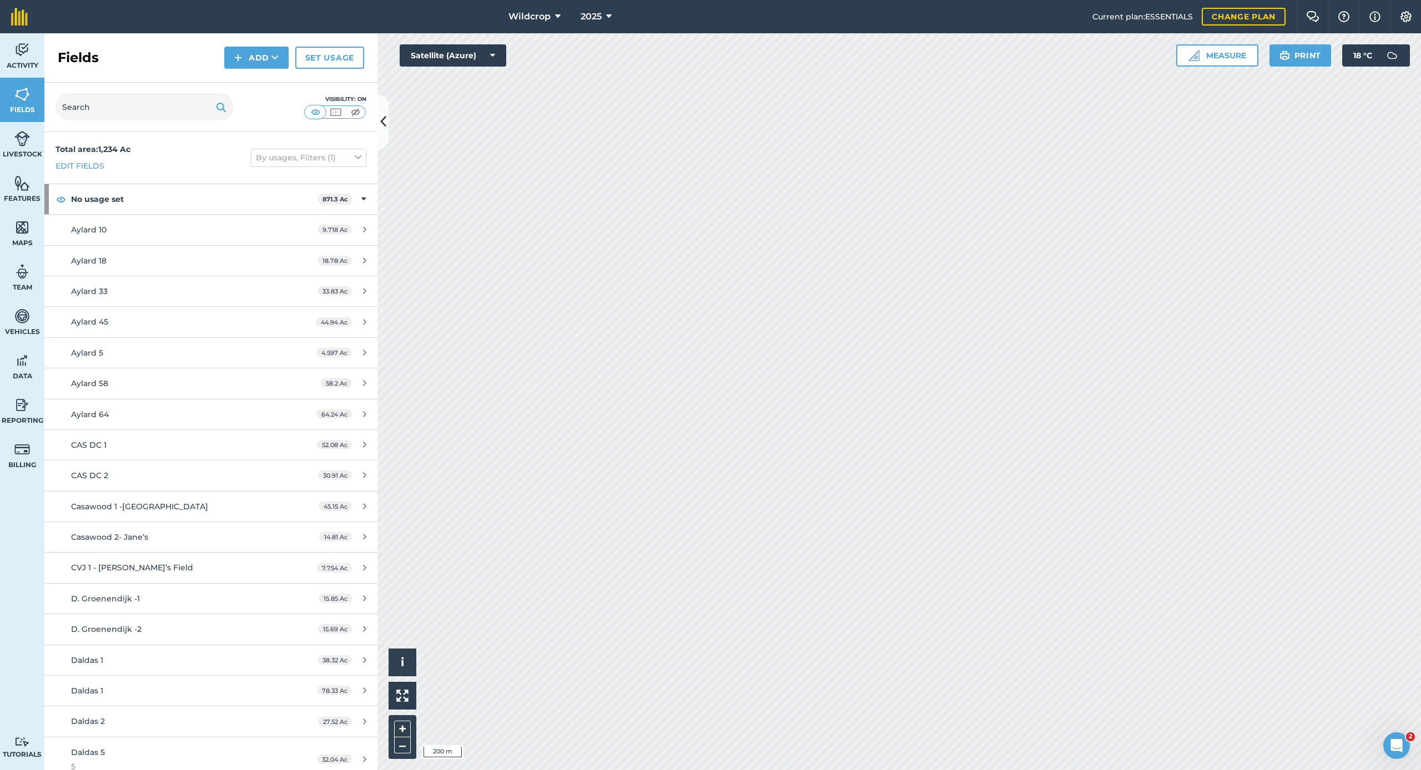
click at [610, 18] on icon at bounding box center [609, 16] width 6 height 13
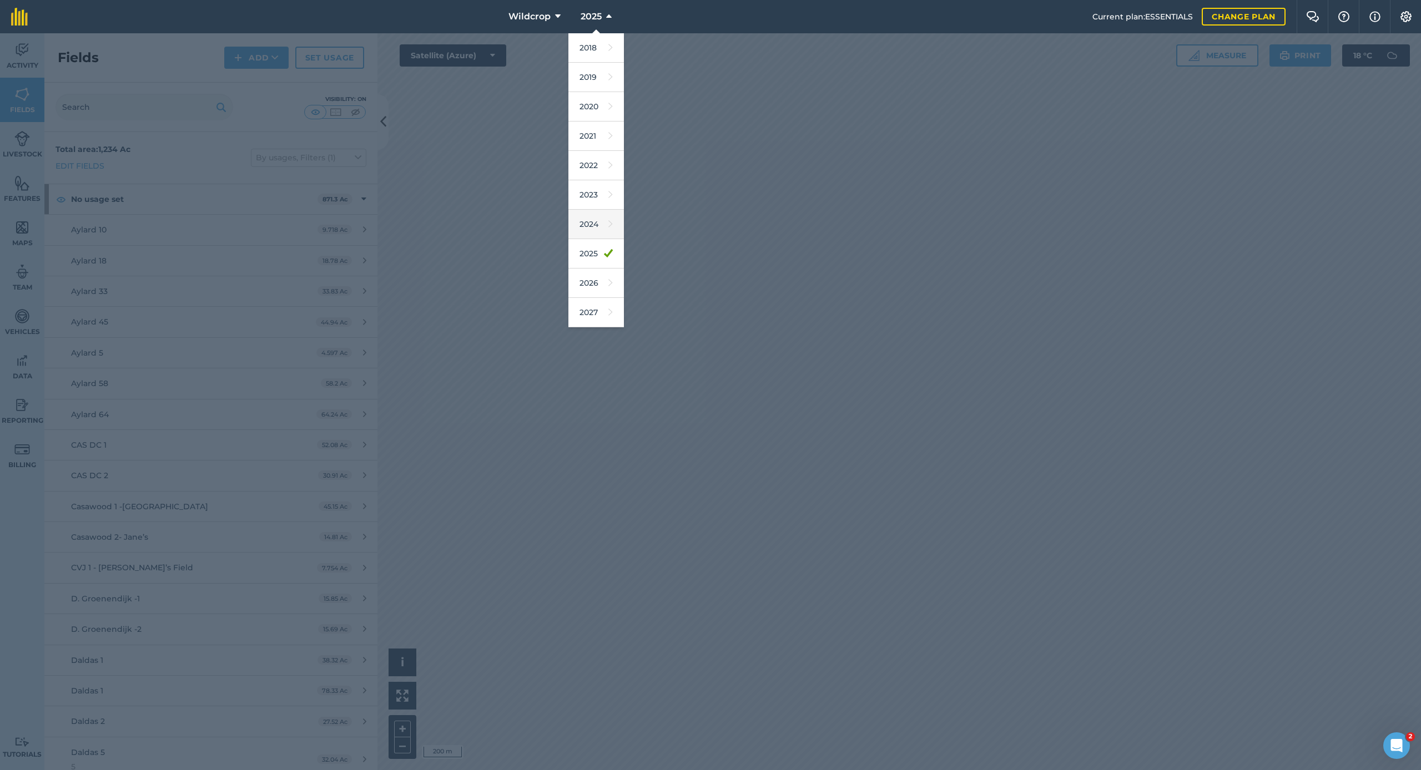
click at [599, 228] on link "2024" at bounding box center [595, 224] width 55 height 29
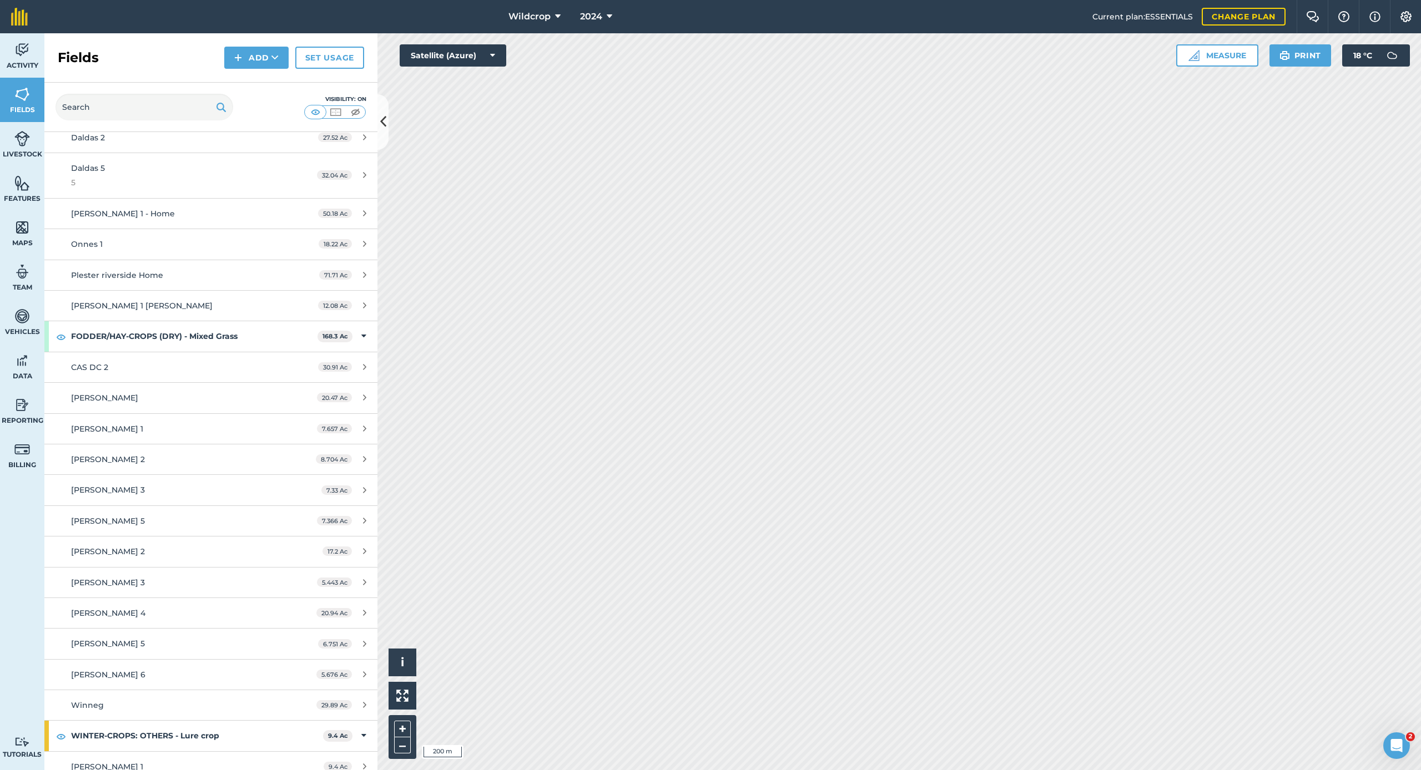
scroll to position [1076, 0]
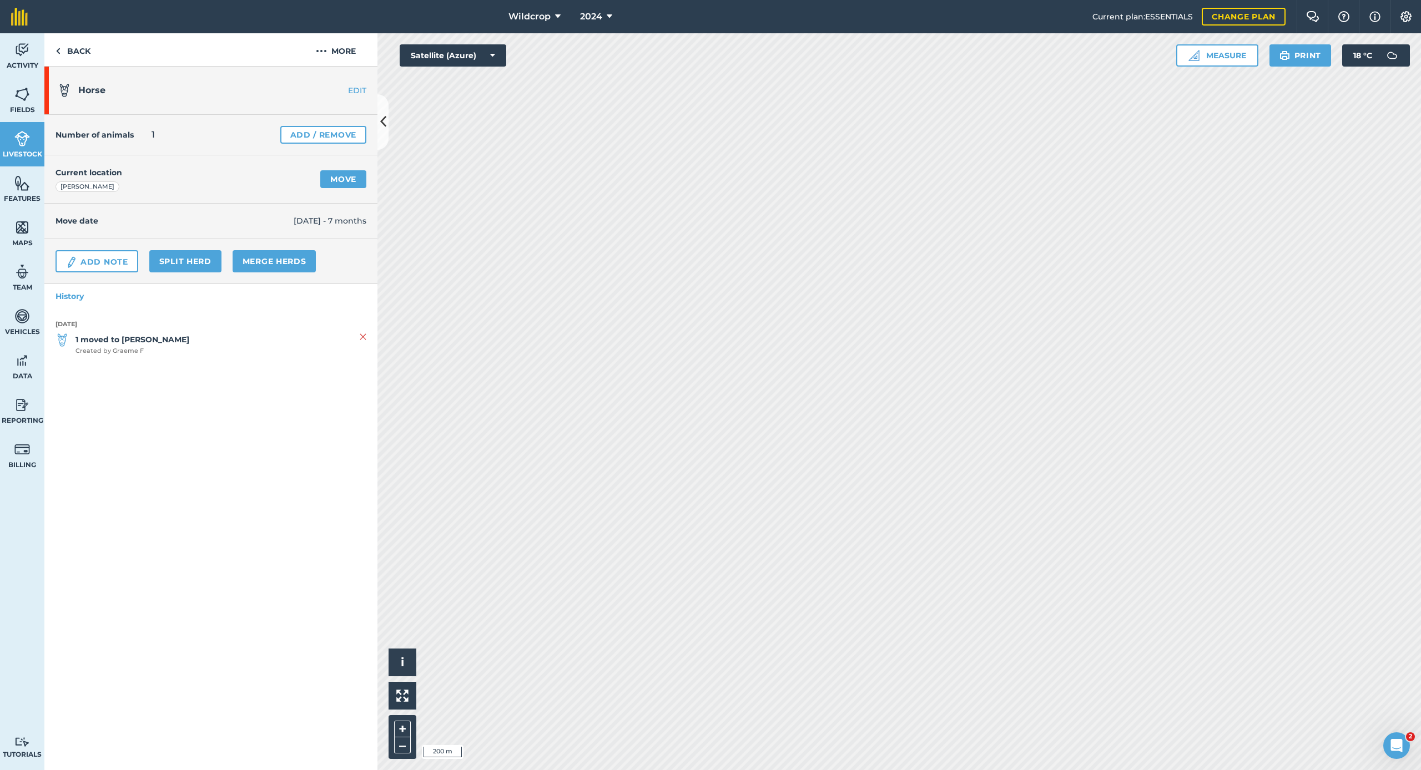
click at [359, 91] on link "EDIT" at bounding box center [342, 90] width 70 height 11
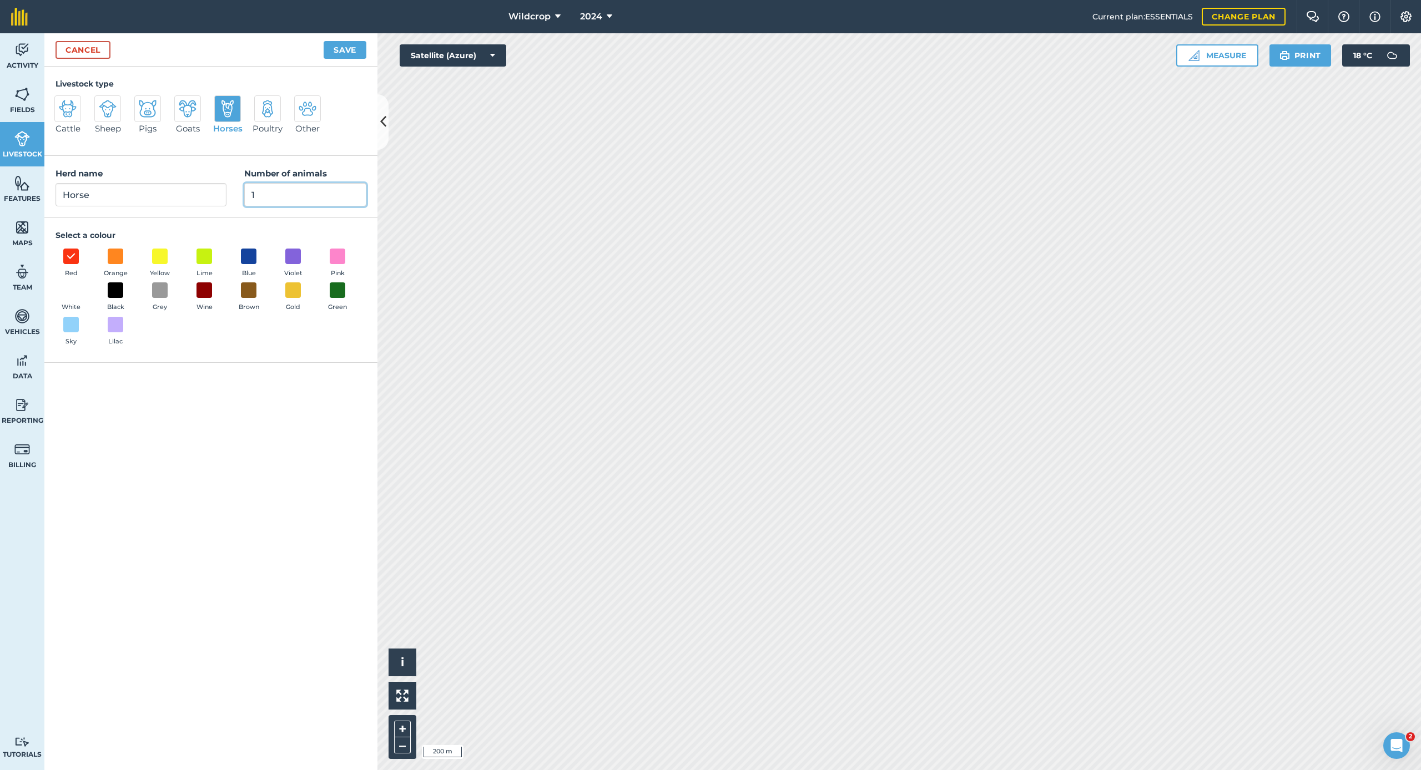
drag, startPoint x: 259, startPoint y: 194, endPoint x: 266, endPoint y: 194, distance: 7.8
click at [259, 194] on input "1" at bounding box center [305, 194] width 122 height 23
click at [130, 186] on input "Horse" at bounding box center [140, 194] width 171 height 23
click at [27, 102] on img at bounding box center [22, 94] width 16 height 17
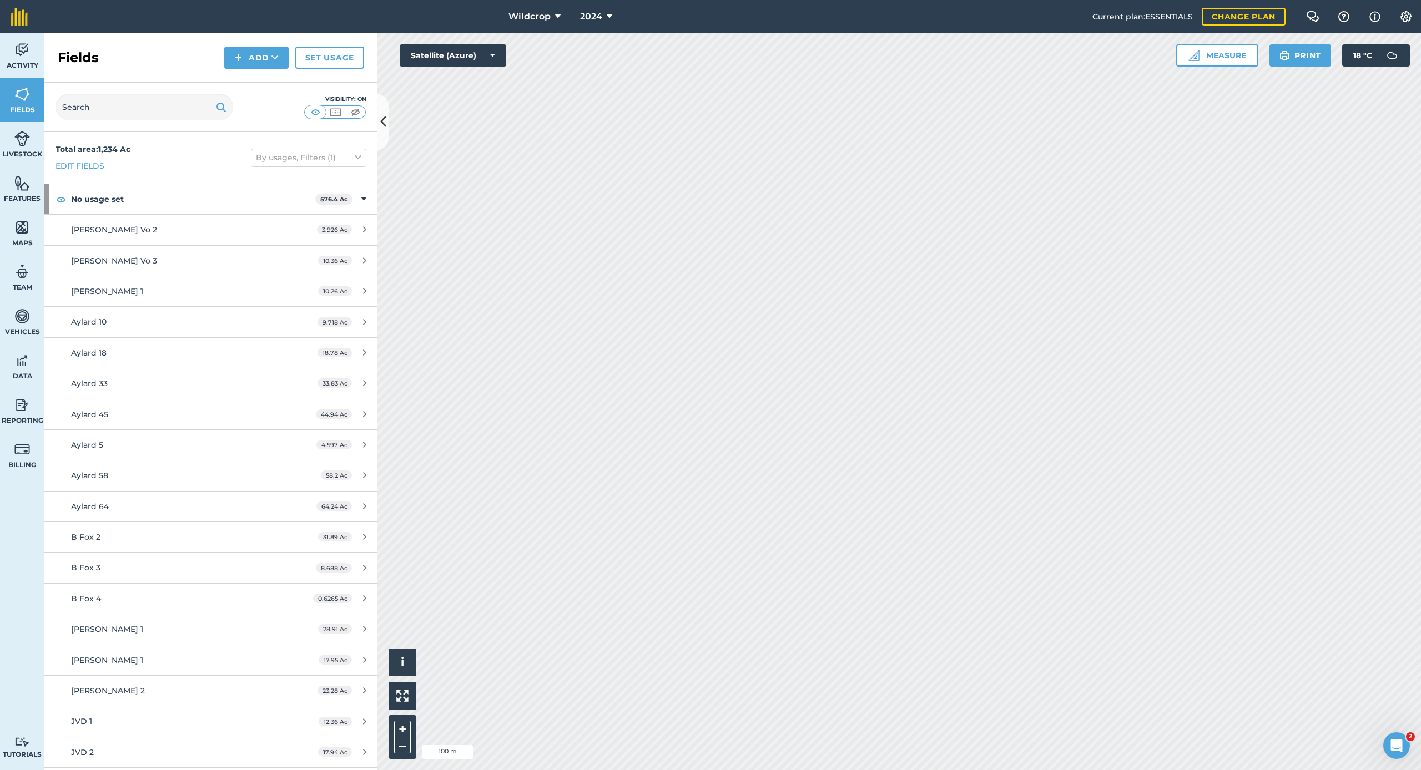
click at [26, 142] on img at bounding box center [22, 138] width 16 height 17
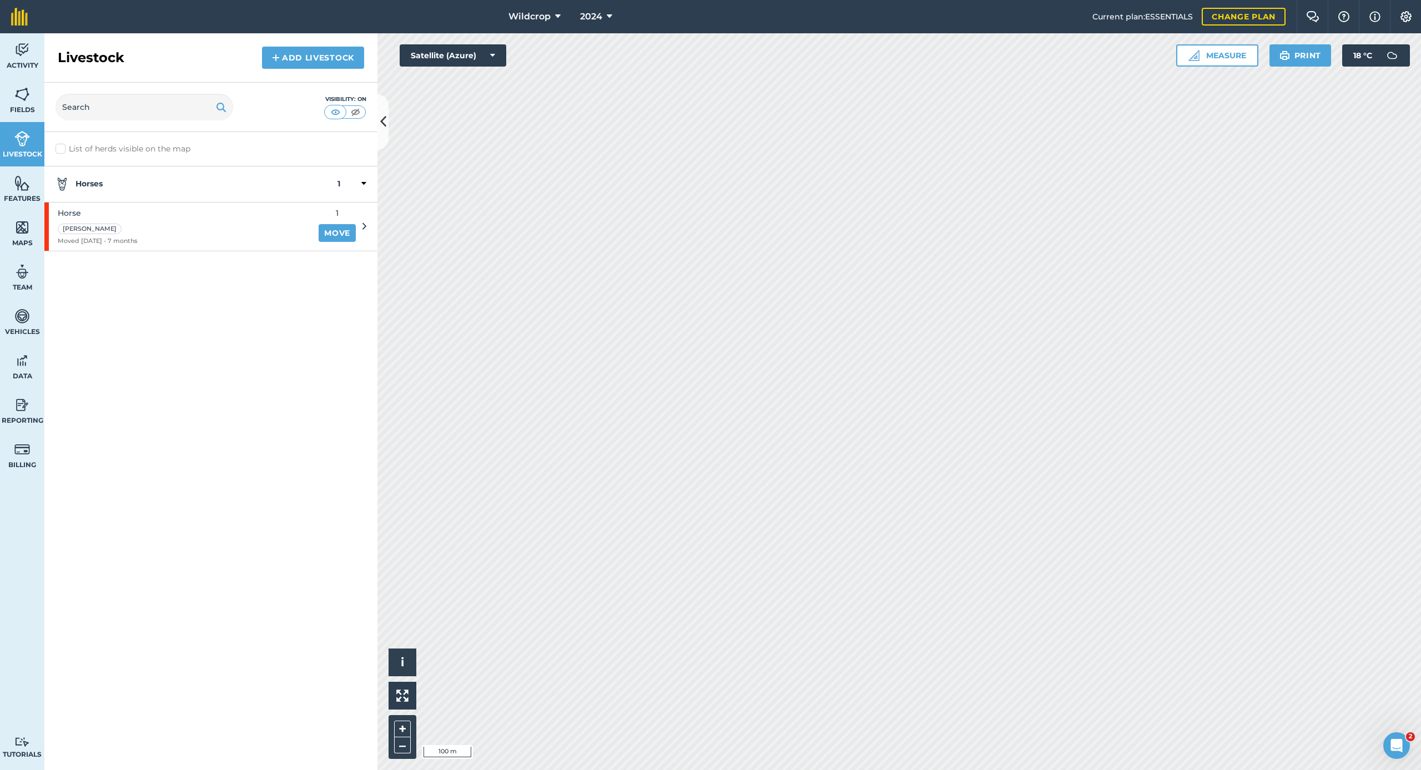
click at [21, 100] on img at bounding box center [22, 94] width 16 height 17
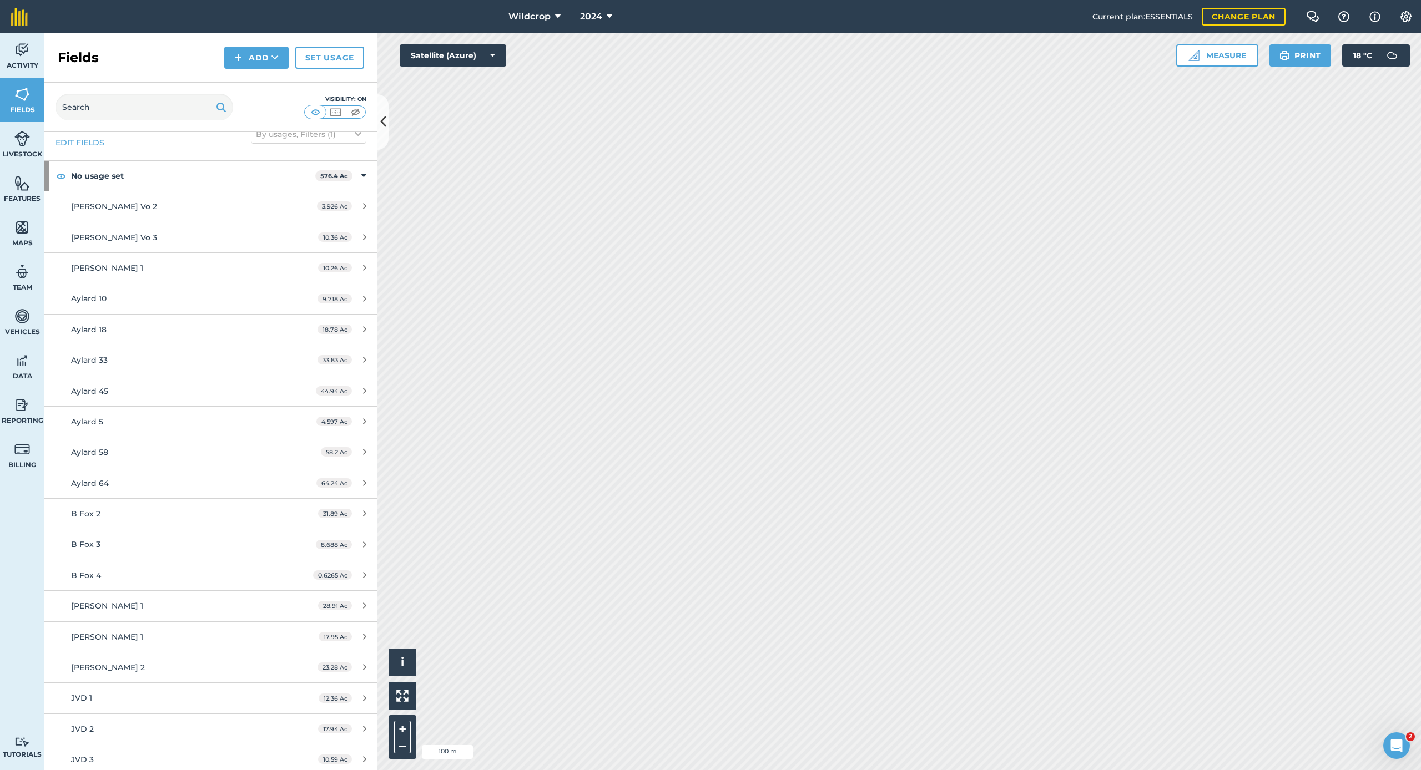
scroll to position [19, 0]
click at [496, 57] on button "Satellite (Azure)" at bounding box center [453, 55] width 107 height 22
click at [607, 17] on icon at bounding box center [610, 16] width 6 height 13
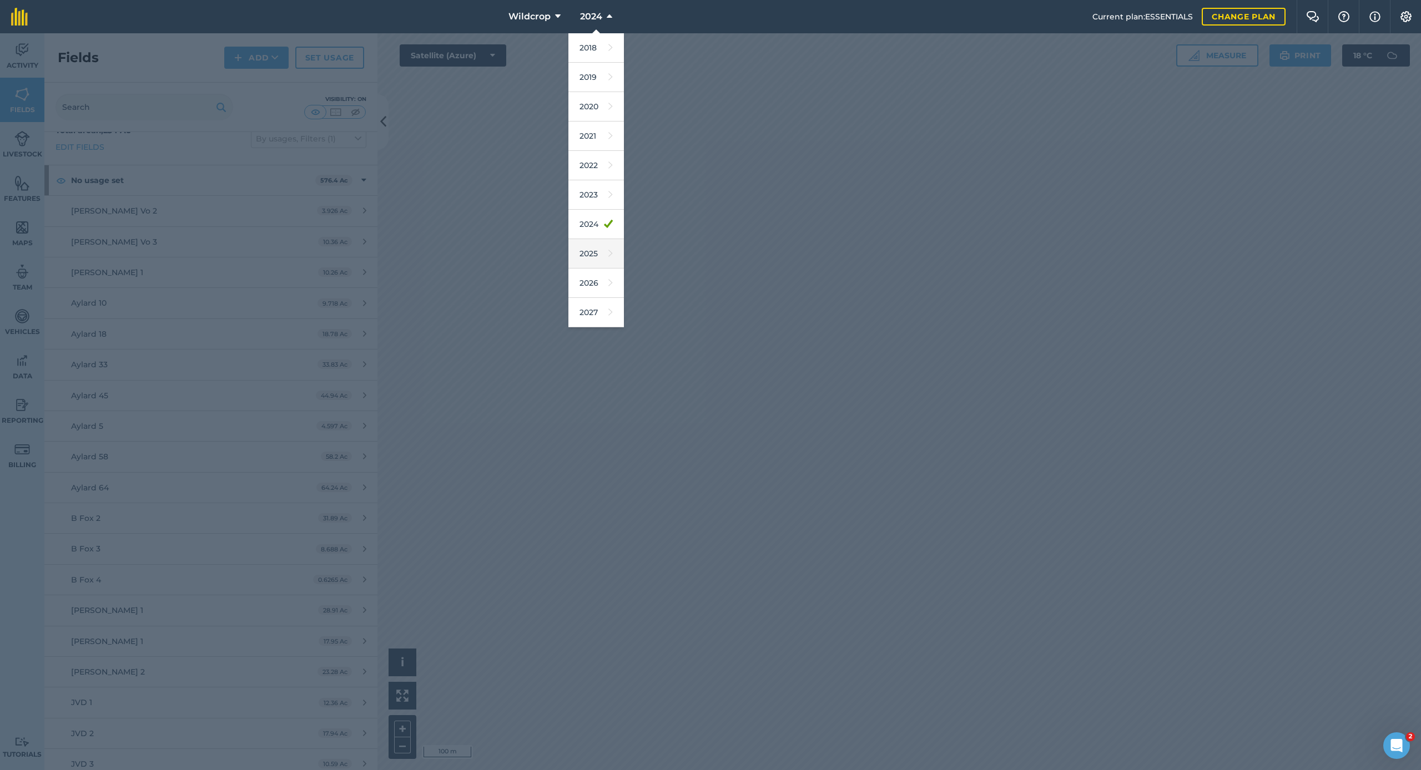
click at [582, 255] on link "2025" at bounding box center [595, 253] width 55 height 29
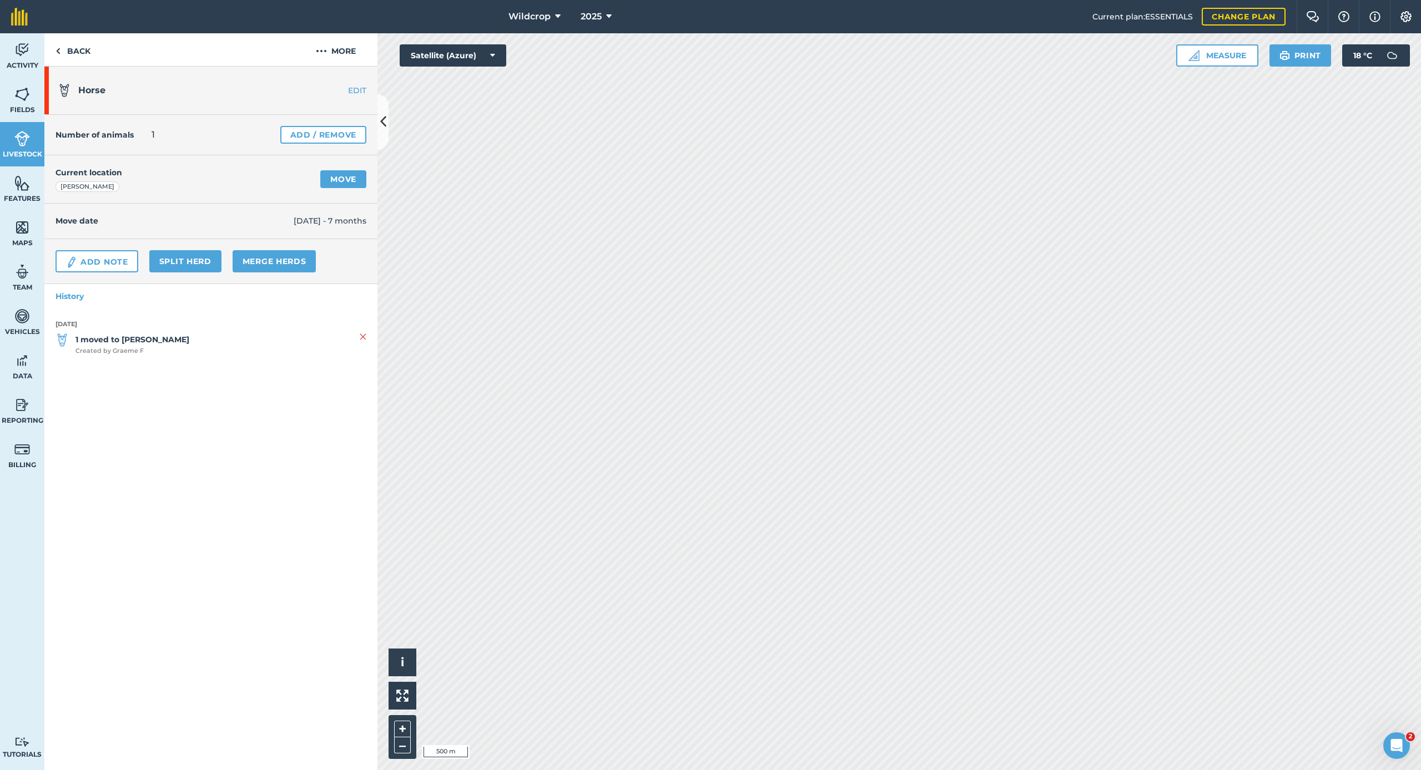
click at [327, 134] on link "Add / Remove" at bounding box center [323, 135] width 86 height 18
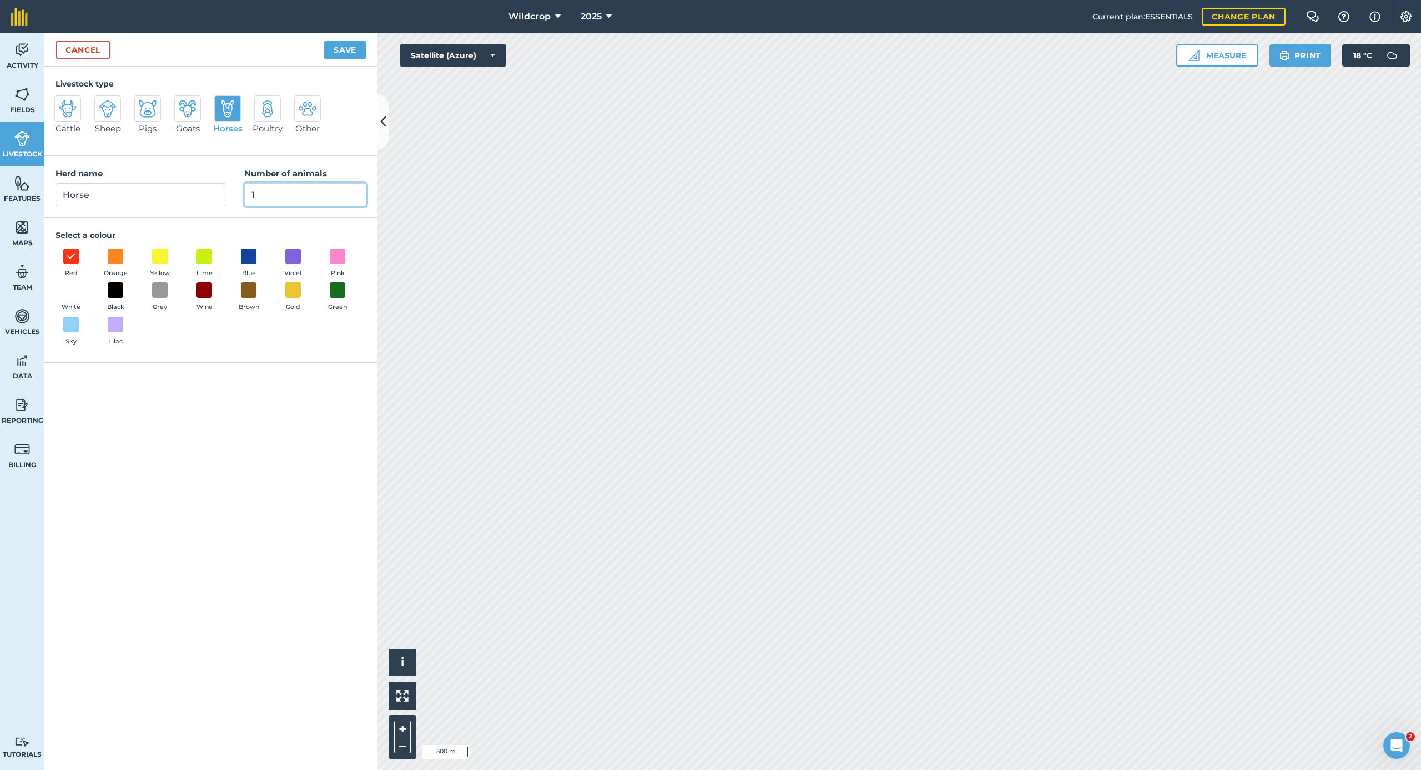
drag, startPoint x: 261, startPoint y: 196, endPoint x: 241, endPoint y: 196, distance: 19.4
click at [241, 196] on div "Herd name Horse Number of animals 1" at bounding box center [210, 187] width 333 height 62
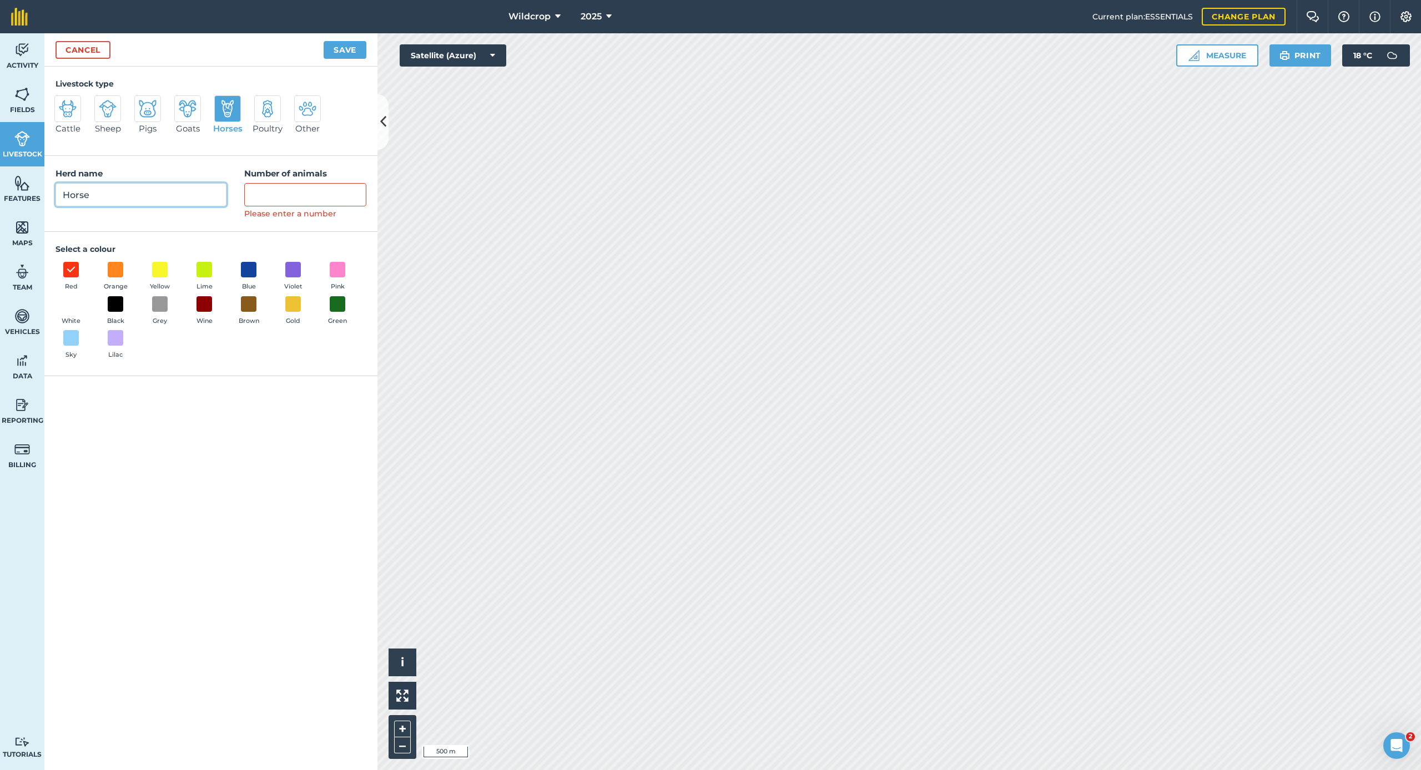
drag, startPoint x: 97, startPoint y: 195, endPoint x: 52, endPoint y: 191, distance: 45.2
click at [52, 191] on div "Herd name Horse Number of animals Please enter a number" at bounding box center [210, 193] width 333 height 75
click at [348, 52] on button "Save" at bounding box center [345, 50] width 43 height 18
click at [201, 221] on div "Herd name *Required Number of animals Please enter a number" at bounding box center [210, 193] width 333 height 75
click at [320, 150] on div "Livestock type Cattle Sheep Pigs Goats Horses Poultry Other" at bounding box center [210, 111] width 333 height 89
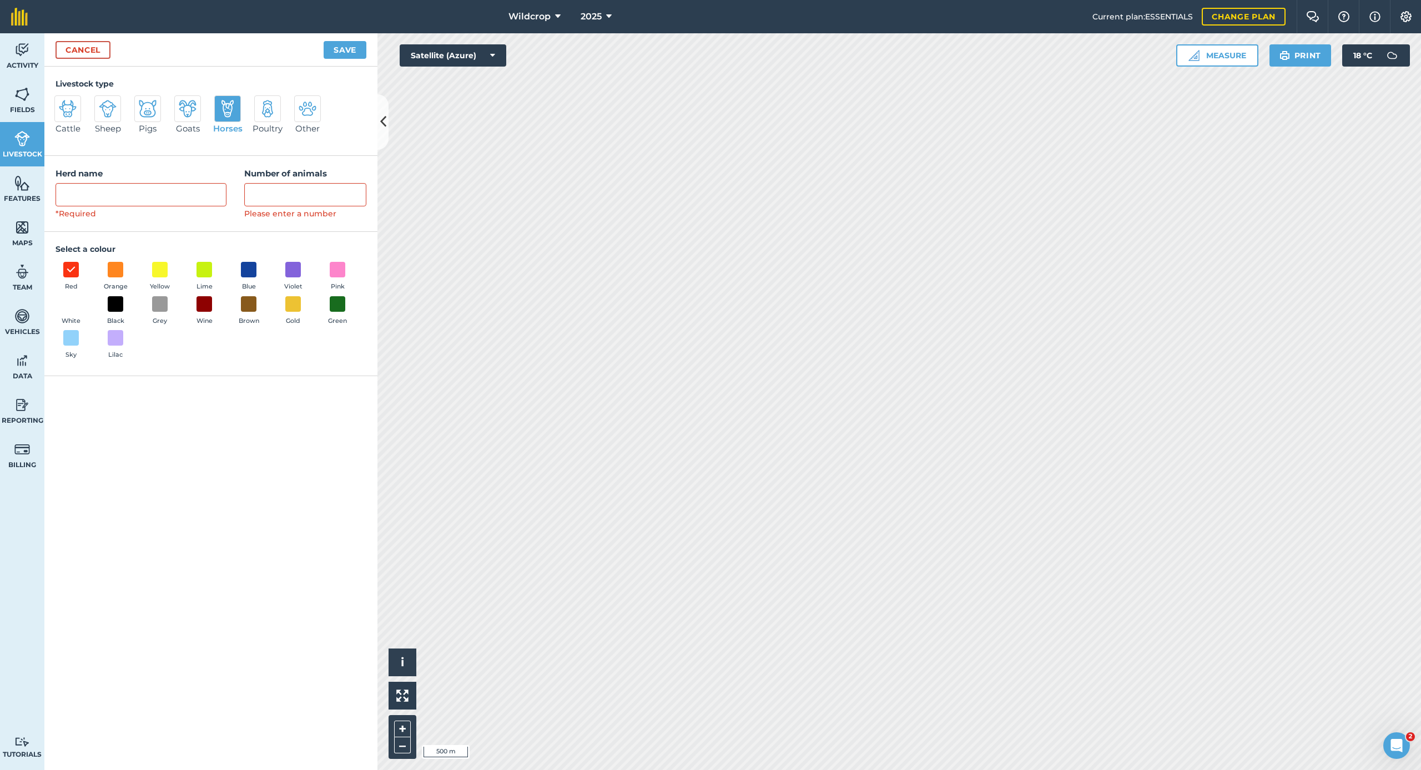
click at [224, 105] on img at bounding box center [228, 109] width 18 height 18
click at [223, 103] on input "Horses" at bounding box center [218, 98] width 7 height 7
click at [228, 112] on img at bounding box center [228, 109] width 18 height 18
click at [223, 103] on input "Horses" at bounding box center [218, 98] width 7 height 7
click at [86, 51] on link "Cancel" at bounding box center [82, 50] width 55 height 18
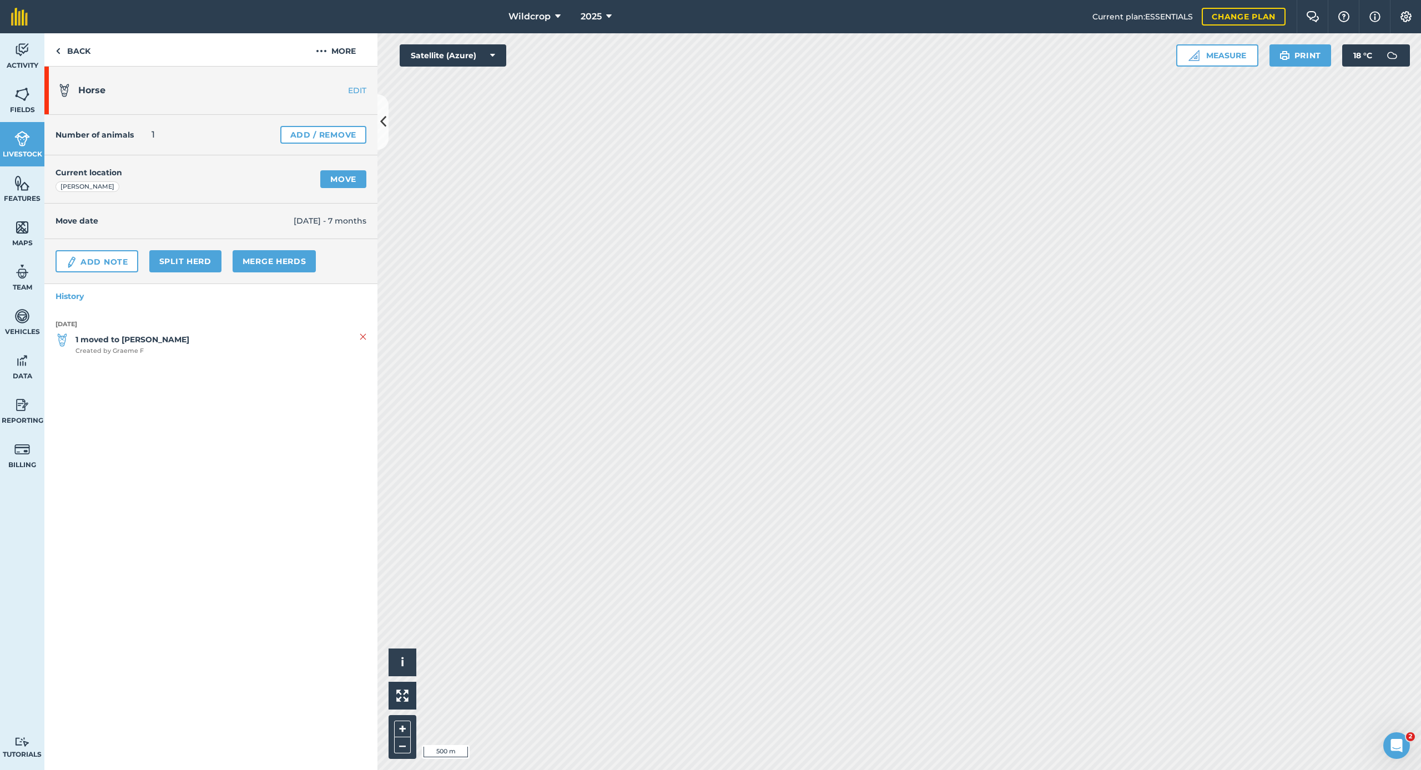
click at [313, 134] on link "Add / Remove" at bounding box center [323, 135] width 86 height 18
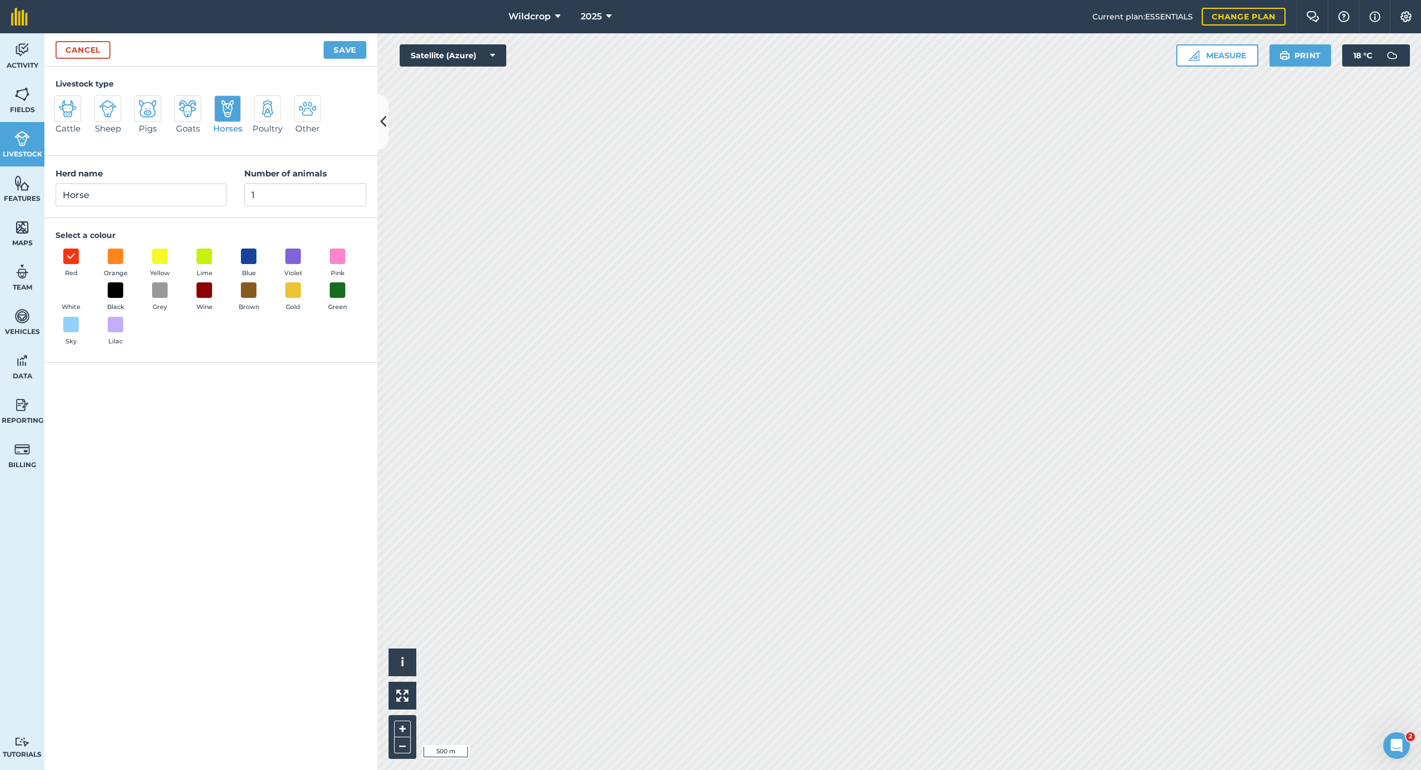
click at [221, 105] on img at bounding box center [228, 109] width 18 height 18
click at [221, 103] on input "Horses" at bounding box center [218, 98] width 7 height 7
click at [231, 108] on img at bounding box center [228, 109] width 18 height 18
click at [223, 103] on input "Horses" at bounding box center [218, 98] width 7 height 7
click at [263, 192] on input "1" at bounding box center [305, 194] width 122 height 23
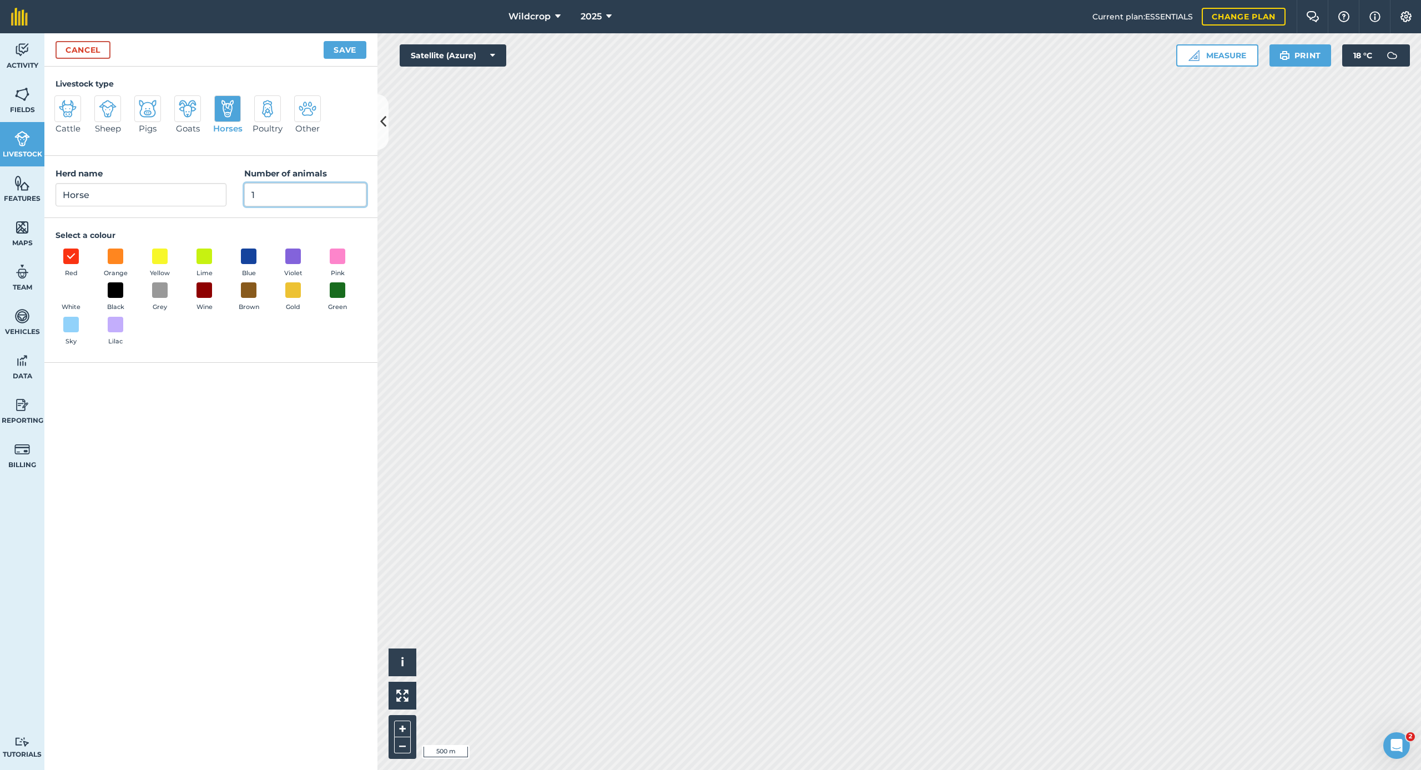
drag, startPoint x: 260, startPoint y: 193, endPoint x: 236, endPoint y: 193, distance: 23.3
click at [236, 193] on div "Herd name Horse Number of animals 1" at bounding box center [210, 187] width 333 height 62
type input "0"
click at [347, 159] on div "Herd name Horse Number of animals 0" at bounding box center [210, 187] width 333 height 62
click at [350, 49] on button "Save" at bounding box center [345, 50] width 43 height 18
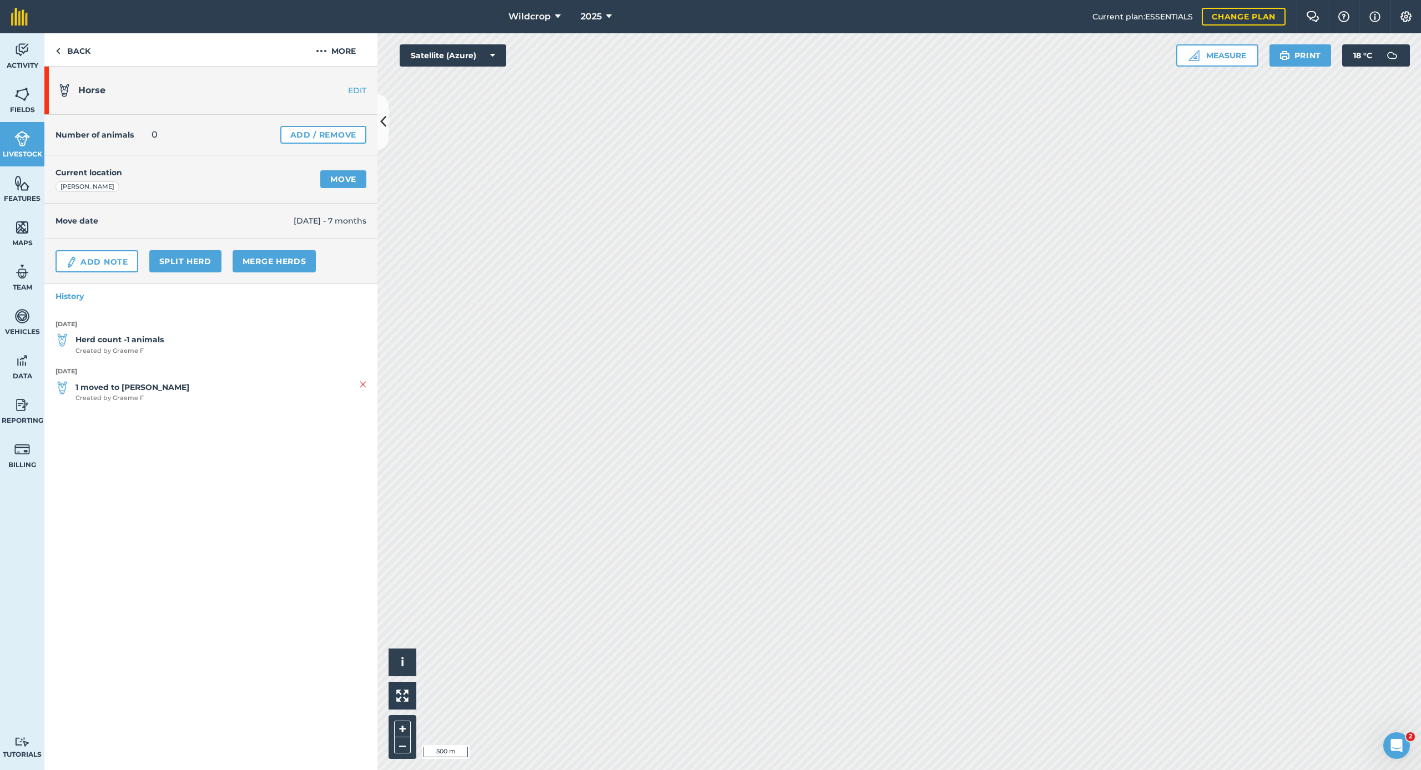
click at [358, 95] on link "EDIT" at bounding box center [342, 90] width 70 height 11
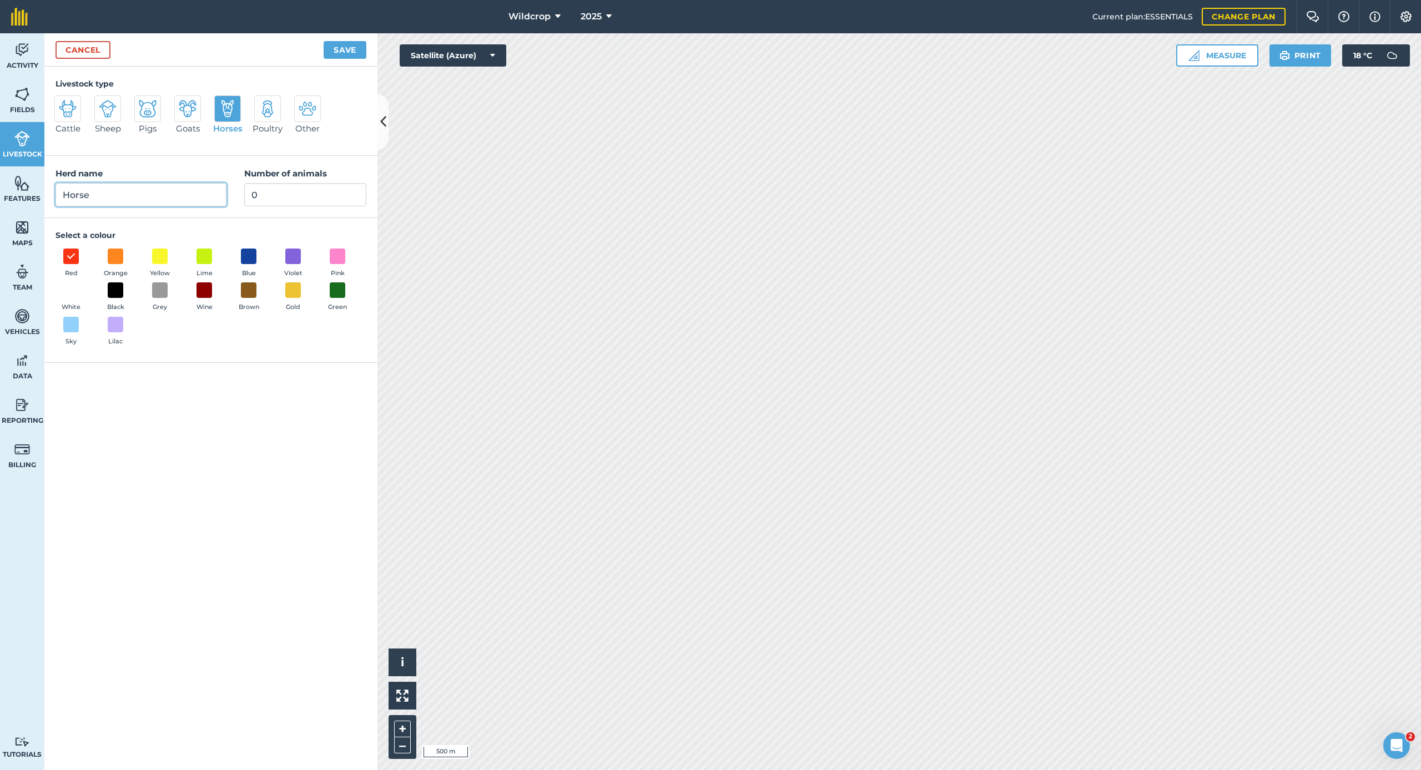
drag, startPoint x: 99, startPoint y: 196, endPoint x: 13, endPoint y: 195, distance: 86.6
click at [13, 195] on div "Activity Fields Livestock Features Maps Team Vehicles Data Reporting Billing Tu…" at bounding box center [710, 401] width 1421 height 737
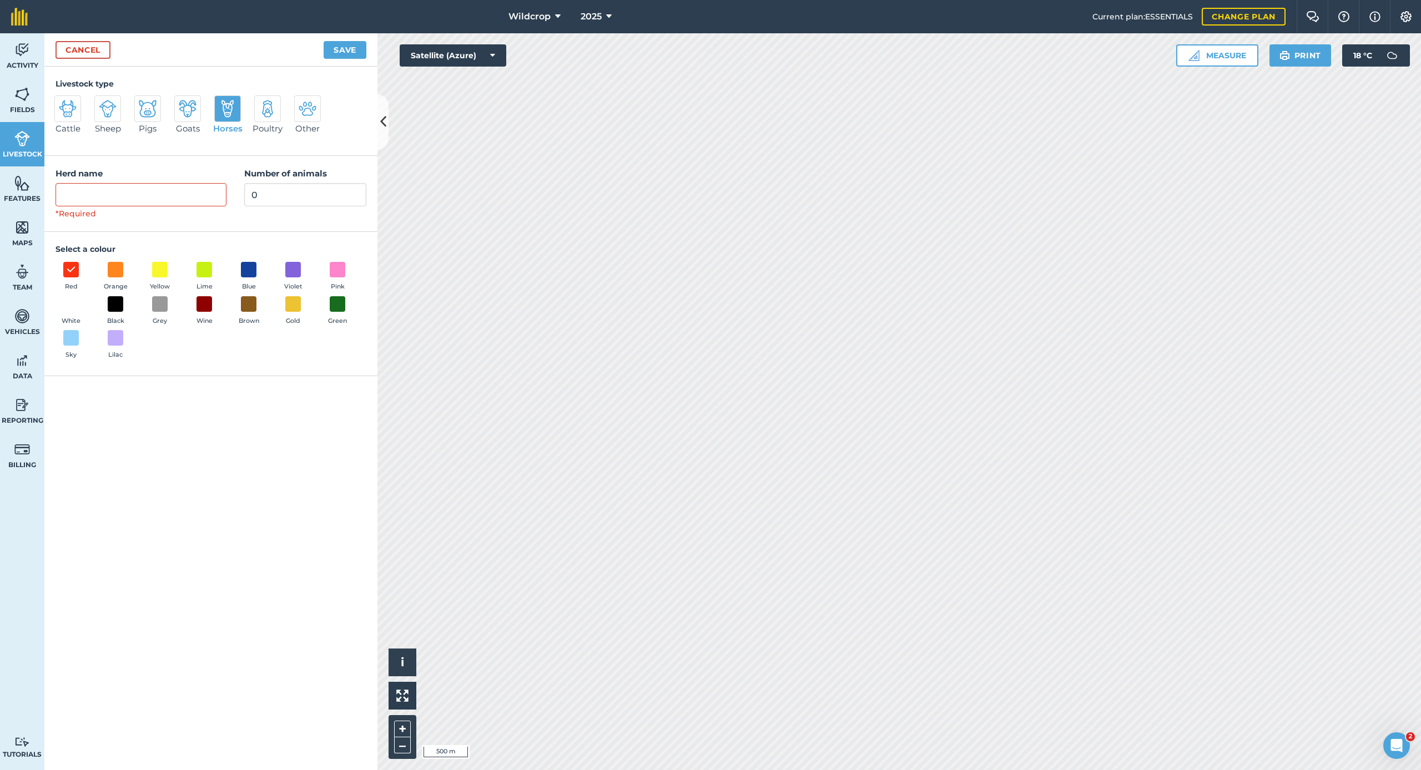
click at [167, 114] on div "Pigs" at bounding box center [151, 119] width 33 height 49
click at [342, 112] on div "Cattle Sheep Pigs Goats Horses Poultry Other" at bounding box center [210, 119] width 311 height 49
click at [266, 193] on input "0" at bounding box center [305, 194] width 122 height 23
click at [225, 108] on img at bounding box center [228, 109] width 18 height 18
click at [223, 103] on input "Horses" at bounding box center [218, 98] width 7 height 7
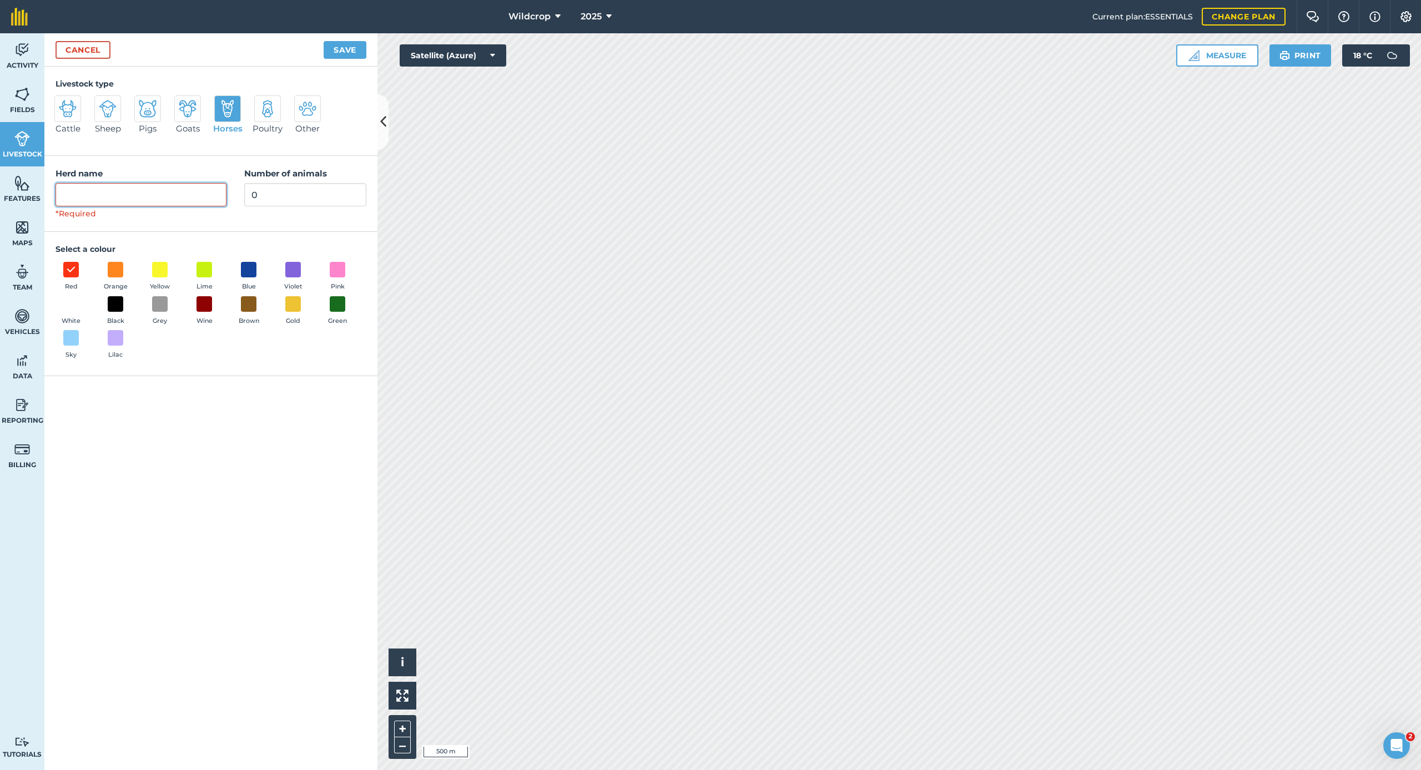
click at [114, 189] on input "Herd name" at bounding box center [140, 194] width 171 height 23
click at [209, 136] on div "Cattle Sheep Pigs Goats Horses Poultry Other" at bounding box center [210, 119] width 311 height 49
click at [114, 190] on input "Herd name" at bounding box center [140, 194] width 171 height 23
click at [73, 50] on link "Cancel" at bounding box center [82, 50] width 55 height 18
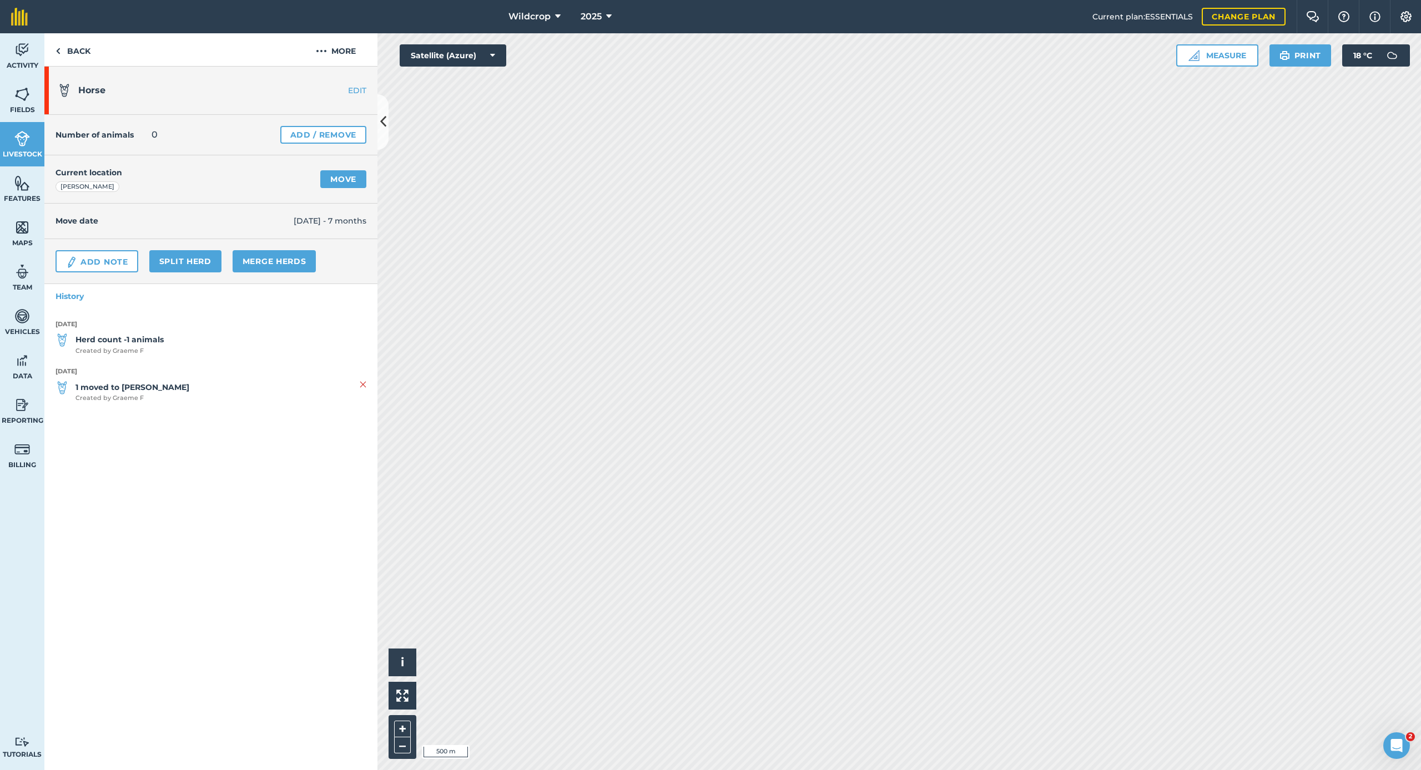
click at [317, 135] on link "Add / Remove" at bounding box center [323, 135] width 86 height 18
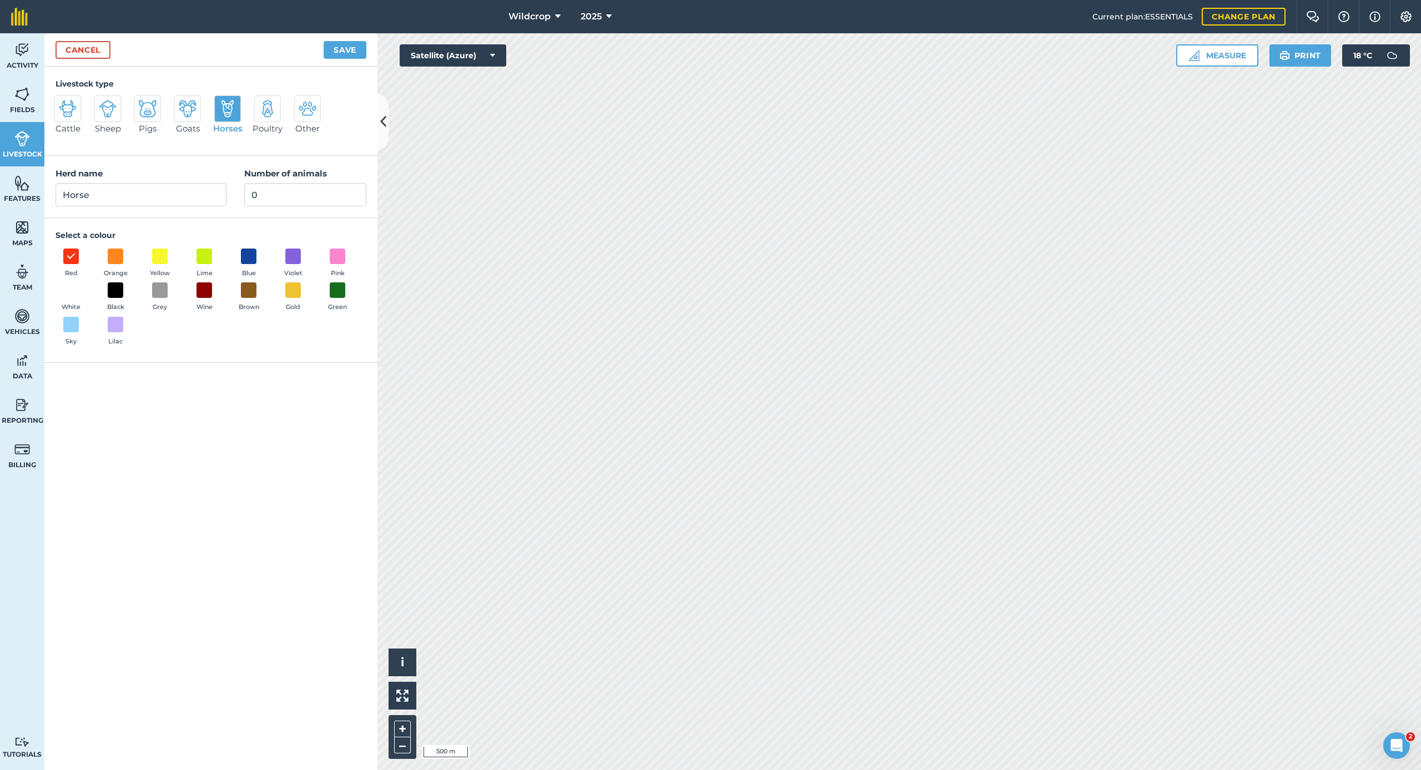
click at [327, 140] on div "Other" at bounding box center [311, 119] width 33 height 49
click at [119, 190] on input "Horse" at bounding box center [140, 194] width 171 height 23
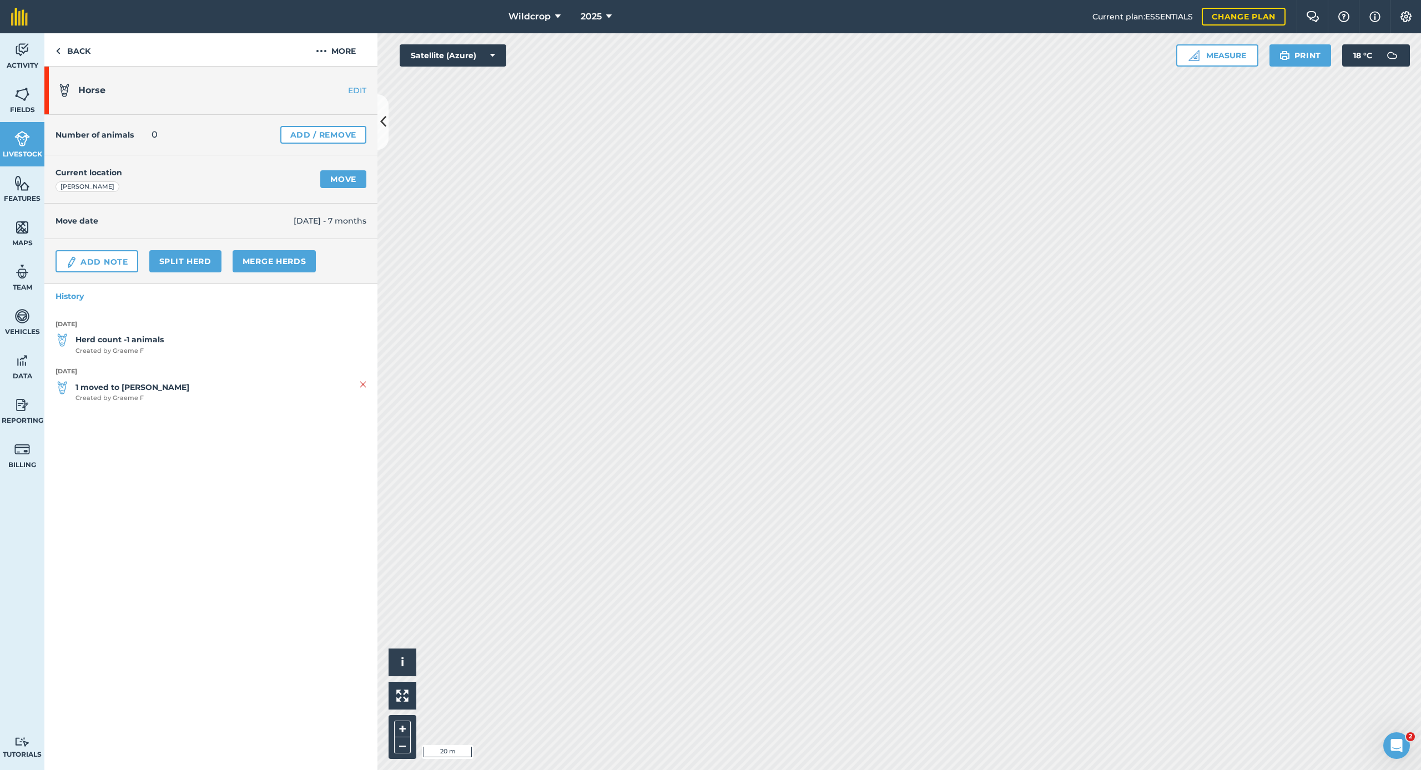
click at [302, 134] on link "Add / Remove" at bounding box center [323, 135] width 86 height 18
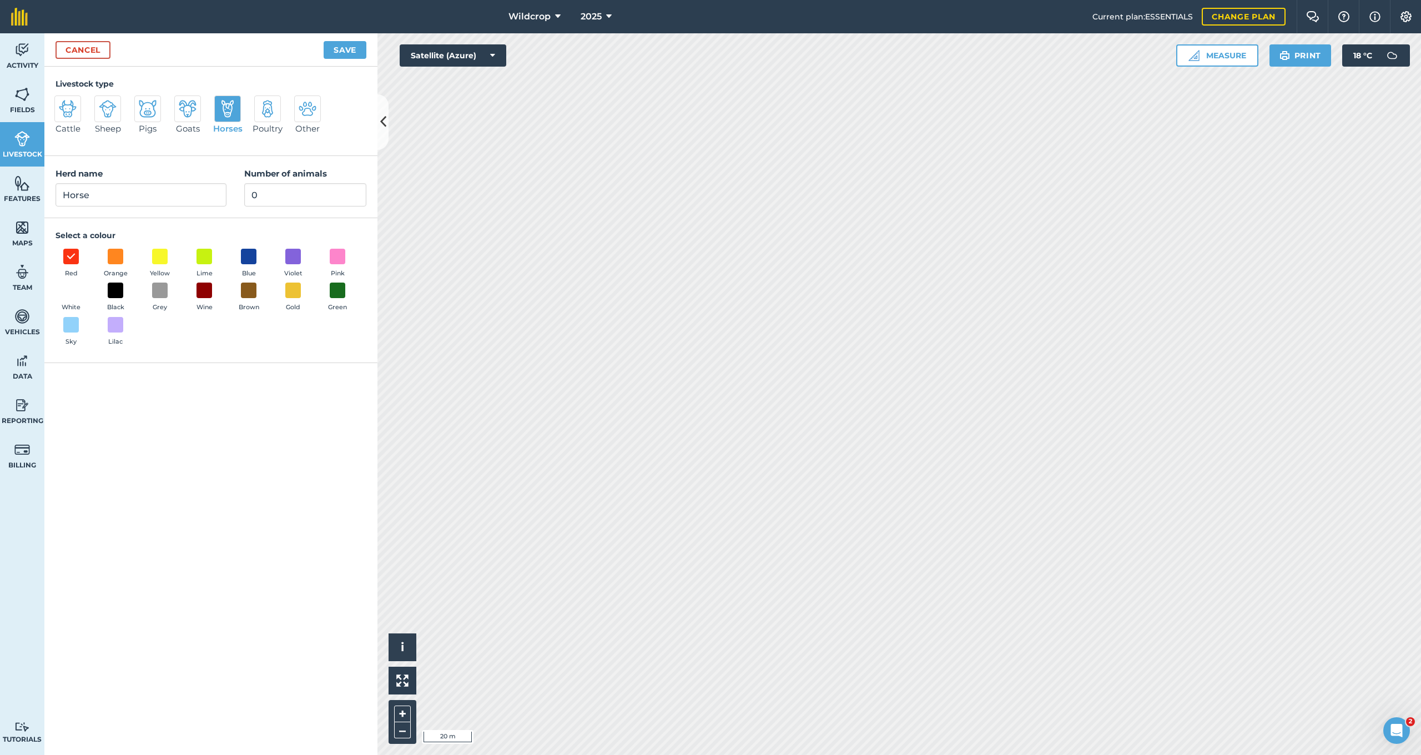
click at [228, 107] on img at bounding box center [228, 109] width 18 height 18
click at [223, 103] on input "Horses" at bounding box center [218, 98] width 7 height 7
click at [228, 107] on img at bounding box center [228, 109] width 18 height 18
click at [223, 103] on input "Horses" at bounding box center [218, 98] width 7 height 7
click at [228, 107] on img at bounding box center [228, 109] width 18 height 18
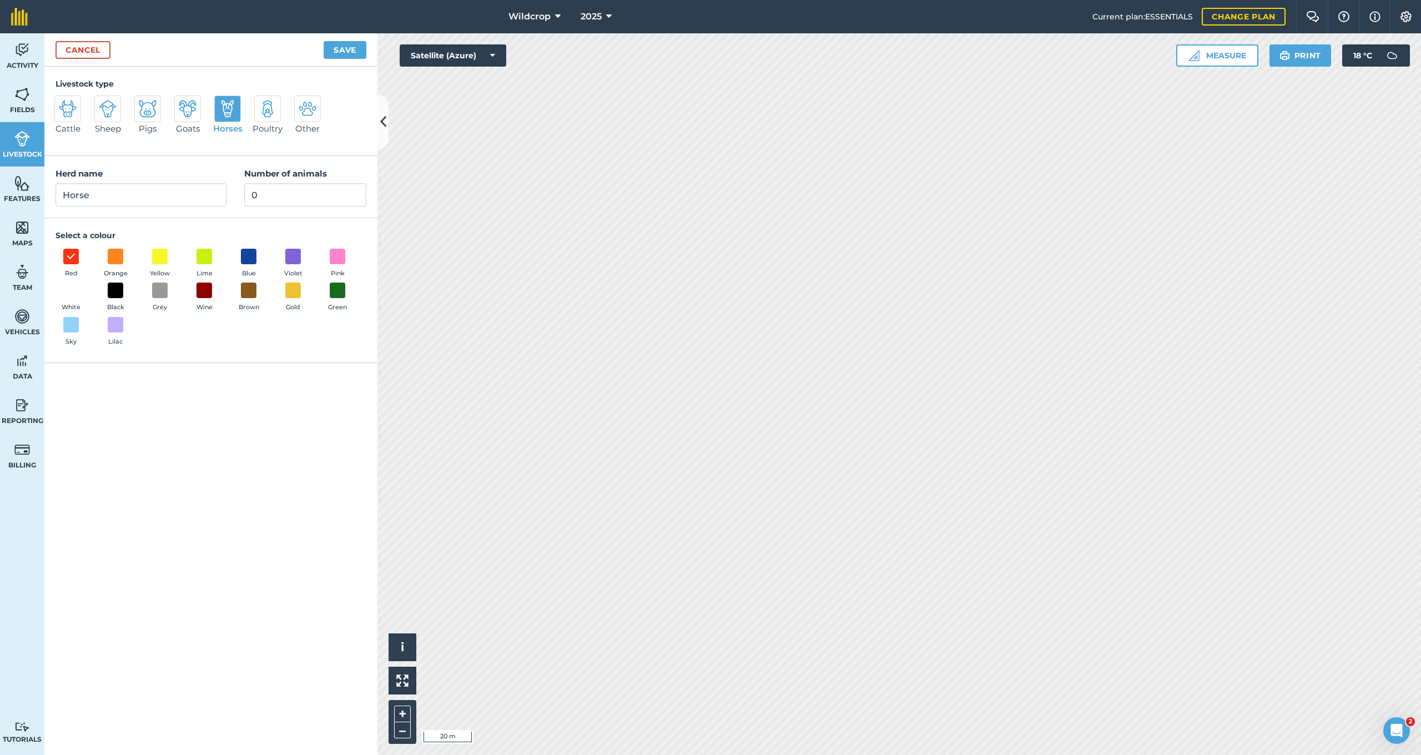
click at [223, 103] on input "Horses" at bounding box center [218, 98] width 7 height 7
click at [228, 107] on img at bounding box center [228, 109] width 18 height 18
click at [223, 103] on input "Horses" at bounding box center [218, 98] width 7 height 7
click at [269, 112] on img at bounding box center [268, 109] width 18 height 18
click at [263, 103] on input "Poultry" at bounding box center [258, 98] width 7 height 7
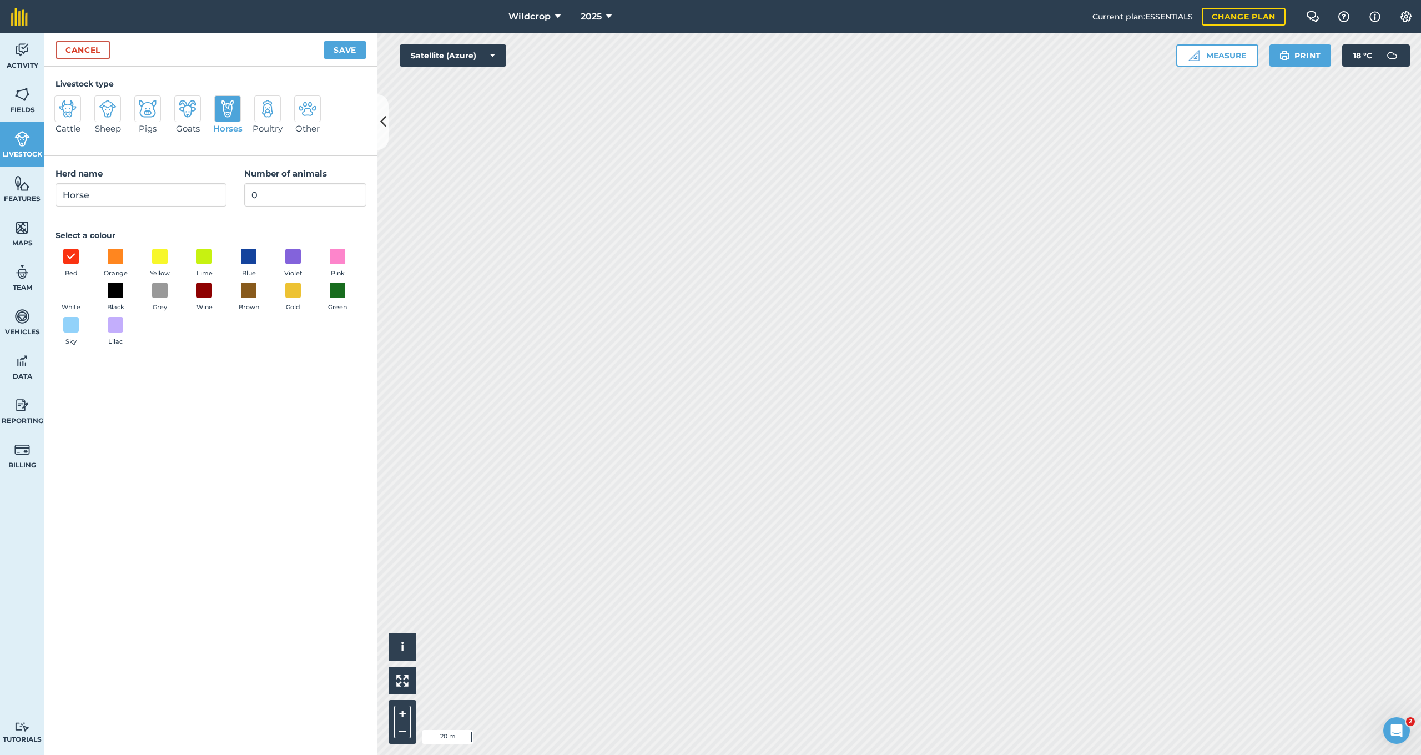
radio input "true"
click at [317, 111] on div at bounding box center [307, 108] width 27 height 27
click at [302, 103] on input "Other" at bounding box center [298, 98] width 7 height 7
radio input "true"
click at [65, 108] on img at bounding box center [68, 109] width 18 height 18
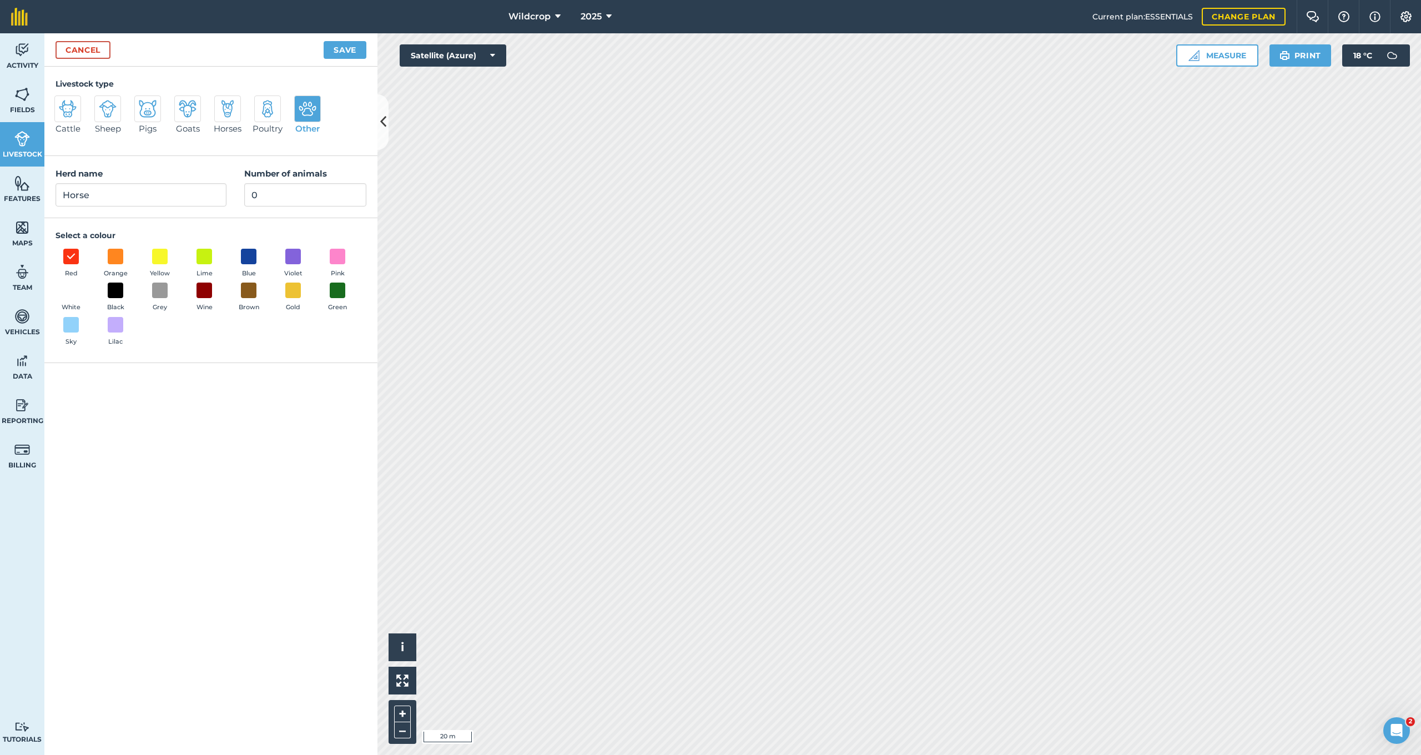
click at [63, 103] on input "Cattle" at bounding box center [58, 98] width 7 height 7
radio input "true"
click at [101, 106] on img at bounding box center [108, 109] width 18 height 18
click at [101, 103] on input "Sheep" at bounding box center [98, 98] width 7 height 7
radio input "true"
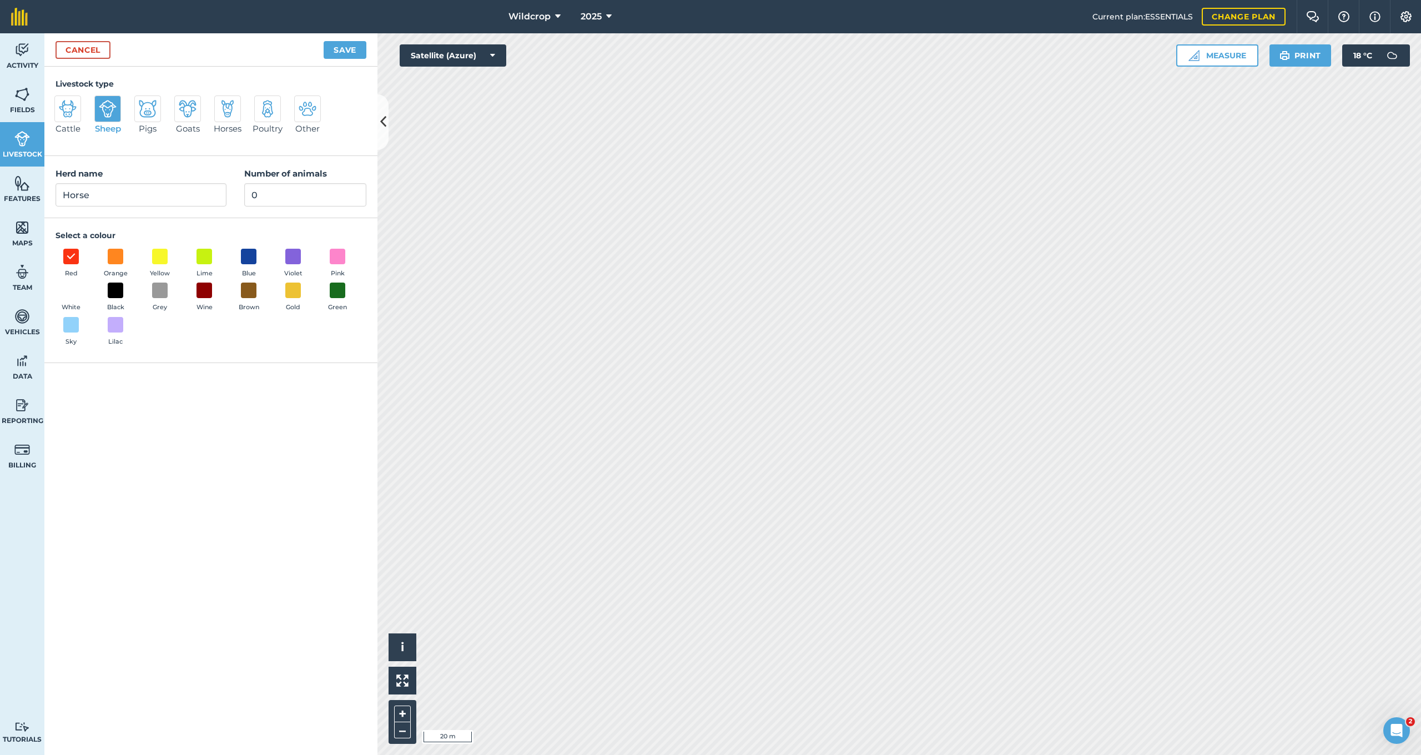
drag, startPoint x: 151, startPoint y: 110, endPoint x: 188, endPoint y: 112, distance: 37.2
click at [152, 110] on img at bounding box center [148, 109] width 18 height 18
click at [143, 103] on input "Pigs" at bounding box center [138, 98] width 7 height 7
radio input "true"
click at [239, 112] on div at bounding box center [227, 108] width 27 height 27
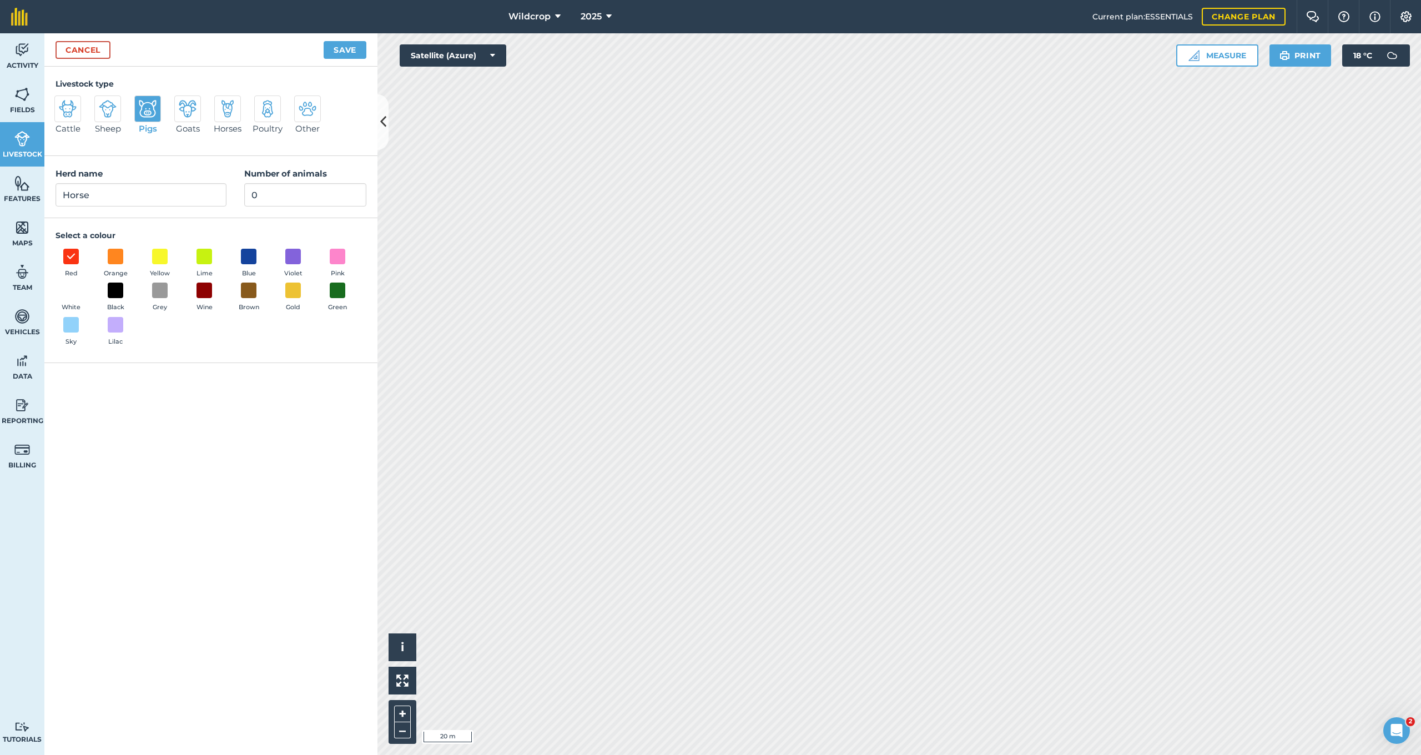
click at [223, 103] on input "Horses" at bounding box center [218, 98] width 7 height 7
radio input "true"
drag, startPoint x: 265, startPoint y: 112, endPoint x: 312, endPoint y: 113, distance: 46.6
click at [265, 112] on img at bounding box center [268, 109] width 18 height 18
click at [263, 103] on input "Poultry" at bounding box center [258, 98] width 7 height 7
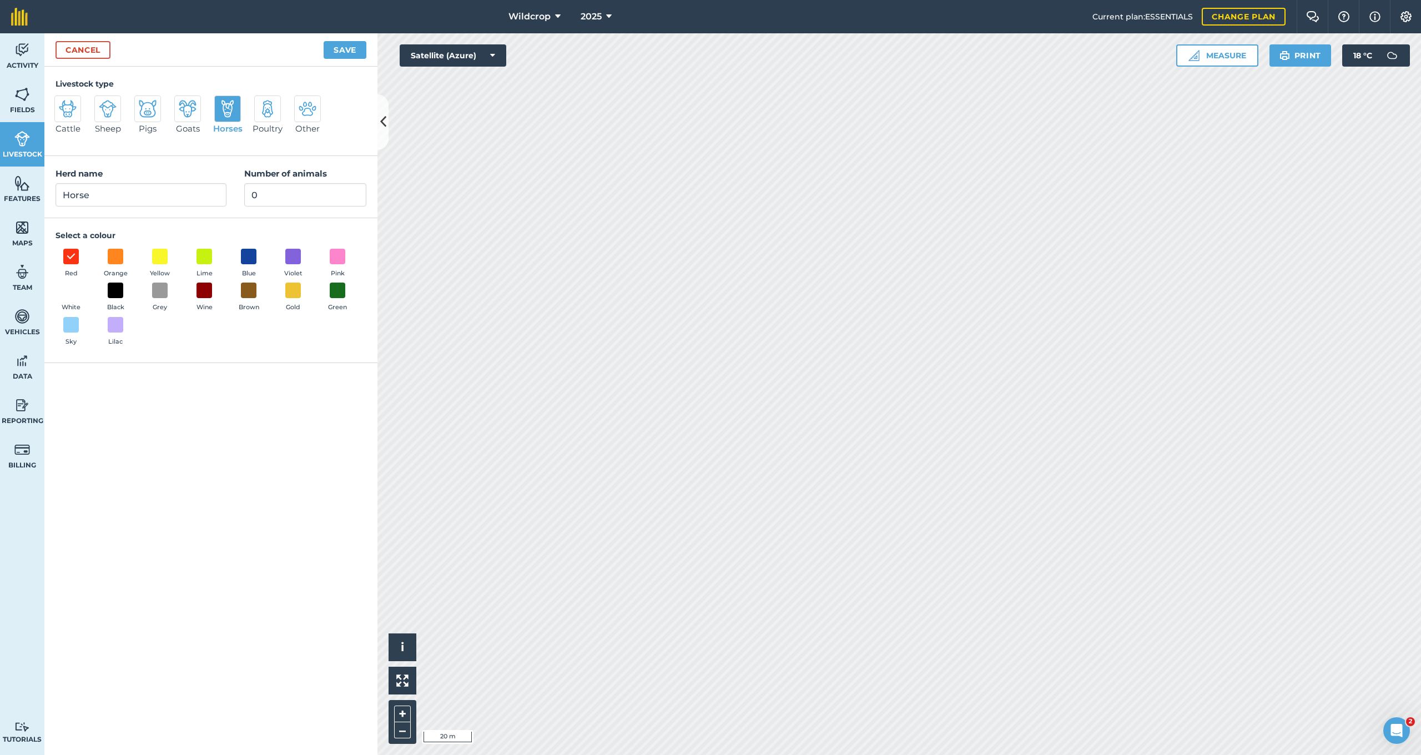
radio input "true"
click at [311, 113] on img at bounding box center [308, 109] width 18 height 18
click at [302, 103] on input "Other" at bounding box center [298, 98] width 7 height 7
radio input "true"
click at [312, 112] on img at bounding box center [308, 109] width 18 height 18
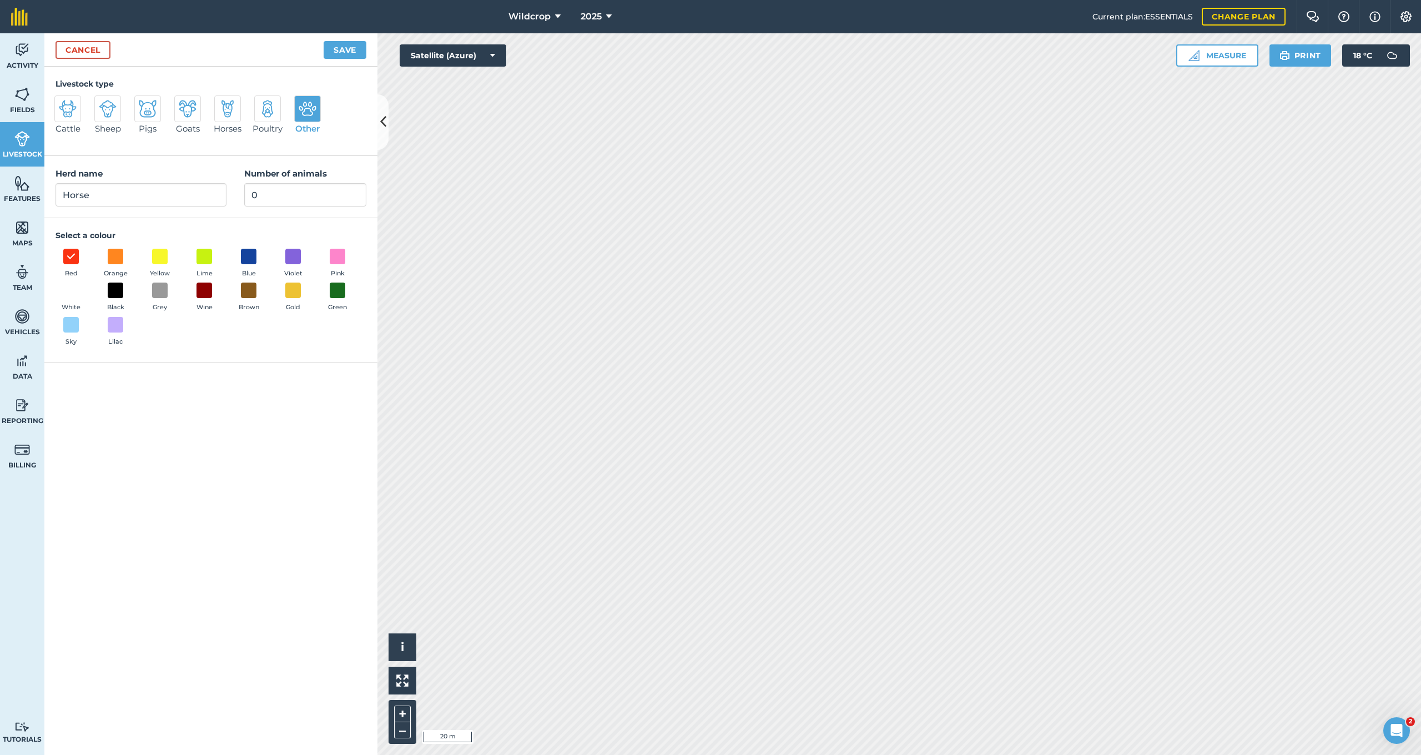
click at [302, 103] on input "Other" at bounding box center [298, 98] width 7 height 7
click at [331, 120] on div "Cattle Sheep Pigs Goats Horses Poultry Other" at bounding box center [210, 119] width 311 height 49
click at [313, 108] on img at bounding box center [308, 109] width 18 height 18
click at [302, 103] on input "Other" at bounding box center [298, 98] width 7 height 7
click at [67, 107] on img at bounding box center [68, 109] width 18 height 18
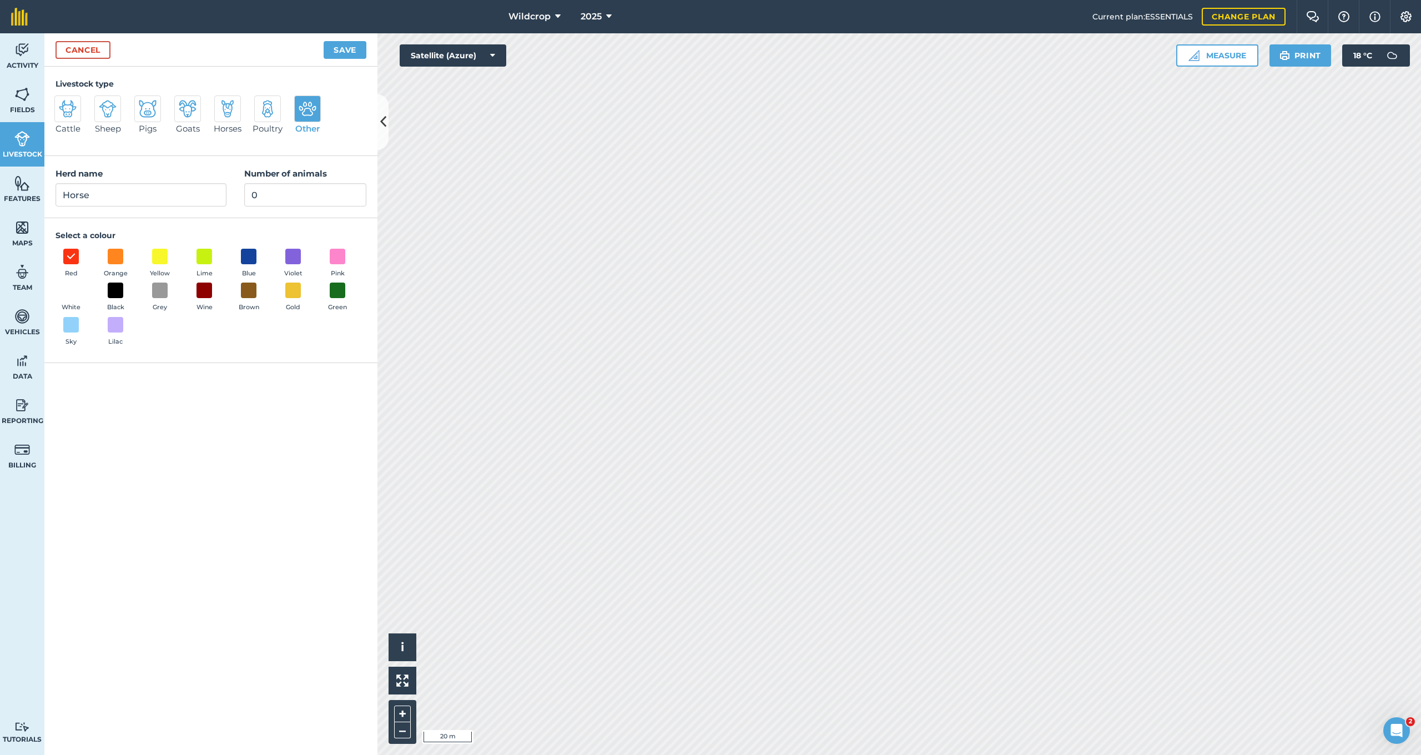
click at [63, 103] on input "Cattle" at bounding box center [58, 98] width 7 height 7
radio input "true"
click at [102, 110] on img at bounding box center [108, 109] width 18 height 18
click at [102, 103] on input "Sheep" at bounding box center [98, 98] width 7 height 7
radio input "true"
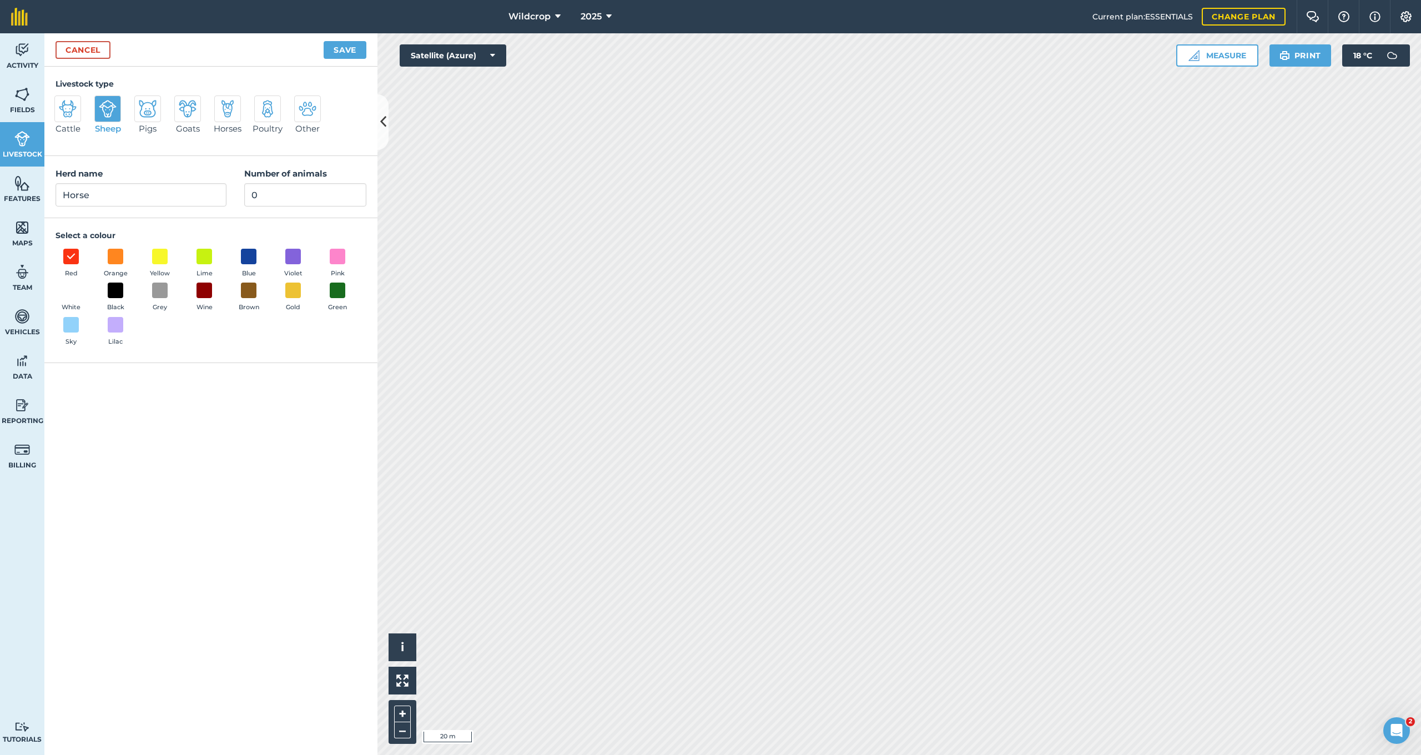
drag, startPoint x: 132, startPoint y: 109, endPoint x: 143, endPoint y: 110, distance: 11.2
click at [132, 109] on div "Cattle Sheep Pigs Goats Horses Poultry Other" at bounding box center [210, 119] width 311 height 49
drag, startPoint x: 145, startPoint y: 111, endPoint x: 155, endPoint y: 114, distance: 11.1
click at [145, 111] on img at bounding box center [148, 109] width 18 height 18
click at [143, 103] on input "Pigs" at bounding box center [138, 98] width 7 height 7
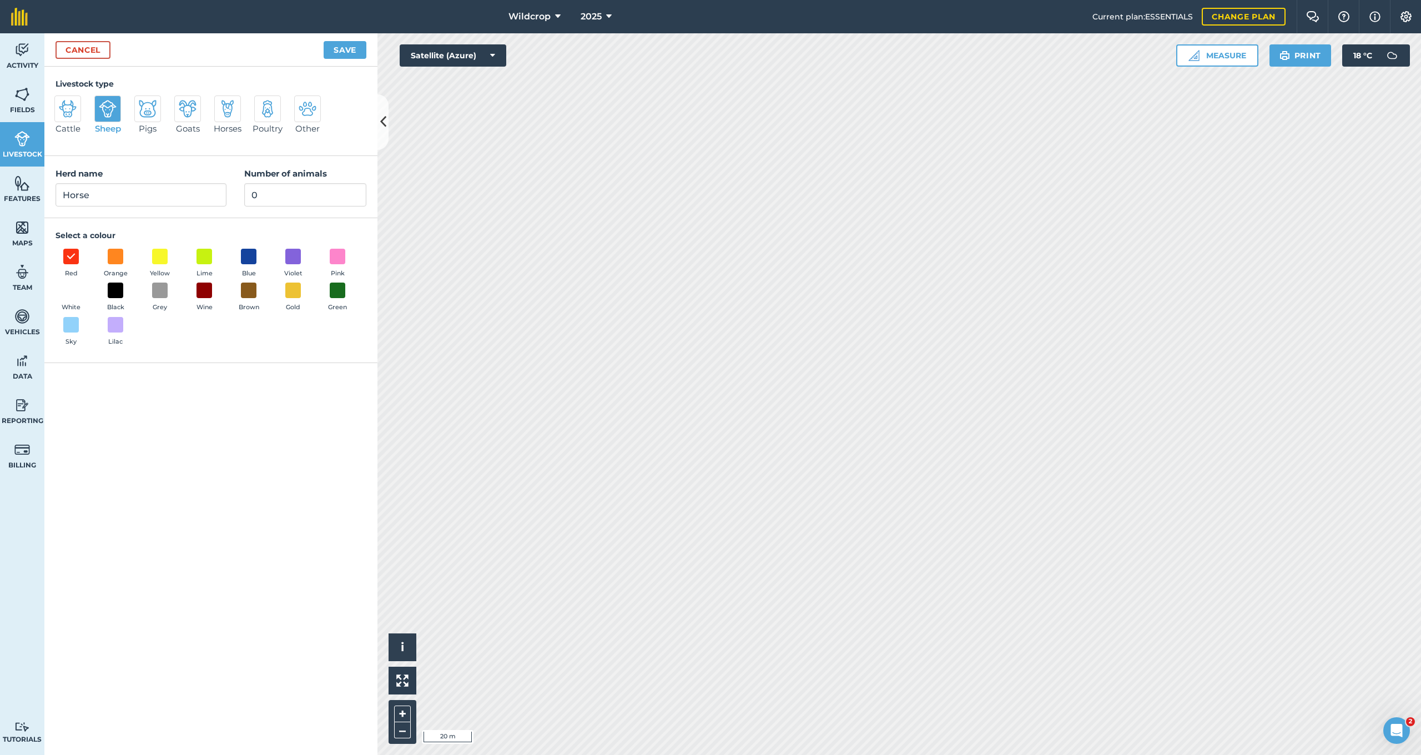
radio input "true"
drag, startPoint x: 179, startPoint y: 109, endPoint x: 196, endPoint y: 114, distance: 17.2
click at [179, 109] on img at bounding box center [188, 109] width 18 height 18
click at [179, 103] on input "Goats" at bounding box center [178, 98] width 7 height 7
radio input "true"
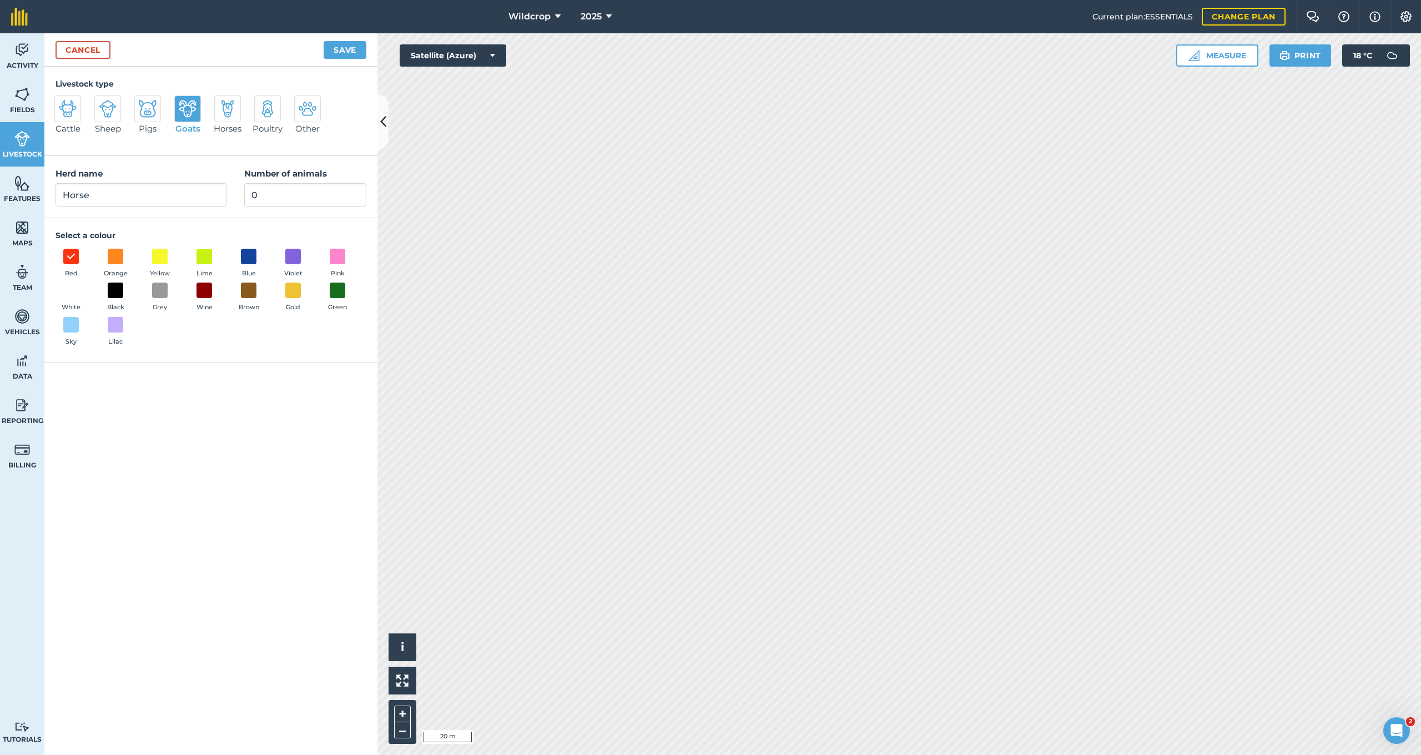
click at [219, 113] on div at bounding box center [227, 108] width 27 height 27
click at [219, 103] on input "Horses" at bounding box center [218, 98] width 7 height 7
radio input "true"
drag, startPoint x: 248, startPoint y: 114, endPoint x: 265, endPoint y: 116, distance: 17.3
click at [249, 114] on div "Cattle Sheep Pigs Goats Horses Poultry Other" at bounding box center [210, 119] width 311 height 49
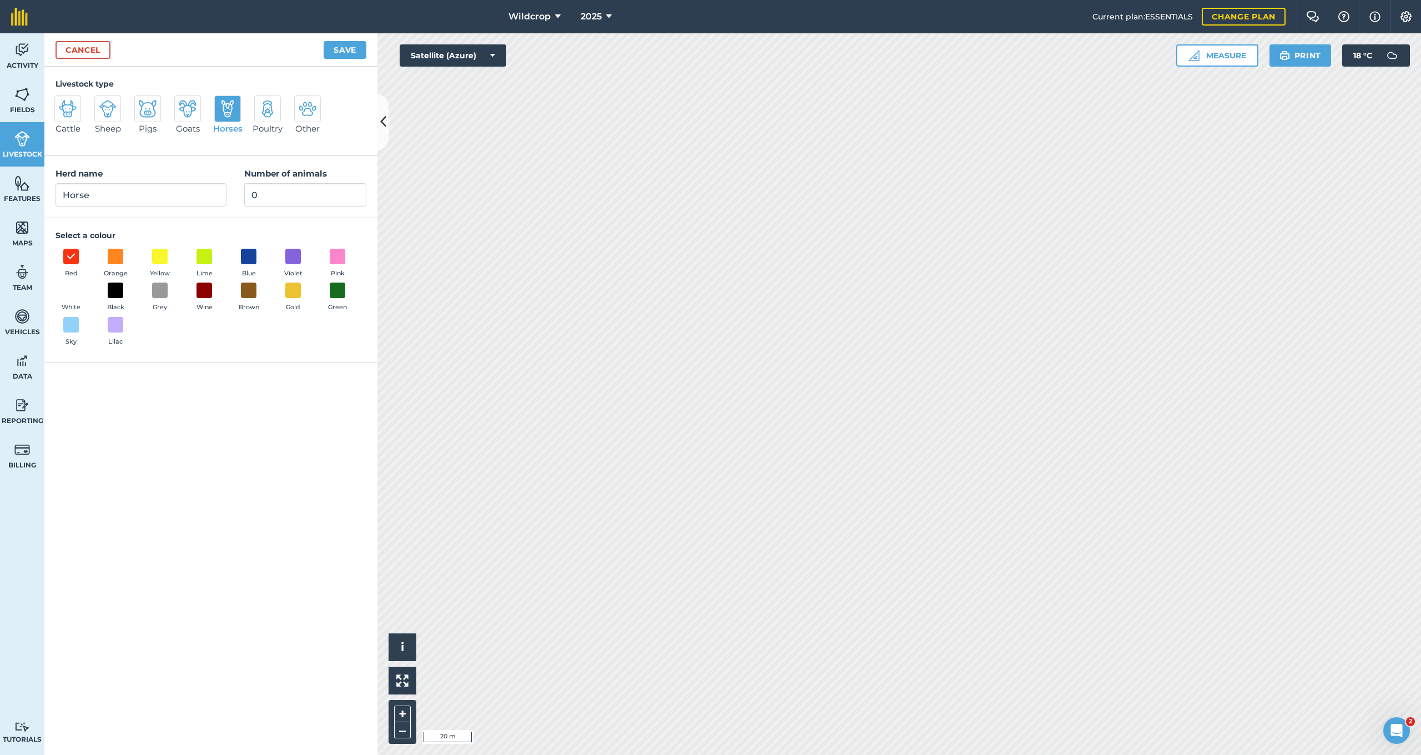
drag, startPoint x: 277, startPoint y: 116, endPoint x: 282, endPoint y: 115, distance: 5.6
click at [277, 116] on div at bounding box center [267, 108] width 27 height 27
click at [263, 103] on input "Poultry" at bounding box center [258, 98] width 7 height 7
radio input "true"
click at [299, 115] on img at bounding box center [308, 109] width 18 height 18
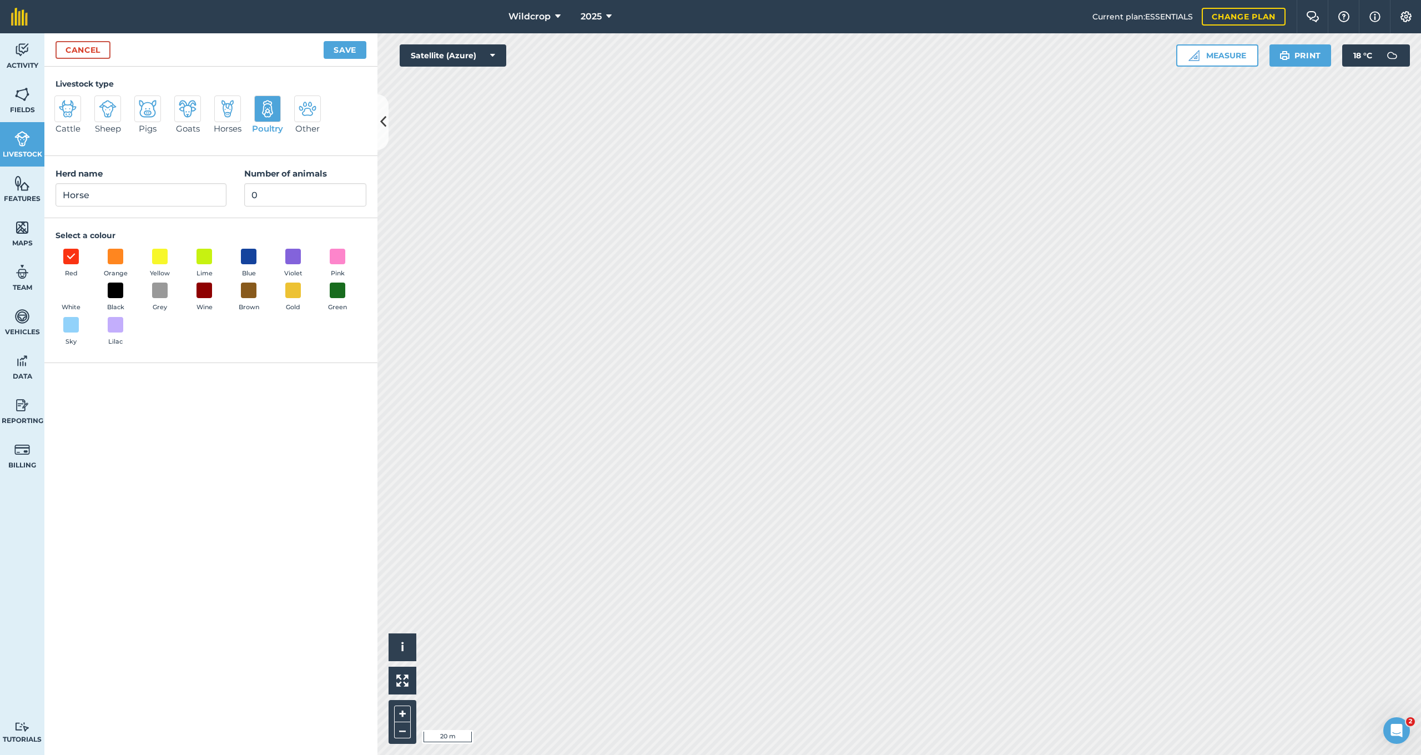
click at [299, 103] on input "Other" at bounding box center [298, 98] width 7 height 7
radio input "true"
drag, startPoint x: 375, startPoint y: 113, endPoint x: 365, endPoint y: 111, distance: 10.1
click at [375, 113] on div "Livestock type Cattle Sheep Pigs Goats Horses Poultry Other" at bounding box center [210, 111] width 333 height 89
click at [359, 106] on div "Cattle Sheep Pigs Goats Horses Poultry Other" at bounding box center [210, 119] width 311 height 49
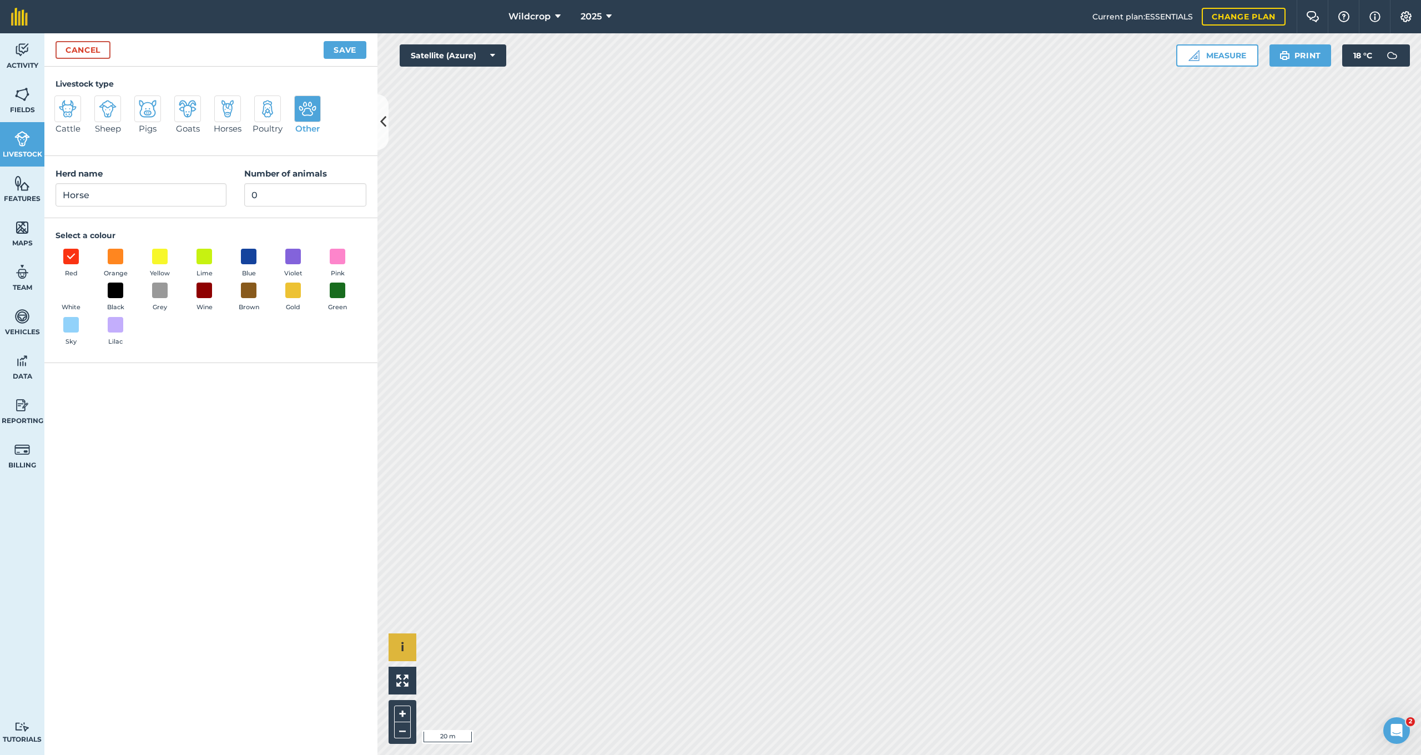
click at [407, 661] on button "i" at bounding box center [402, 647] width 28 height 28
click at [407, 661] on button "›" at bounding box center [402, 647] width 28 height 28
click at [27, 90] on img at bounding box center [22, 94] width 16 height 17
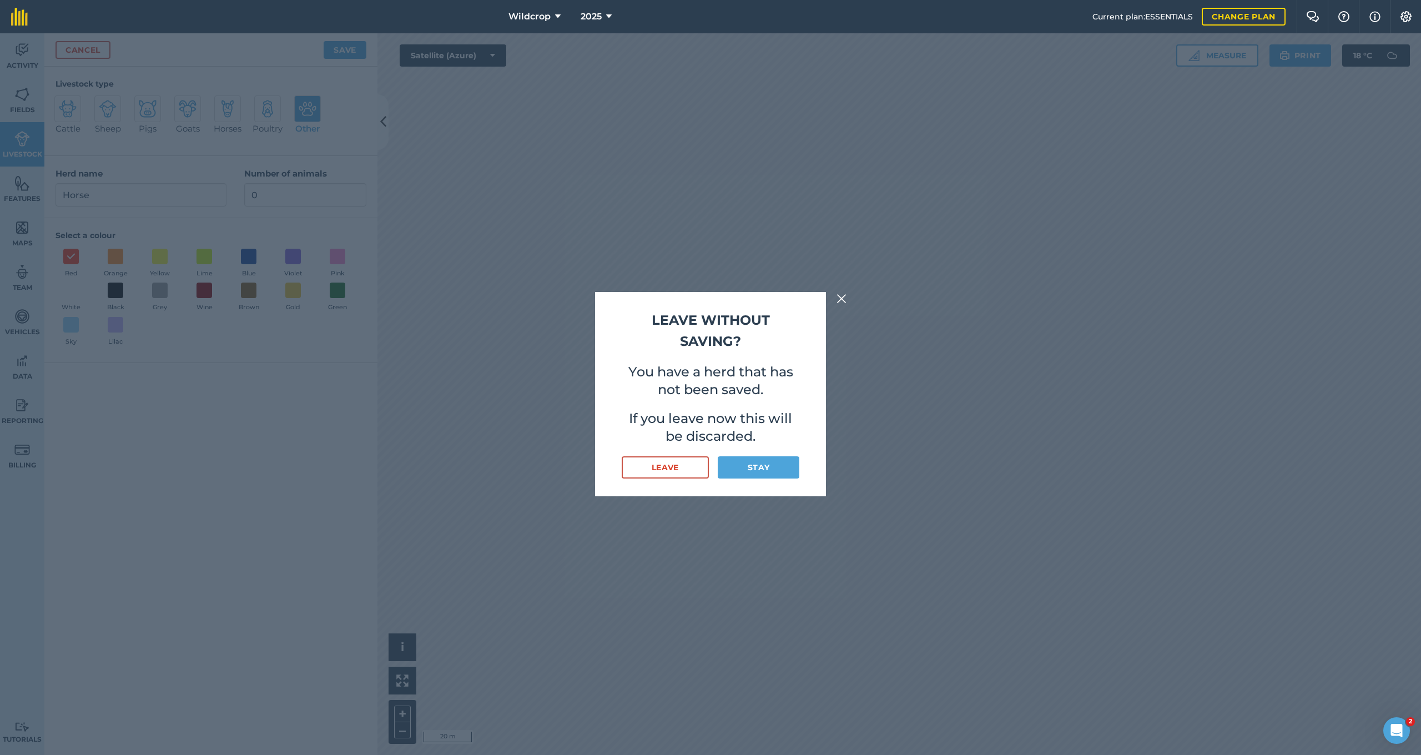
click at [648, 465] on button "Leave" at bounding box center [665, 467] width 87 height 22
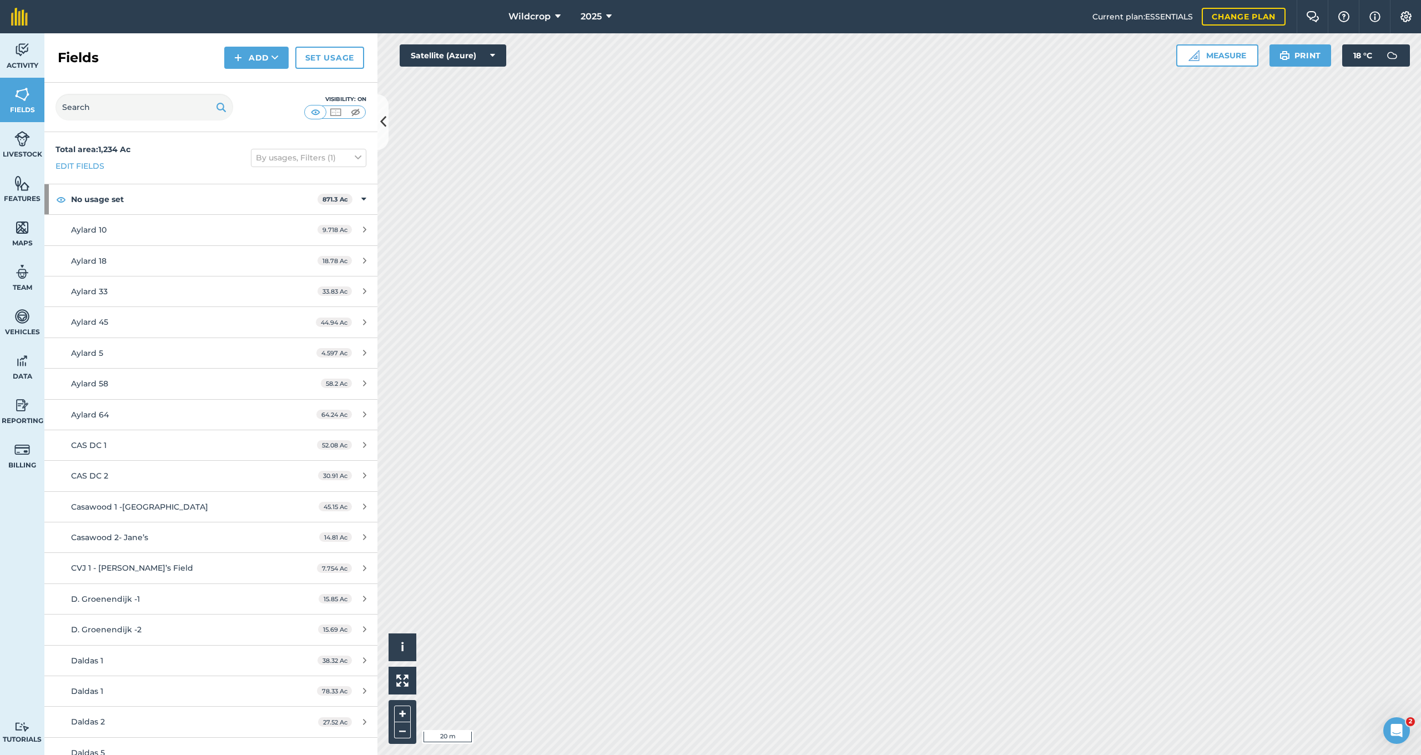
click at [30, 151] on span "Livestock" at bounding box center [22, 154] width 44 height 9
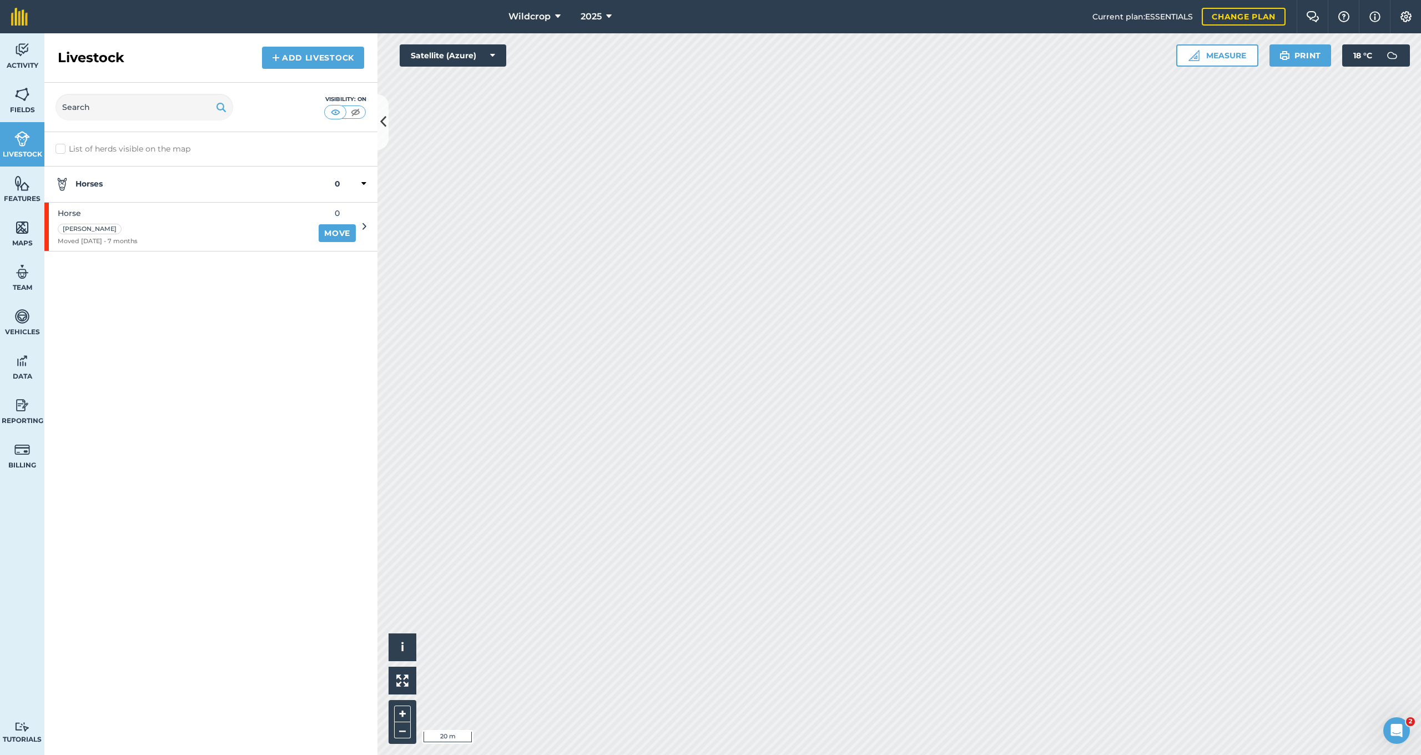
click at [365, 227] on icon at bounding box center [364, 226] width 4 height 10
click at [339, 229] on link "Move" at bounding box center [337, 233] width 37 height 18
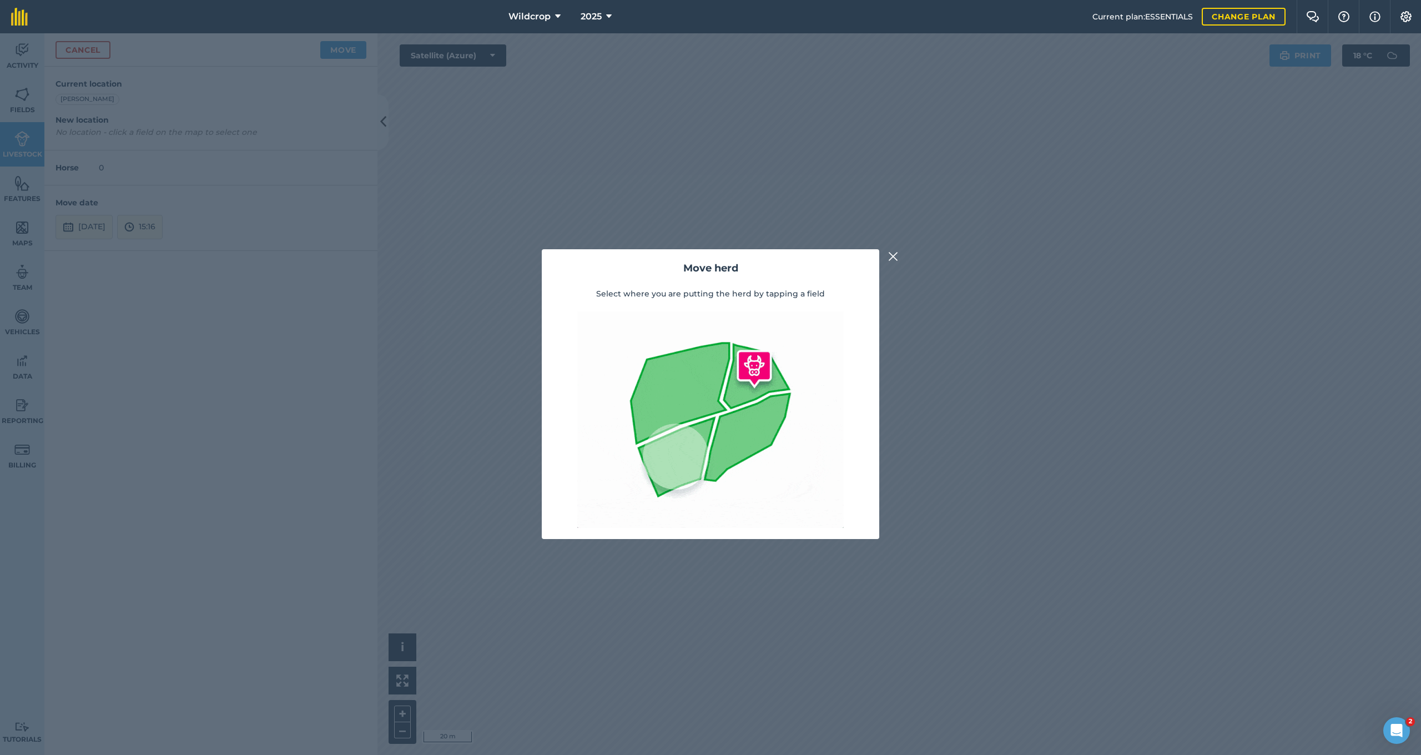
click at [894, 255] on img at bounding box center [893, 256] width 10 height 13
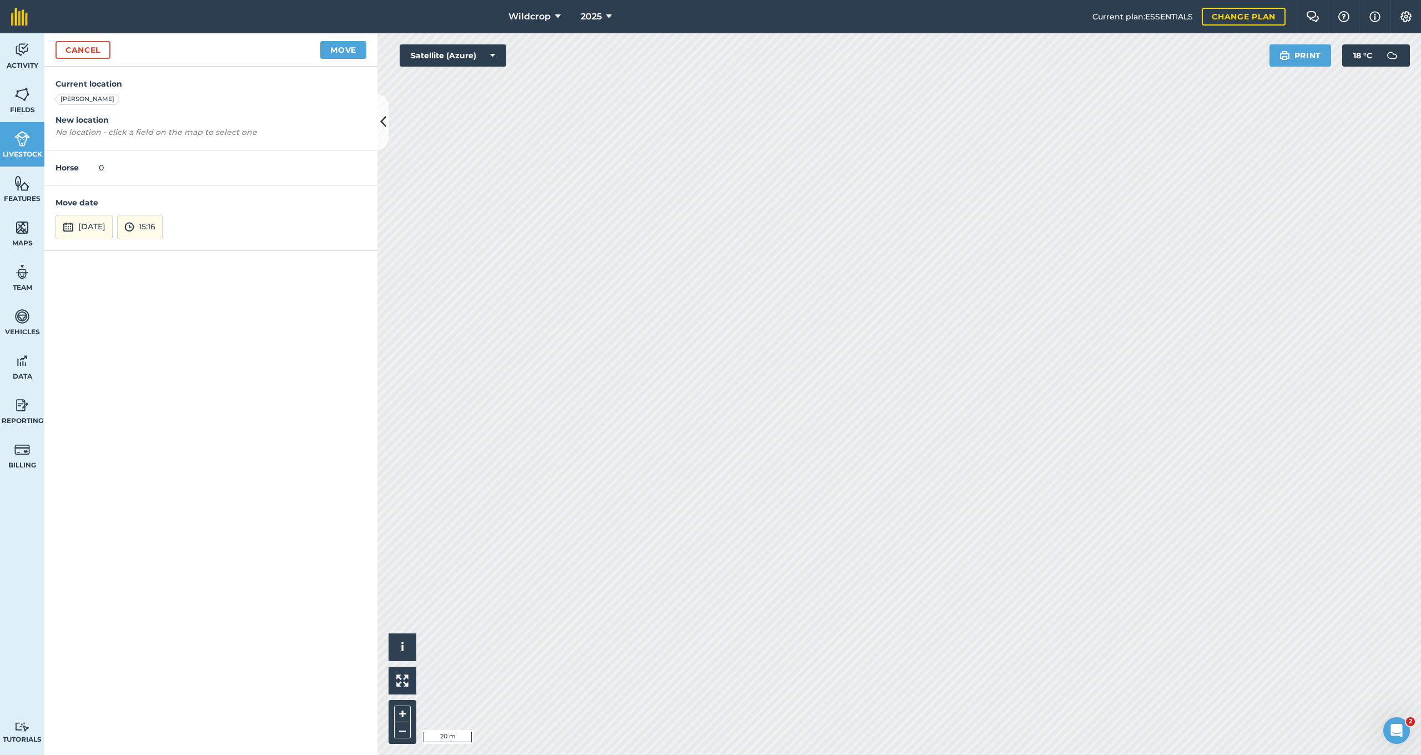
click at [95, 53] on link "Cancel" at bounding box center [82, 50] width 55 height 18
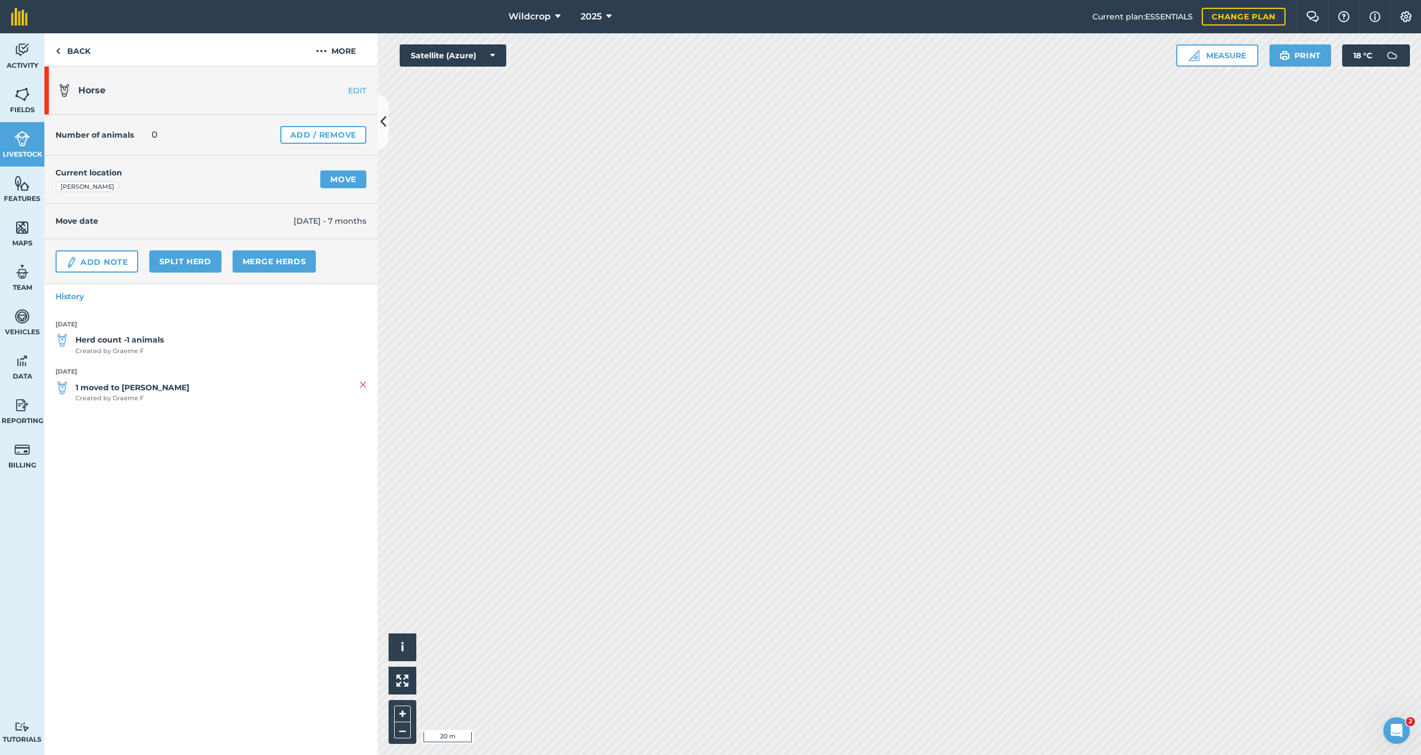
click at [365, 383] on img at bounding box center [363, 384] width 7 height 13
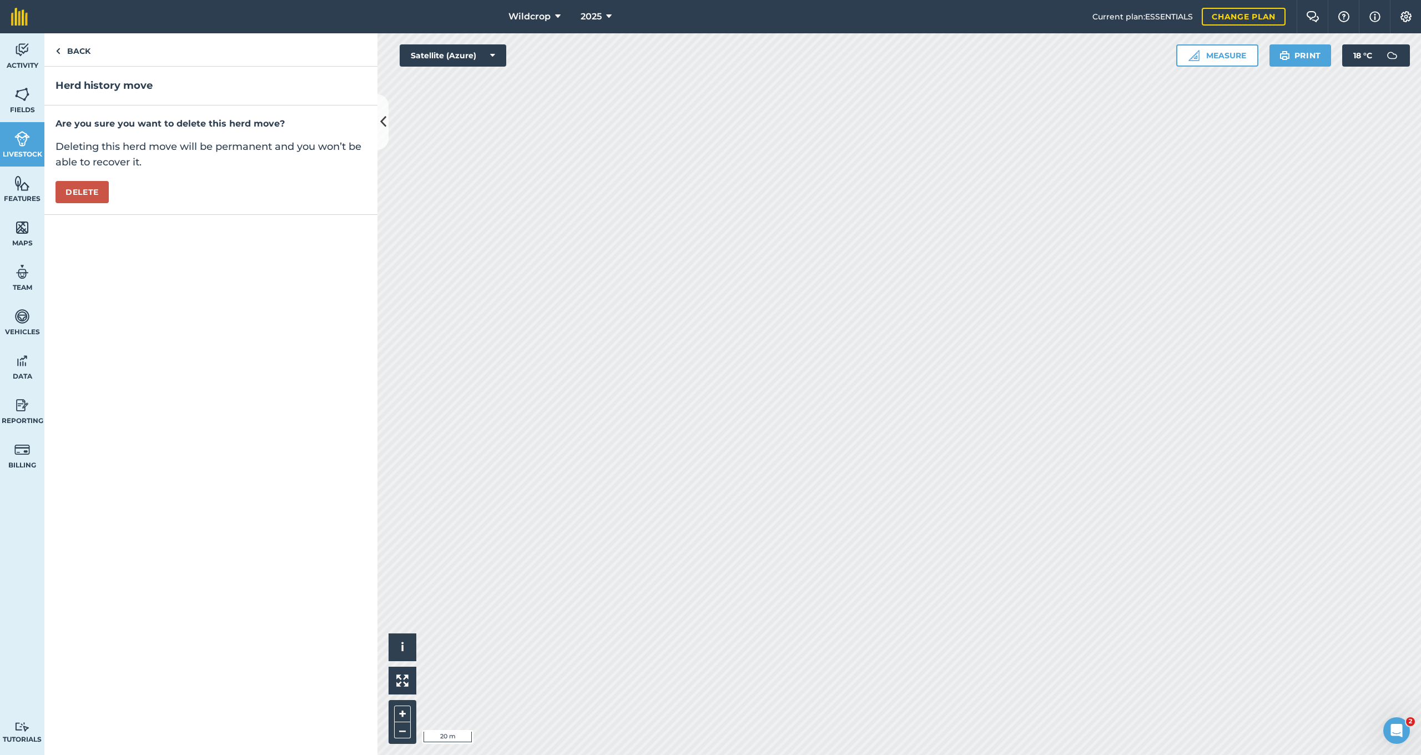
click at [93, 193] on button "Delete" at bounding box center [81, 192] width 53 height 22
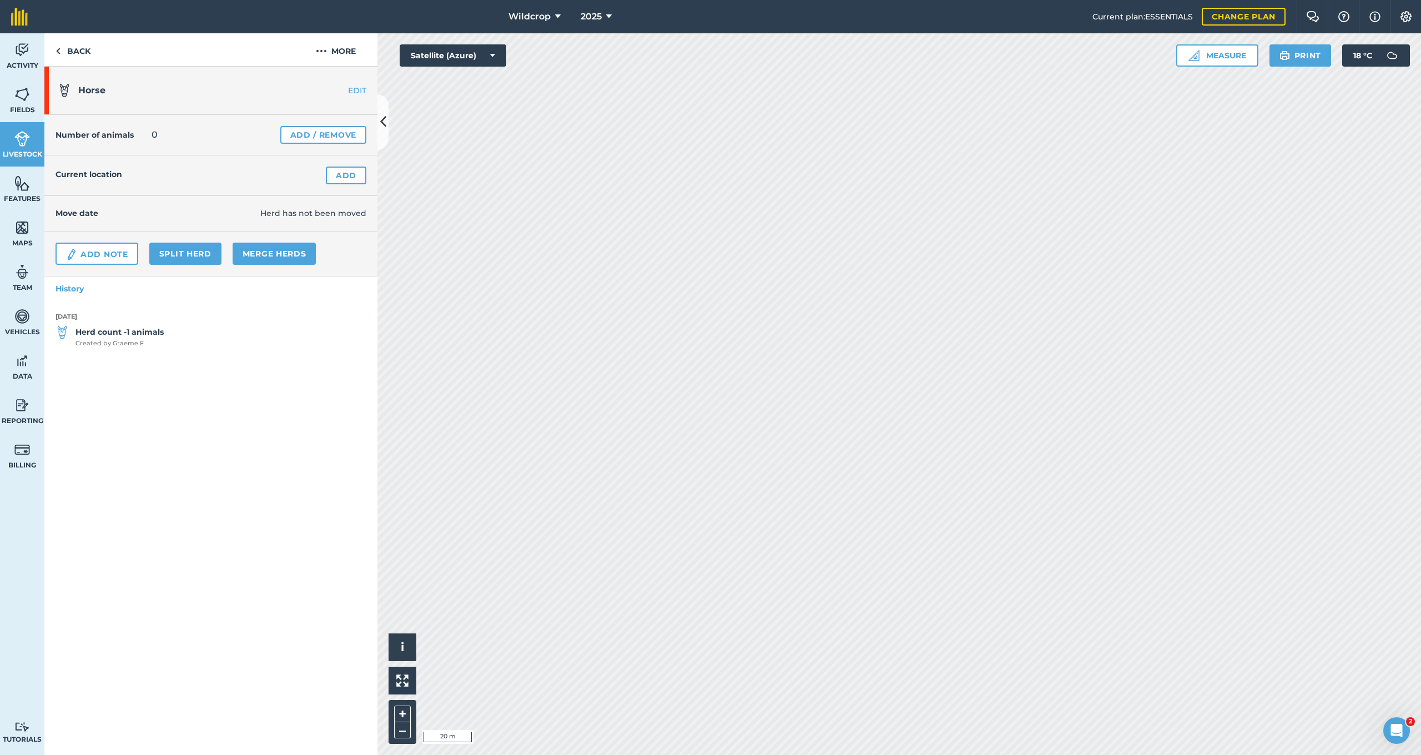
click at [208, 332] on span "Herd count -1 animals Created by [PERSON_NAME]" at bounding box center [210, 337] width 311 height 22
click at [143, 333] on strong "Herd count -1 animals" at bounding box center [119, 332] width 88 height 12
click at [317, 50] on img at bounding box center [321, 50] width 11 height 13
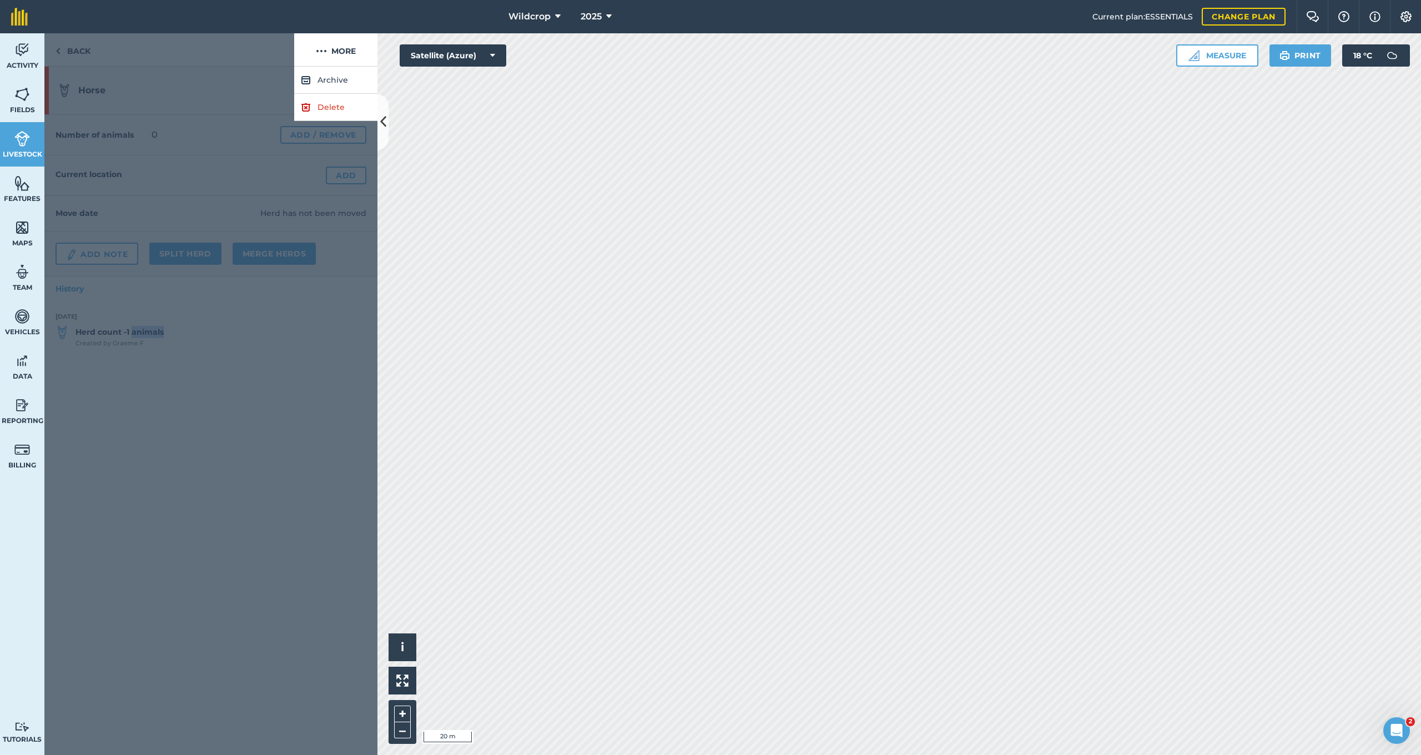
click at [332, 105] on link "Delete" at bounding box center [335, 107] width 83 height 27
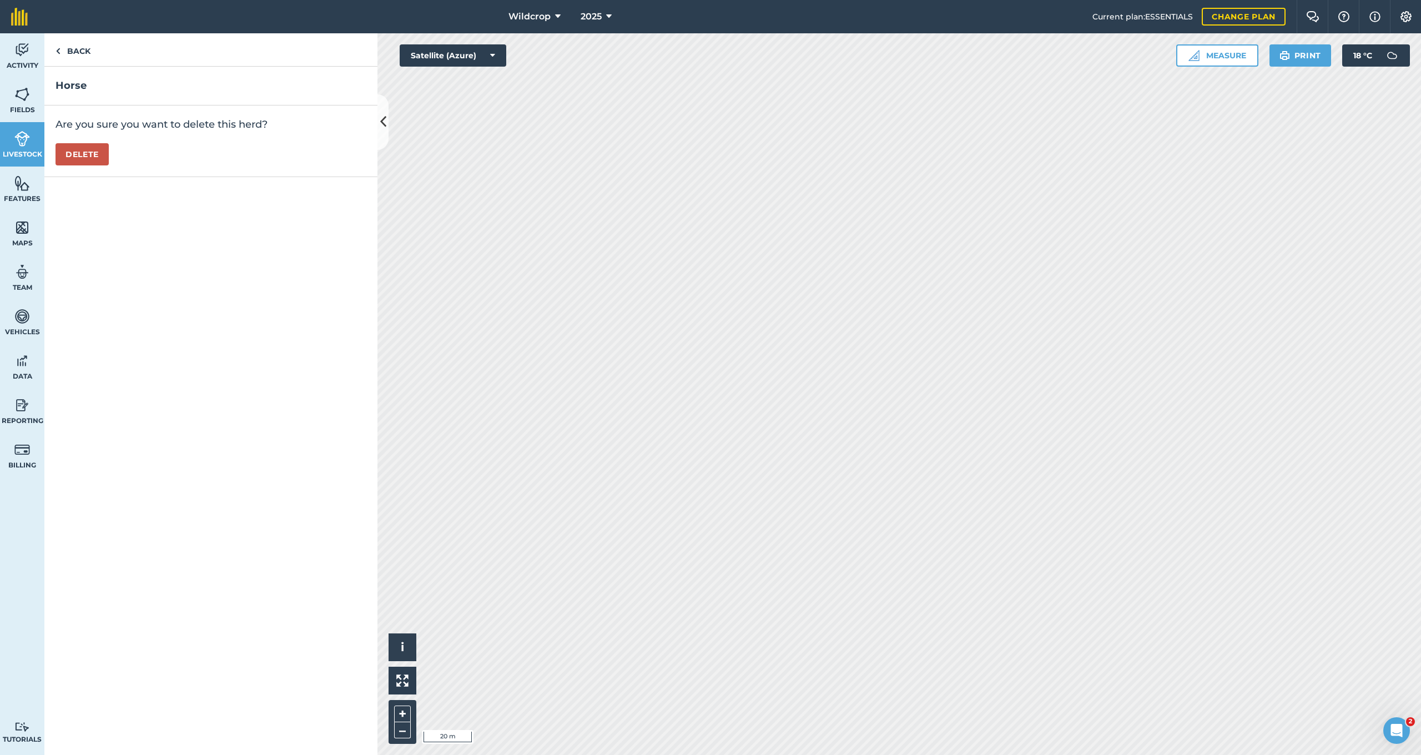
click at [84, 156] on button "Delete" at bounding box center [81, 154] width 53 height 22
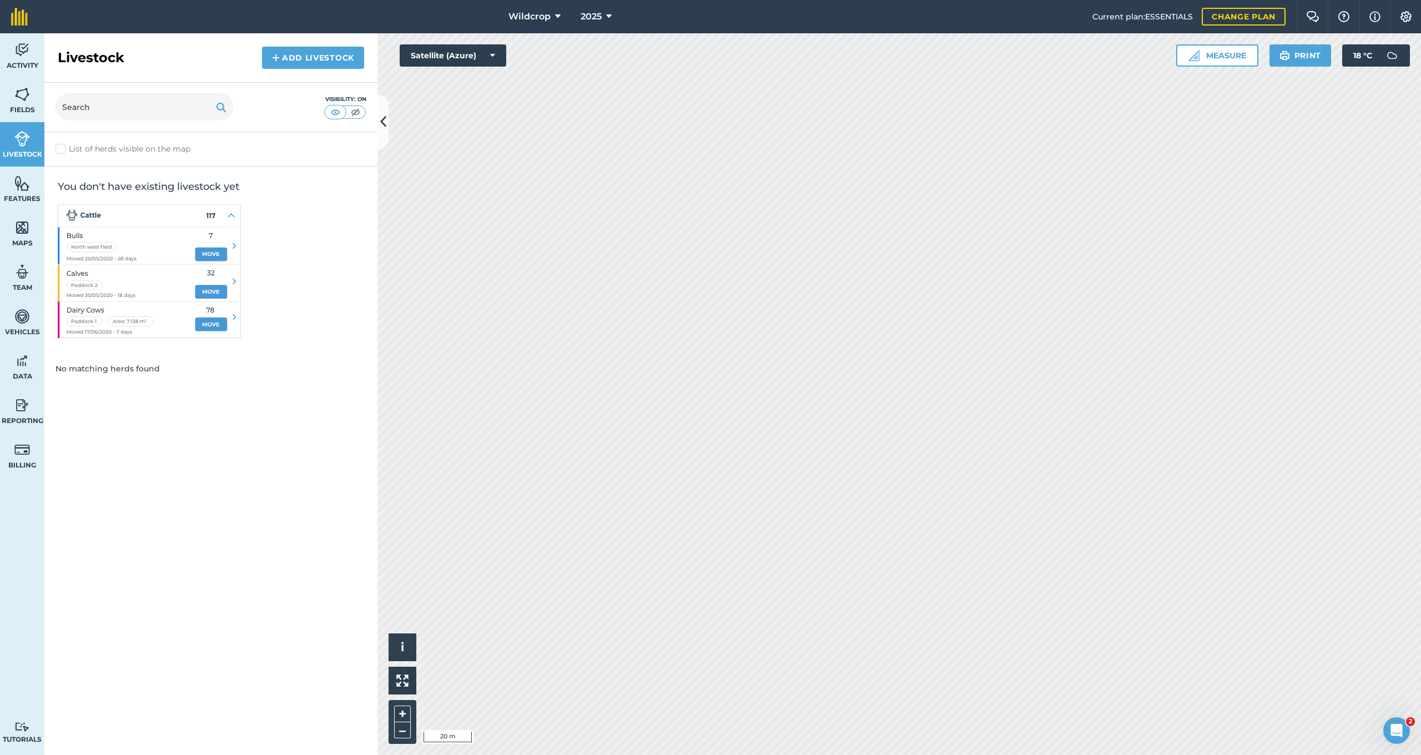
click at [26, 97] on img at bounding box center [22, 94] width 16 height 17
